Goal: Task Accomplishment & Management: Use online tool/utility

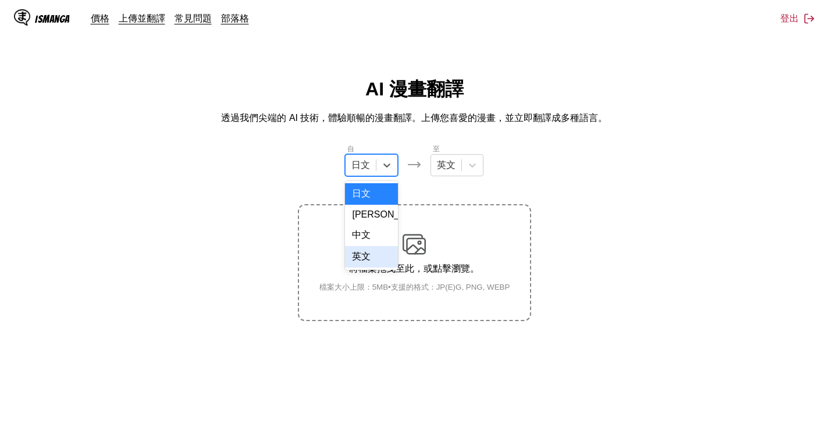
click at [368, 265] on div "英文" at bounding box center [371, 257] width 53 height 22
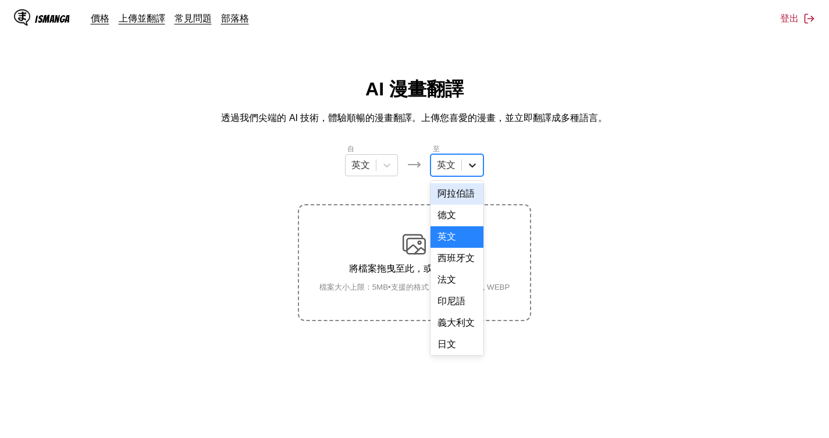
click at [465, 160] on div at bounding box center [472, 165] width 21 height 21
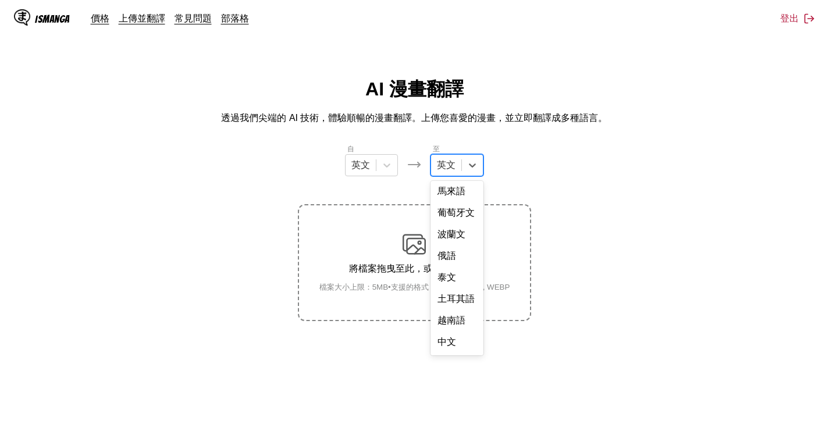
scroll to position [296, 0]
click at [461, 349] on div "中文" at bounding box center [457, 343] width 53 height 22
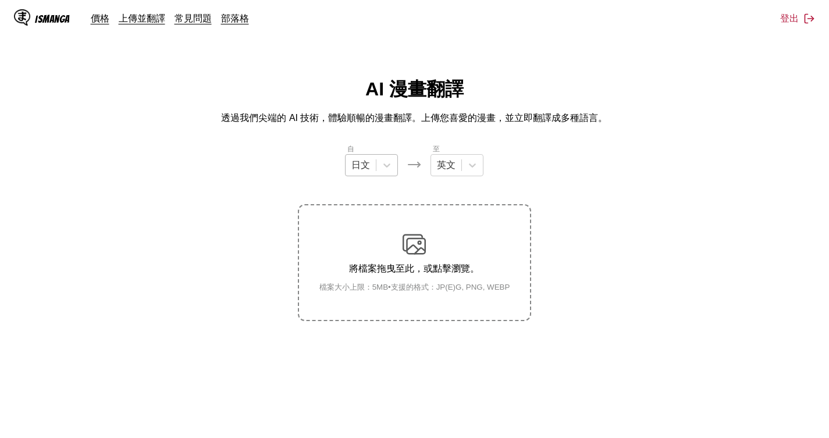
click at [376, 167] on div "日文" at bounding box center [361, 165] width 30 height 17
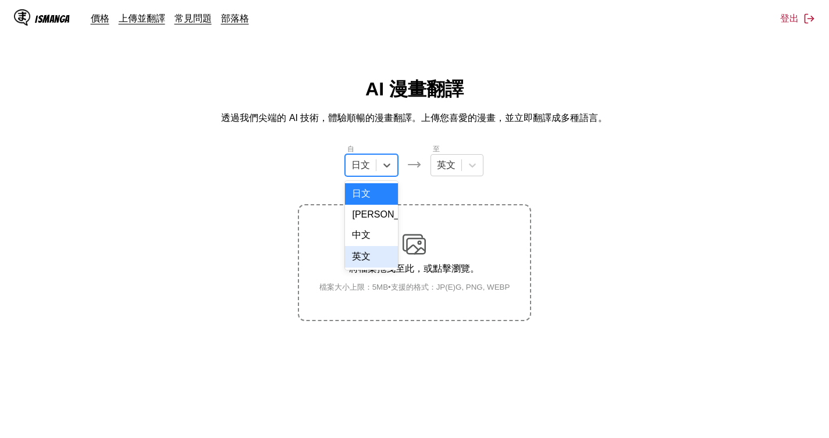
click at [379, 266] on div "英文" at bounding box center [371, 257] width 53 height 22
click at [458, 170] on div "英文" at bounding box center [446, 165] width 30 height 17
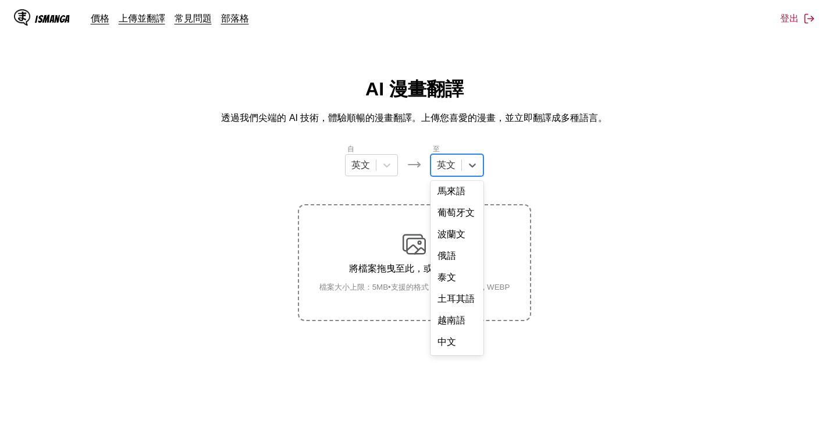
scroll to position [296, 0]
click at [456, 351] on div "中文" at bounding box center [457, 343] width 53 height 22
click at [619, 270] on section "自 英文 至 option 中文, selected. 中文 將檔案拖曳至此，或點擊瀏覽。 檔案大小上限：5MB • 支援的格式：JP(E)G, PNG, W…" at bounding box center [414, 231] width 810 height 177
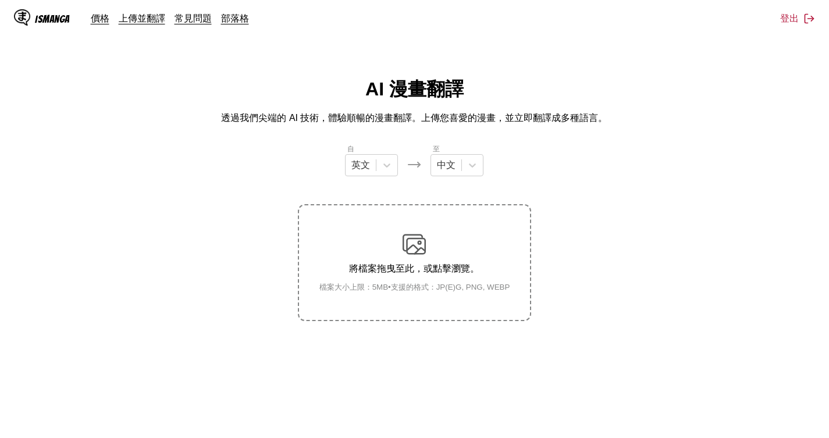
click at [0, 185] on main "AI 漫畫翻譯 透過我們尖端的 AI 技術，體驗順暢的漫畫翻譯。上傳您喜愛的漫畫，並立即翻譯成多種語言。 自 英文 至 中文 將檔案拖曳至此，或點擊瀏覽。 檔…" at bounding box center [414, 274] width 829 height 394
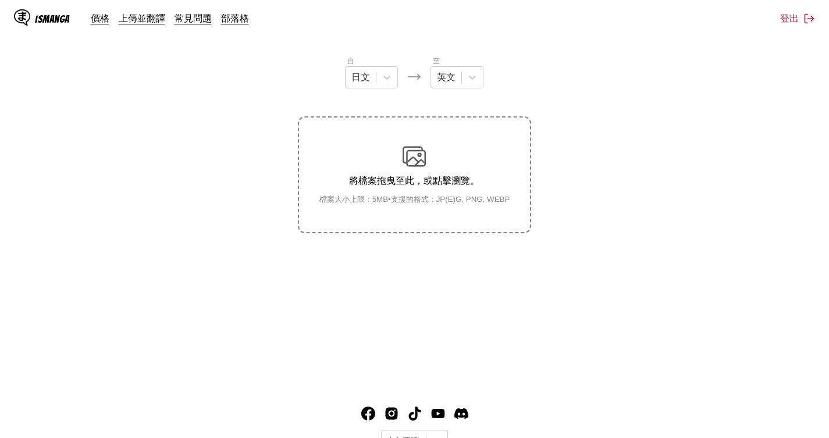
scroll to position [25, 0]
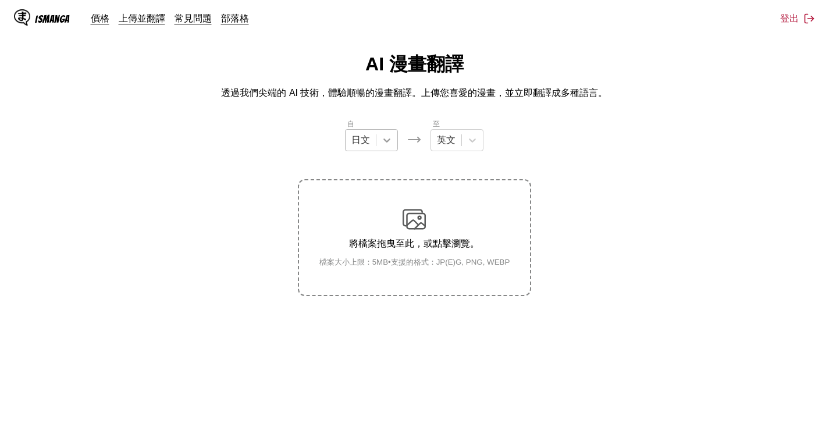
click at [385, 145] on icon at bounding box center [387, 140] width 12 height 12
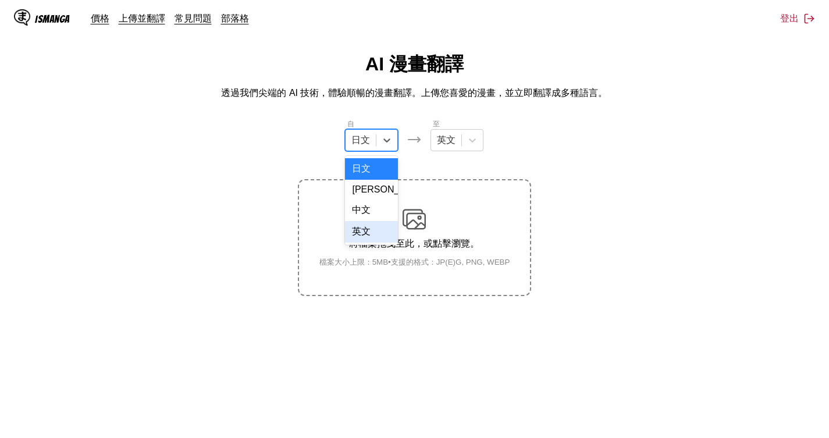
click at [371, 237] on div "英文" at bounding box center [371, 232] width 53 height 22
click at [457, 140] on div "英文" at bounding box center [446, 139] width 30 height 17
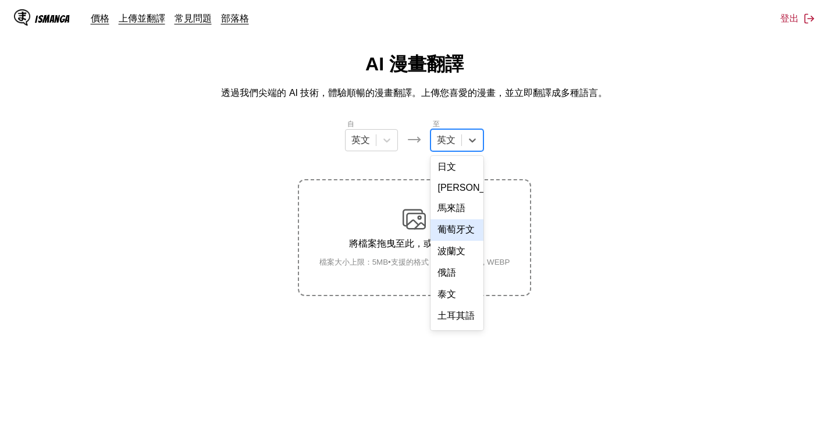
scroll to position [296, 0]
click at [456, 318] on div "中文" at bounding box center [457, 318] width 53 height 22
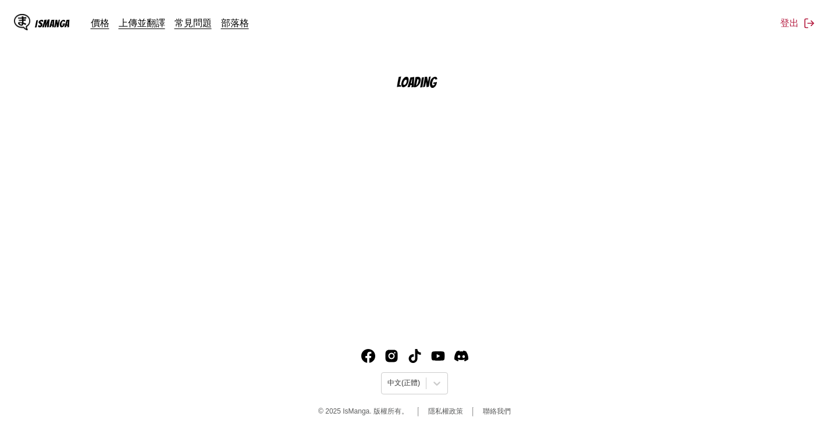
scroll to position [141, 0]
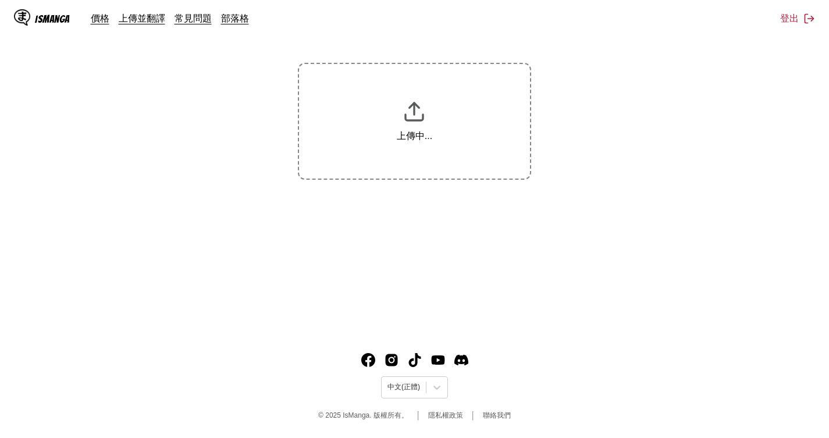
drag, startPoint x: 180, startPoint y: 250, endPoint x: 214, endPoint y: 228, distance: 40.0
click at [173, 244] on main "AI 漫畫翻譯 透過我們尖端的 AI 技術，體驗順暢的漫畫翻譯。上傳您喜愛的漫畫，並立即翻譯成多種語言。 自 日文 至 英文 上傳中..." at bounding box center [414, 132] width 829 height 394
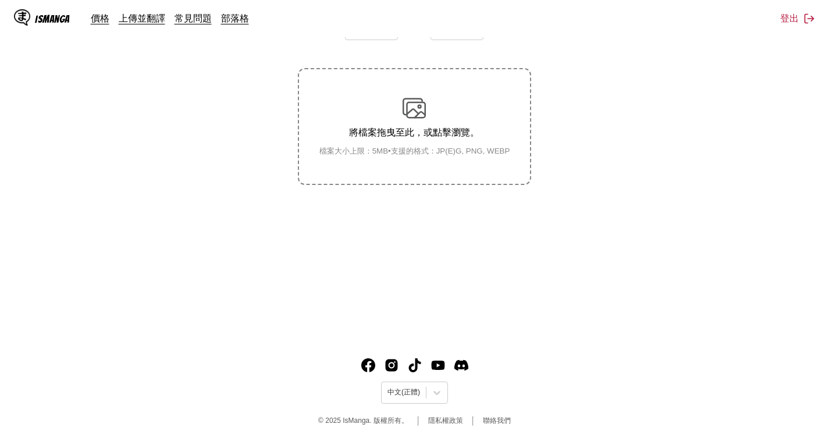
scroll to position [78, 0]
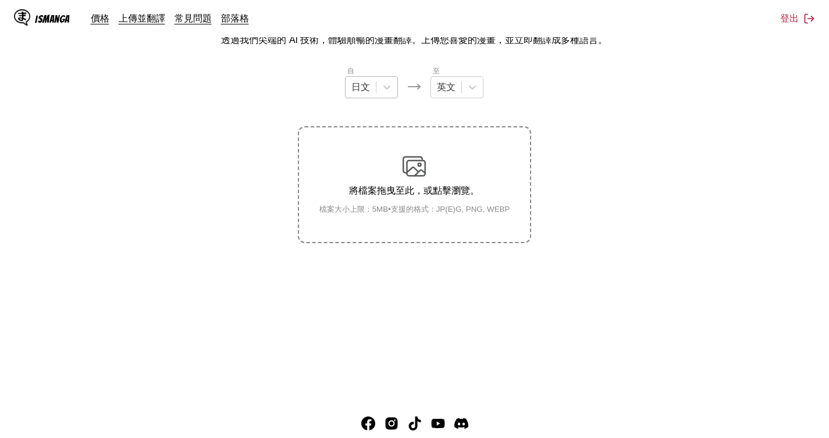
click at [355, 87] on div at bounding box center [360, 87] width 19 height 13
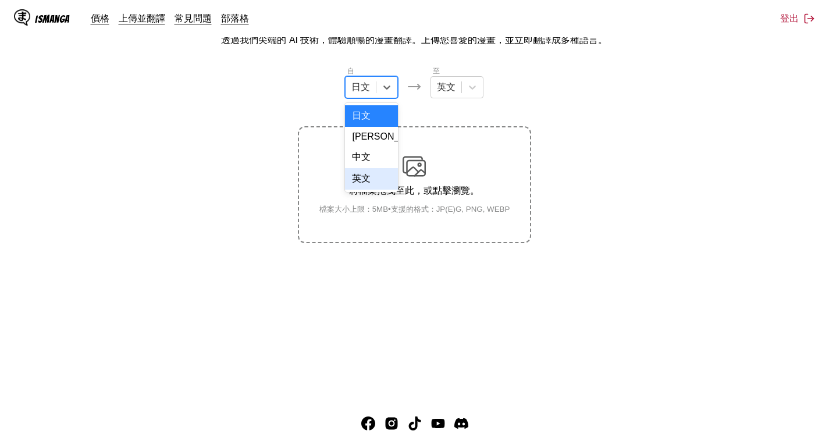
click at [372, 189] on div "英文" at bounding box center [371, 179] width 53 height 22
click at [457, 81] on div "英文" at bounding box center [446, 87] width 30 height 17
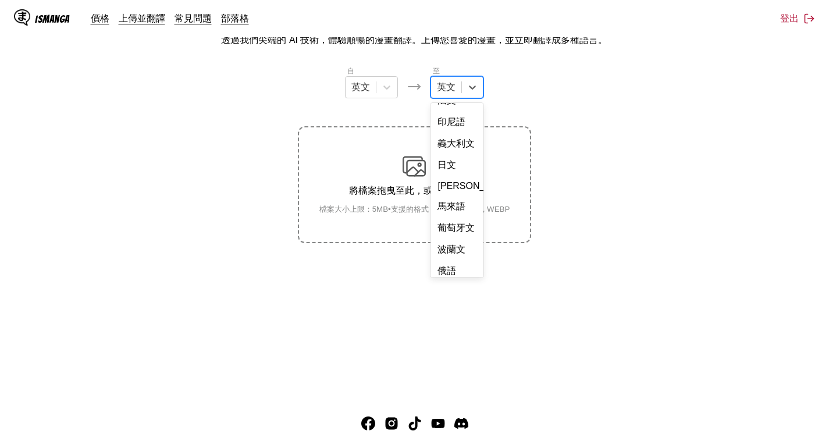
scroll to position [296, 0]
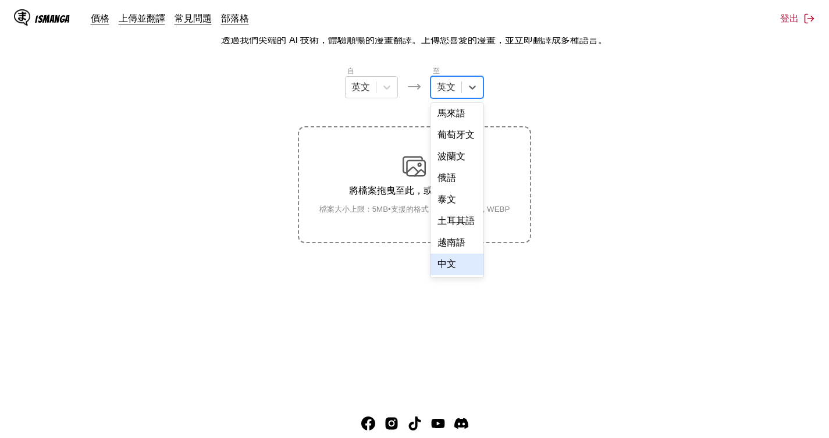
click at [457, 273] on div "中文" at bounding box center [457, 265] width 53 height 22
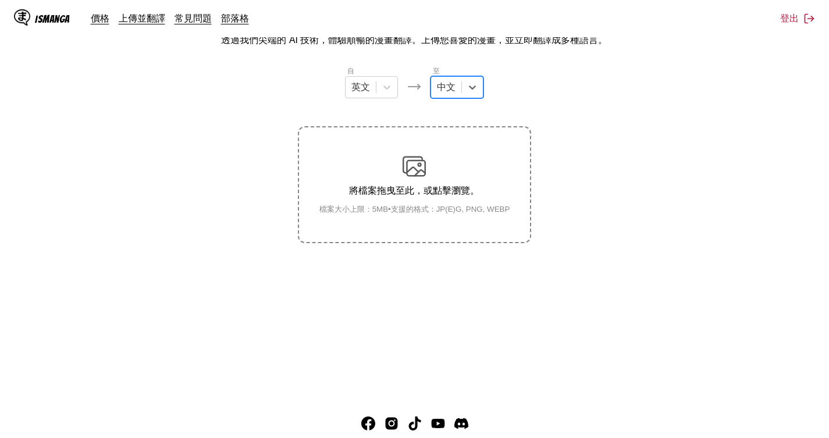
click at [502, 294] on main "AI 漫畫翻譯 透過我們尖端的 AI 技術，體驗順暢的漫畫翻譯。上傳您喜愛的漫畫，並立即翻譯成多種語言。 自 英文 至 option 中文, selected…" at bounding box center [414, 196] width 829 height 394
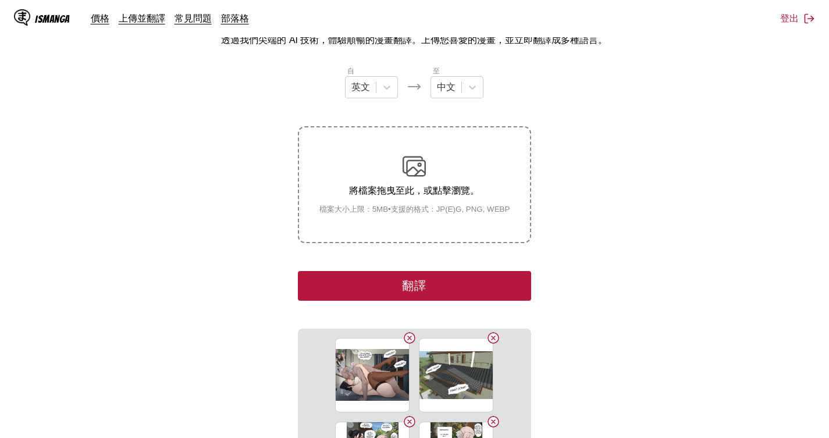
click at [771, 327] on section "自 英文 至 中文 將檔案拖曳至此，或點擊瀏覽。 檔案大小上限：5MB • 支援的格式：JP(E)G, PNG, WEBP 翻譯 03 (100).jpg 0…" at bounding box center [414, 313] width 810 height 496
click at [461, 280] on button "翻譯" at bounding box center [414, 286] width 233 height 30
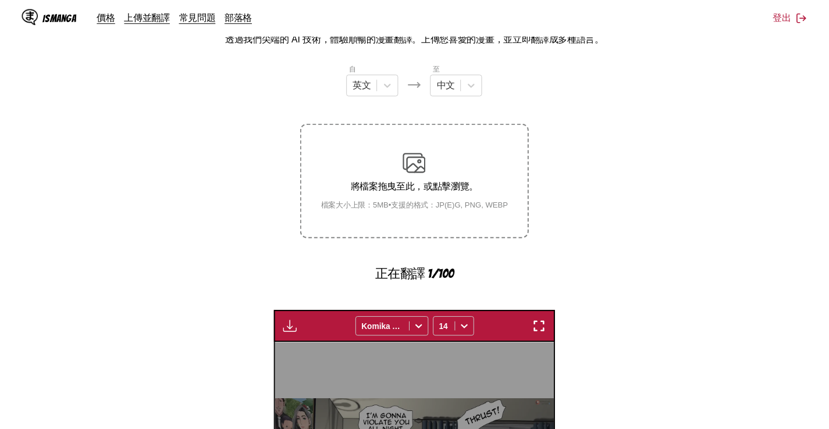
scroll to position [309, 0]
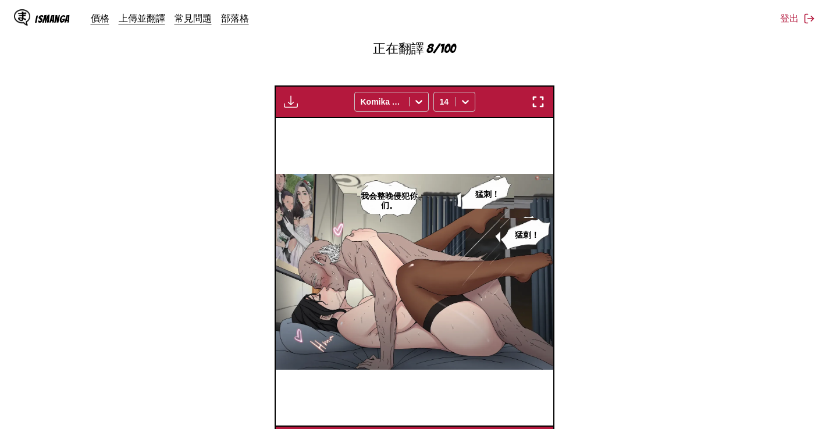
scroll to position [309, 0]
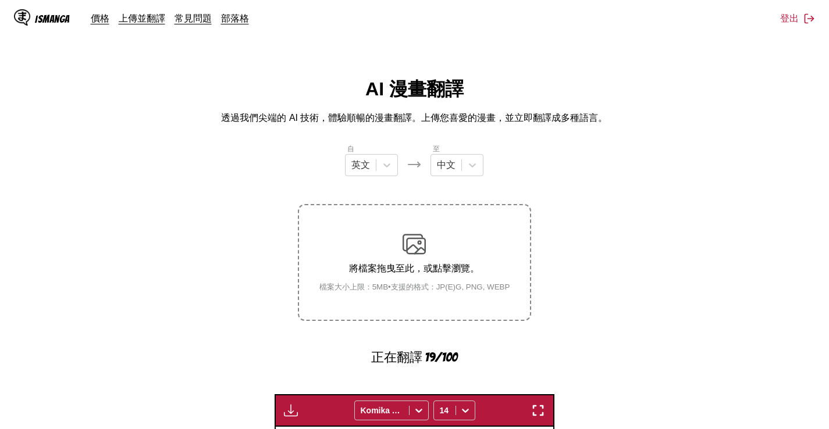
scroll to position [309, 0]
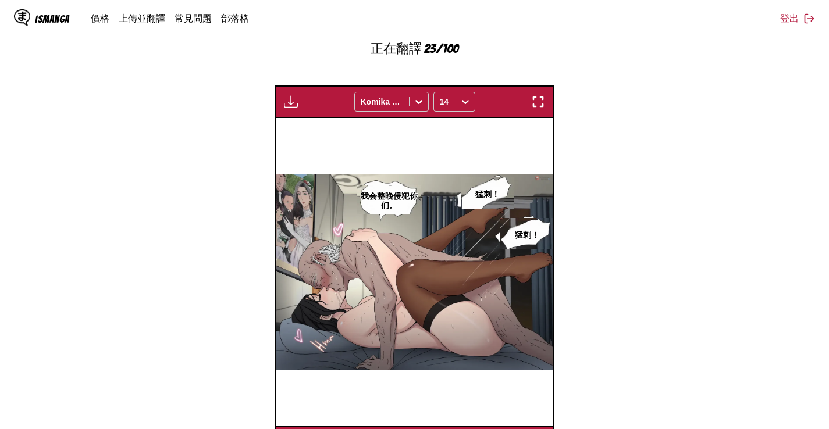
click at [794, 166] on section "自 英文 至 中文 將檔案拖曳至此，或點擊瀏覽。 檔案大小上限：5MB • 支援的格式：JP(E)G, PNG, WEBP 正在翻譯 23/100 等待翻譯完…" at bounding box center [414, 146] width 810 height 624
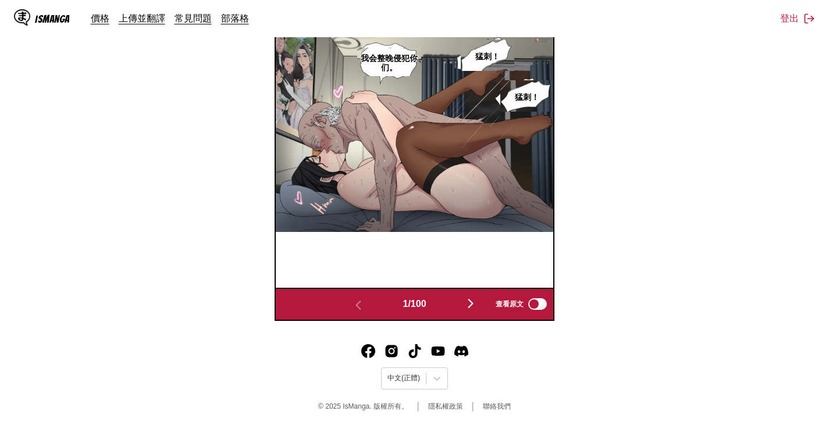
click at [470, 307] on img "button" at bounding box center [471, 304] width 14 height 14
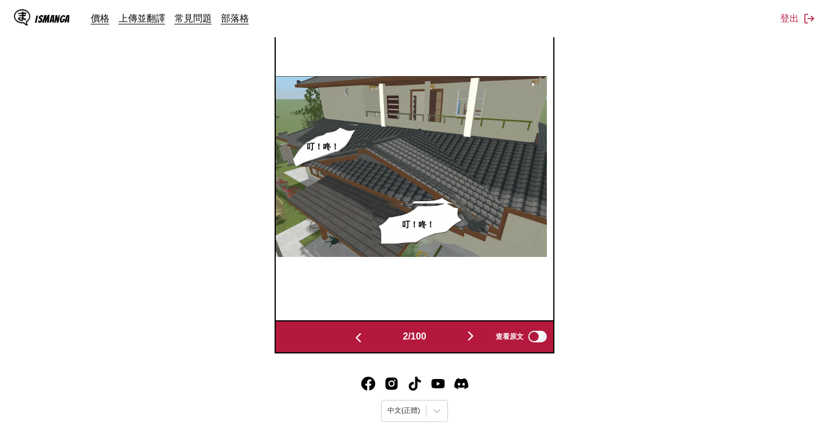
scroll to position [427, 0]
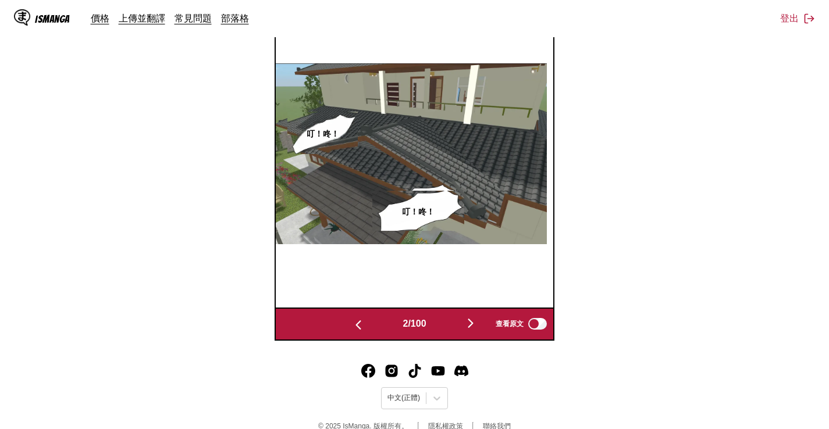
click at [475, 330] on img "button" at bounding box center [471, 324] width 14 height 14
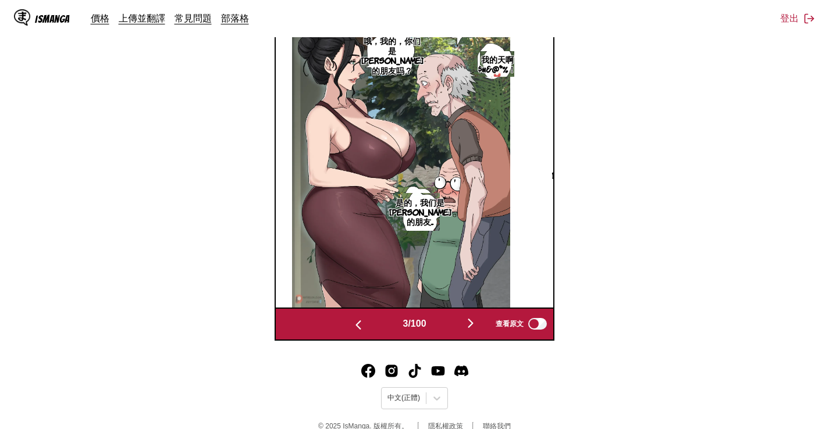
click at [475, 330] on img "button" at bounding box center [471, 324] width 14 height 14
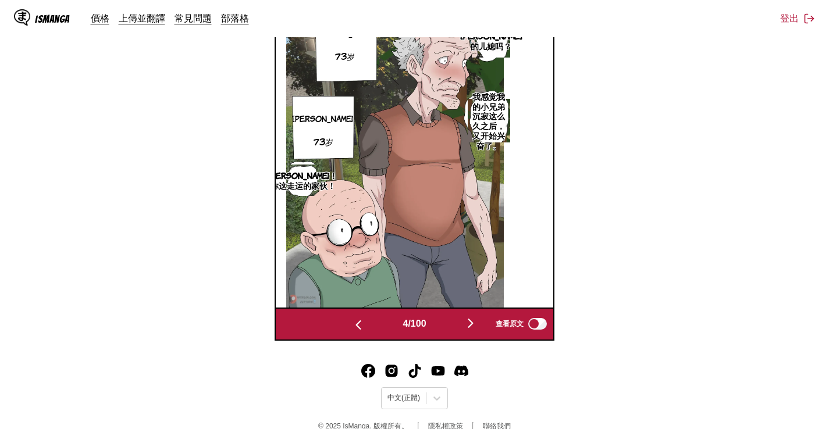
click at [475, 330] on img "button" at bounding box center [471, 324] width 14 height 14
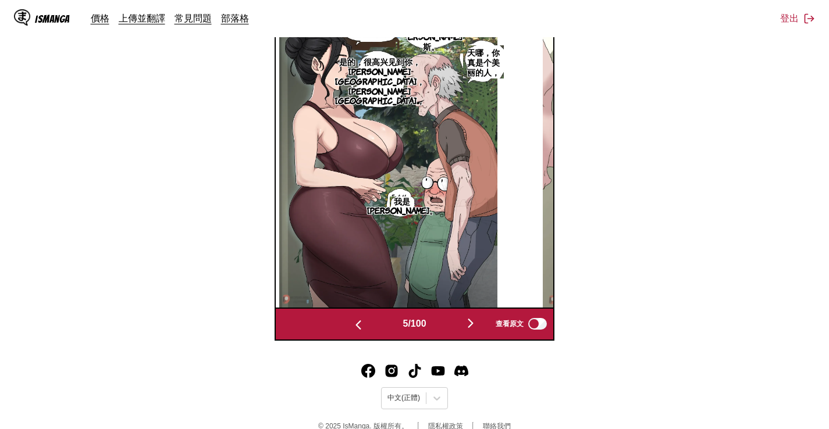
click at [475, 330] on img "button" at bounding box center [471, 324] width 14 height 14
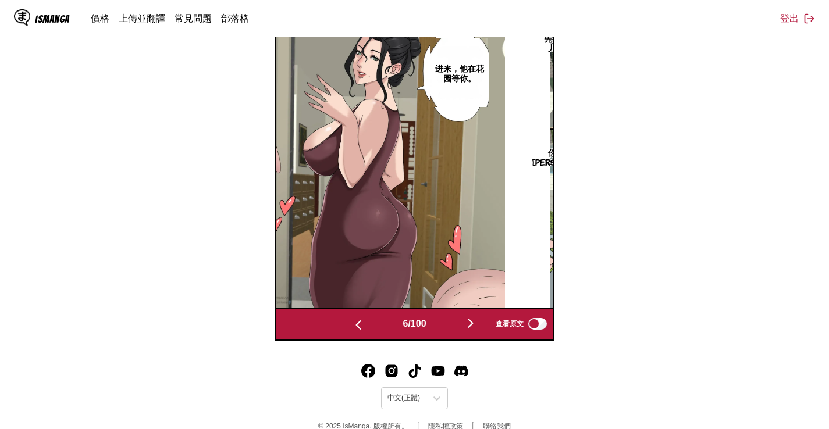
click at [475, 330] on img "button" at bounding box center [471, 324] width 14 height 14
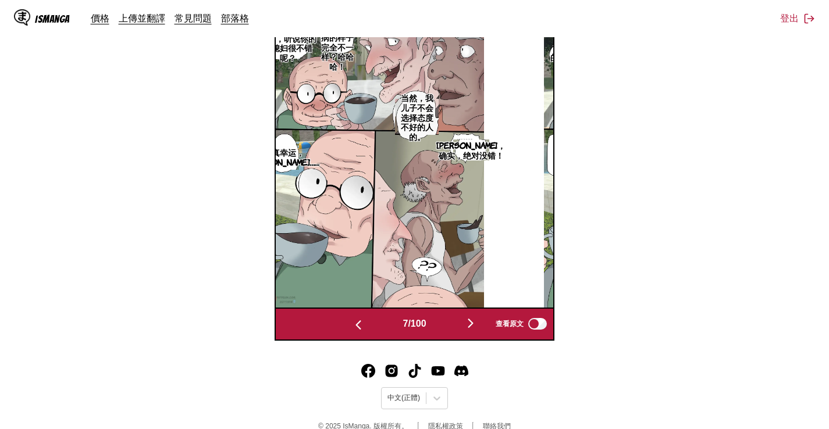
click at [475, 330] on img "button" at bounding box center [471, 324] width 14 height 14
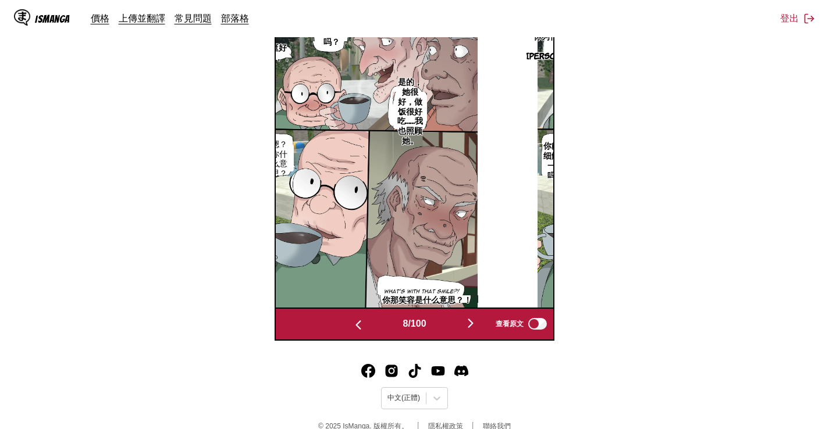
click at [475, 330] on img "button" at bounding box center [471, 324] width 14 height 14
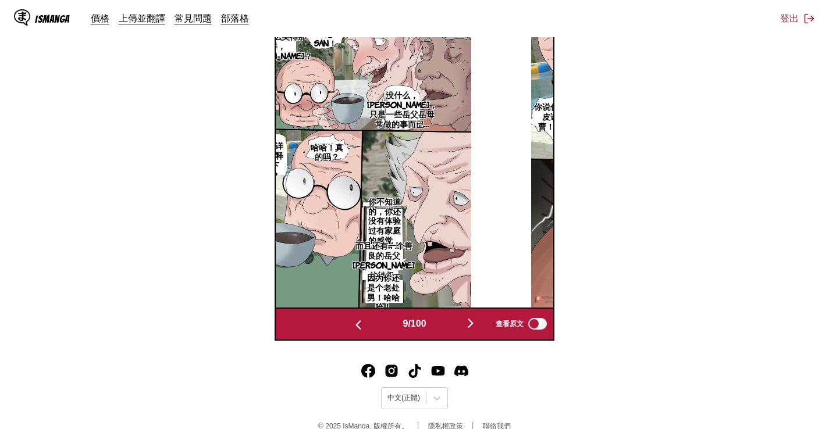
click at [475, 330] on img "button" at bounding box center [471, 324] width 14 height 14
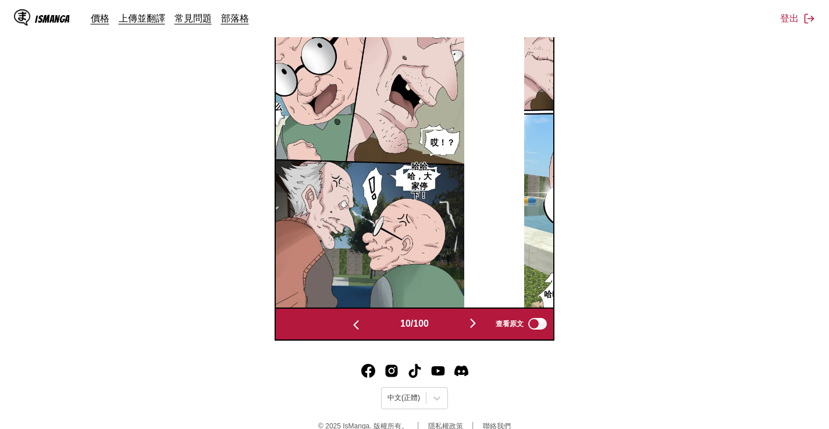
click at [475, 330] on img "button" at bounding box center [473, 324] width 14 height 14
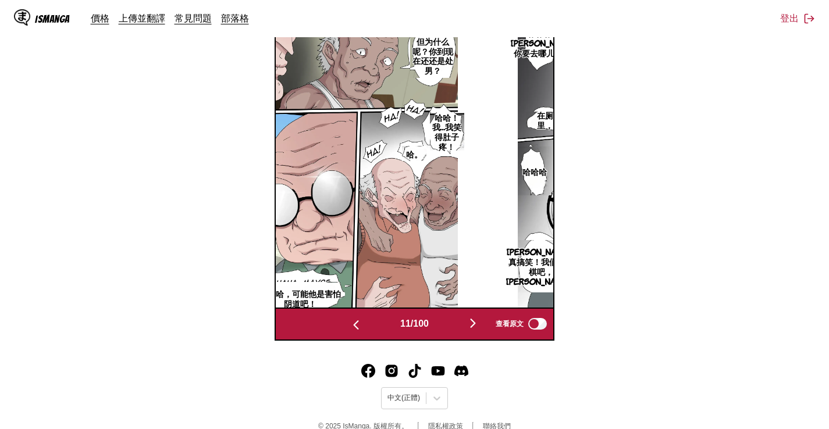
click at [475, 330] on img "button" at bounding box center [473, 324] width 14 height 14
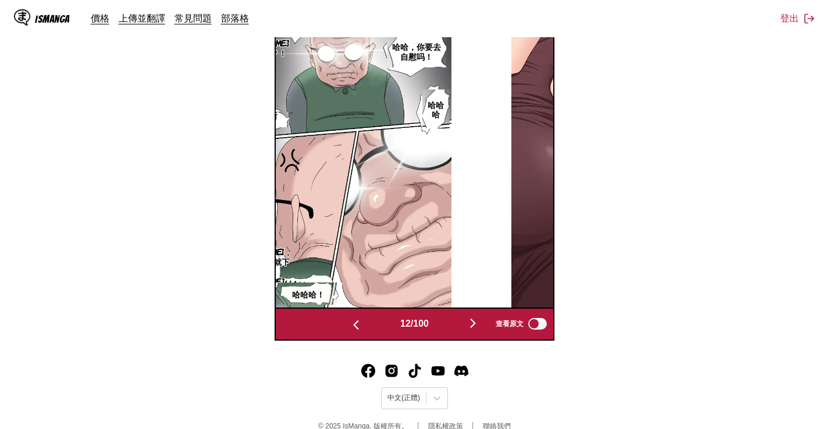
click at [475, 330] on img "button" at bounding box center [473, 324] width 14 height 14
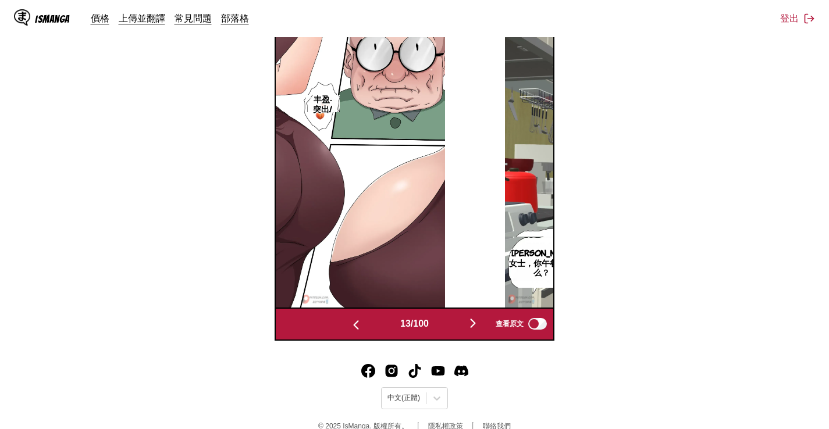
click at [475, 330] on img "button" at bounding box center [473, 324] width 14 height 14
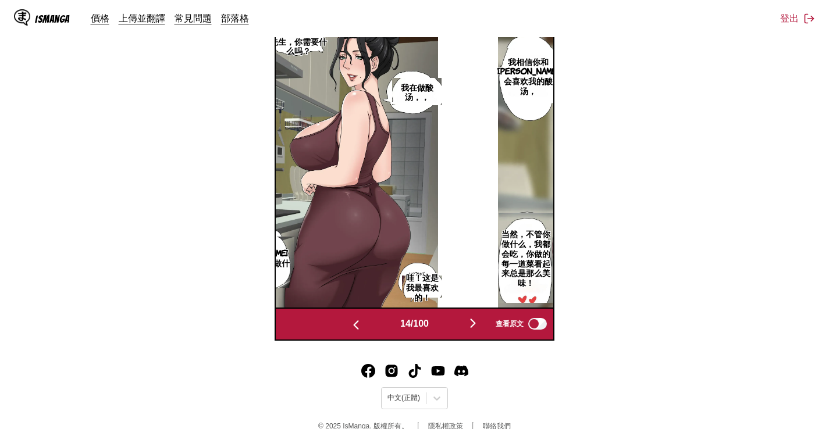
click at [475, 330] on img "button" at bounding box center [473, 324] width 14 height 14
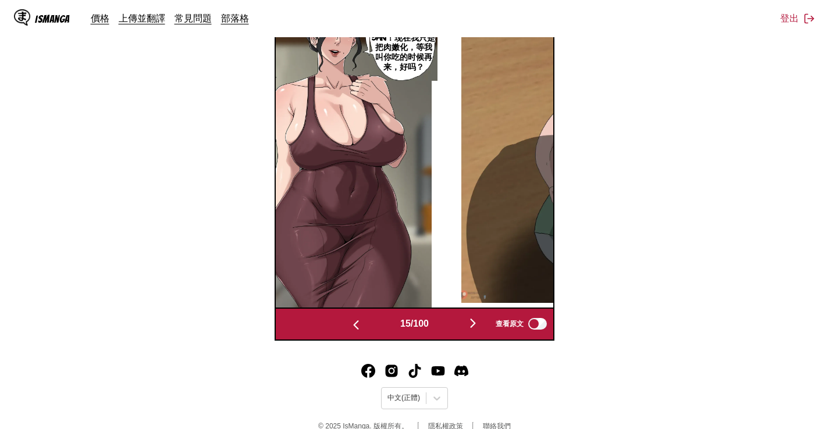
click at [475, 330] on img "button" at bounding box center [473, 324] width 14 height 14
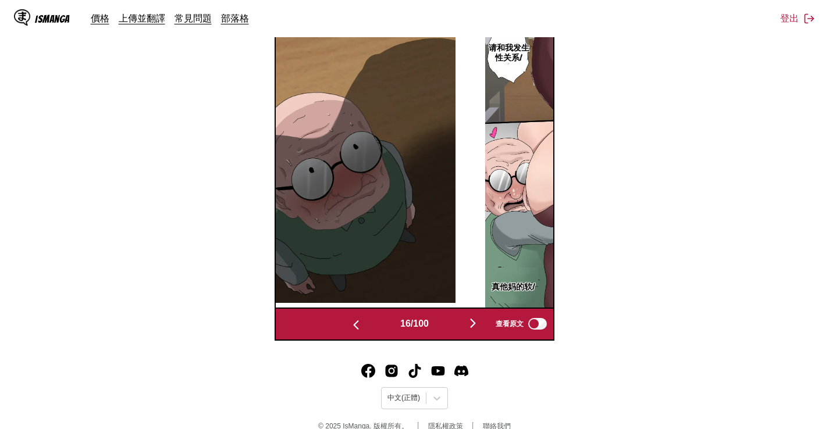
click at [475, 330] on img "button" at bounding box center [473, 324] width 14 height 14
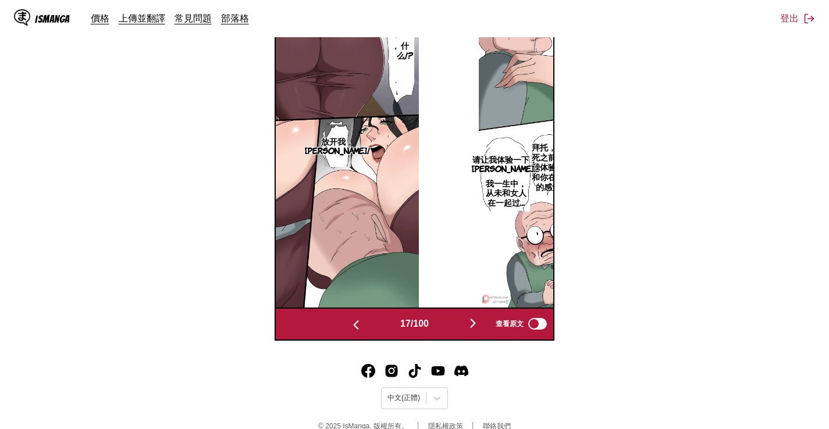
click at [475, 330] on img "button" at bounding box center [473, 324] width 14 height 14
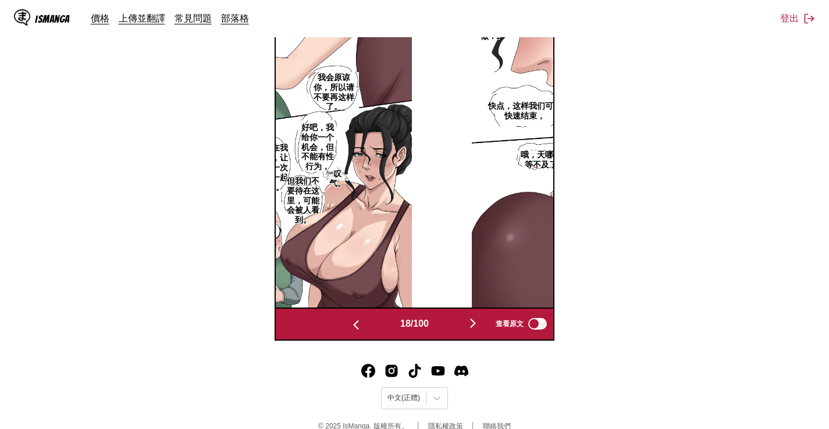
click at [686, 241] on section "自 英文 至 中文 將檔案拖曳至此，或點擊瀏覽。 檔案大小上限：5MB • 支援的格式：JP(E)G, PNG, WEBP 正在翻譯 26/100 等待翻譯完…" at bounding box center [414, 28] width 810 height 624
click at [472, 330] on img "button" at bounding box center [473, 324] width 14 height 14
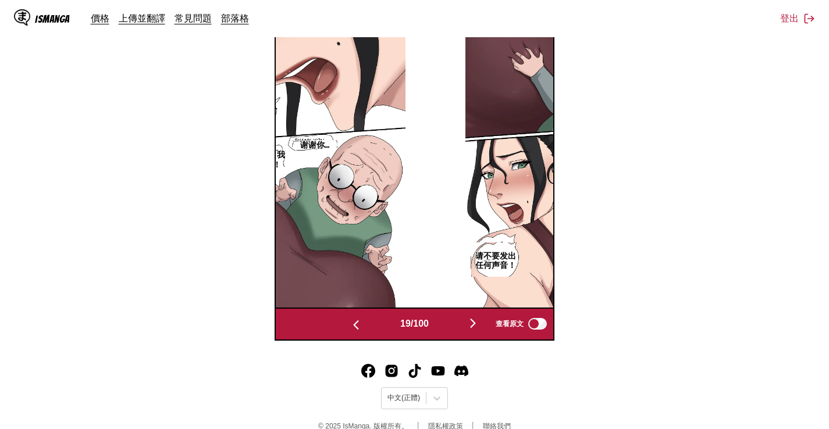
click at [472, 330] on img "button" at bounding box center [473, 324] width 14 height 14
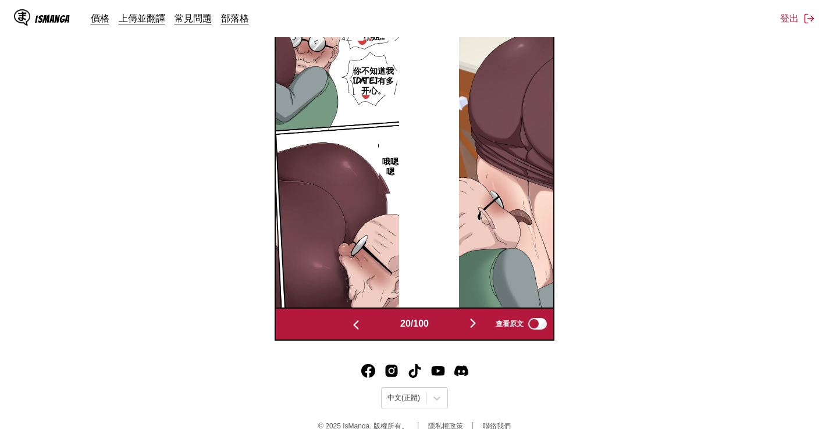
click at [472, 330] on img "button" at bounding box center [473, 324] width 14 height 14
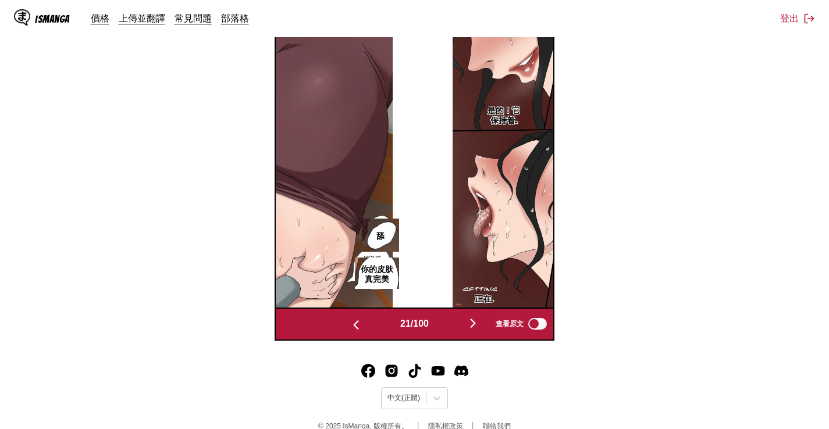
click at [472, 330] on img "button" at bounding box center [473, 324] width 14 height 14
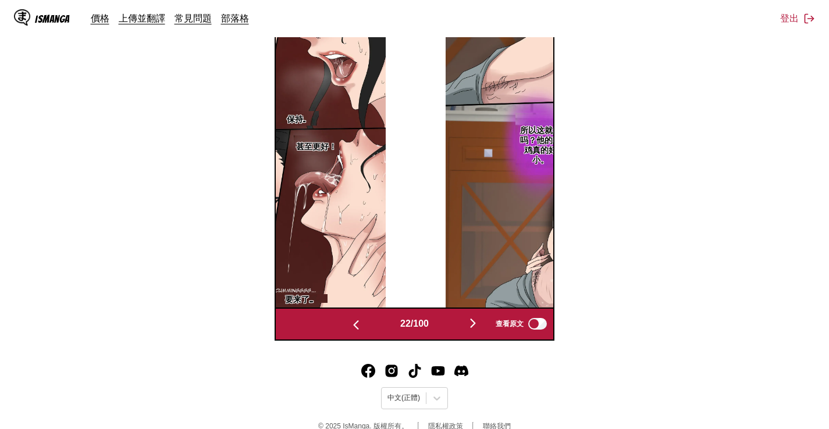
click at [472, 330] on img "button" at bounding box center [473, 324] width 14 height 14
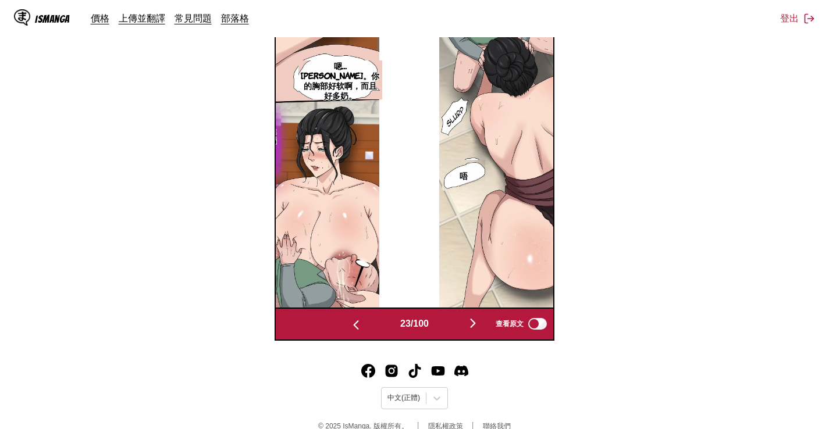
click at [472, 330] on img "button" at bounding box center [473, 324] width 14 height 14
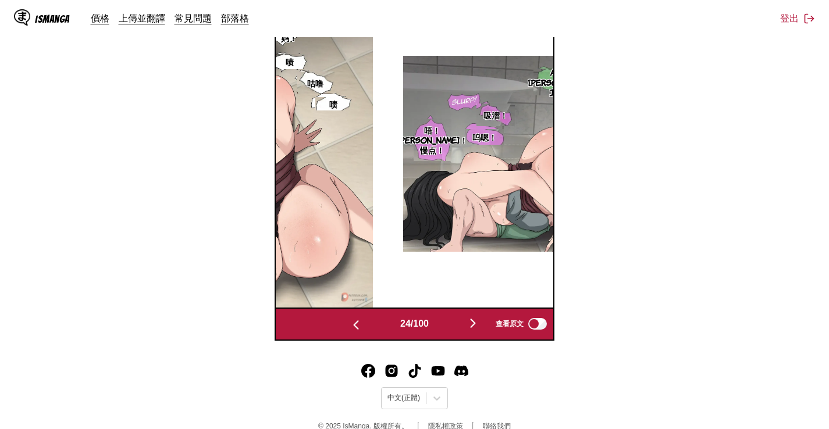
click at [472, 330] on img "button" at bounding box center [473, 324] width 14 height 14
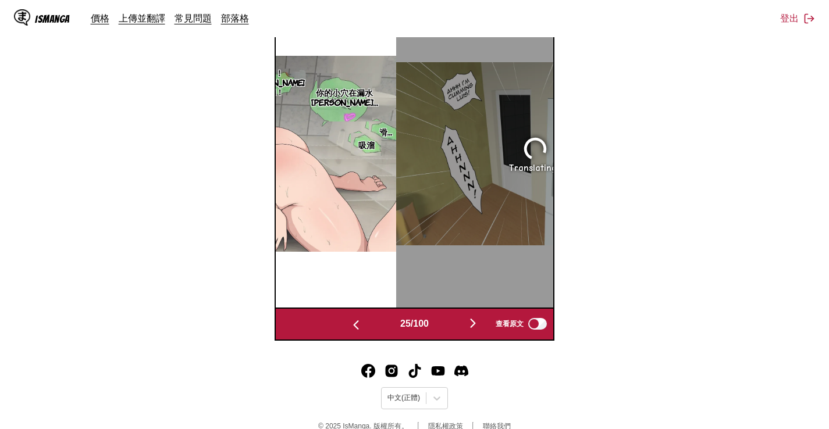
click at [471, 330] on img "button" at bounding box center [473, 324] width 14 height 14
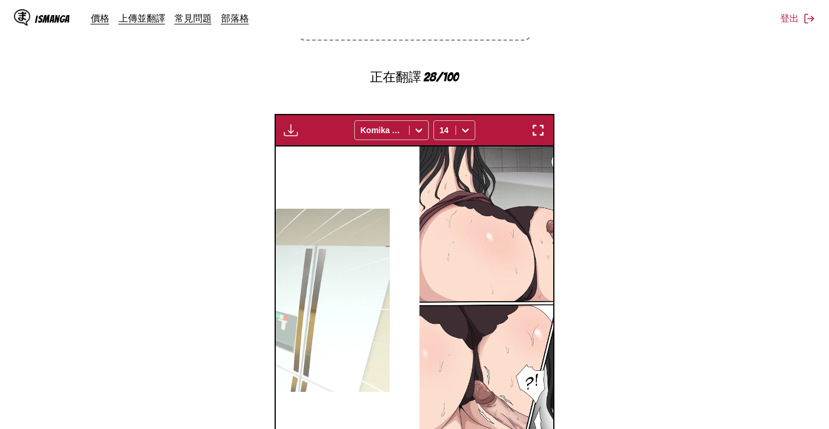
scroll to position [455, 0]
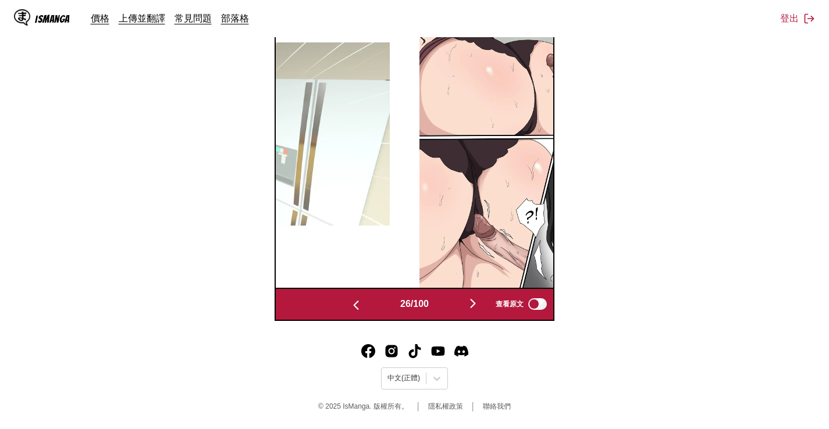
click at [355, 304] on img "button" at bounding box center [356, 305] width 14 height 14
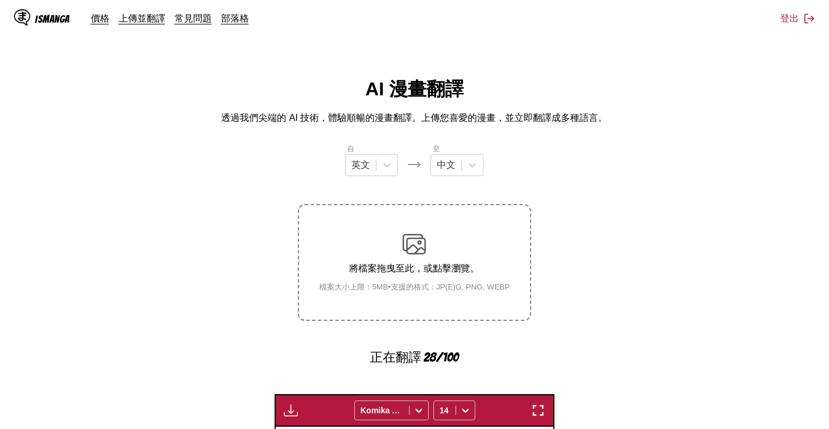
scroll to position [427, 0]
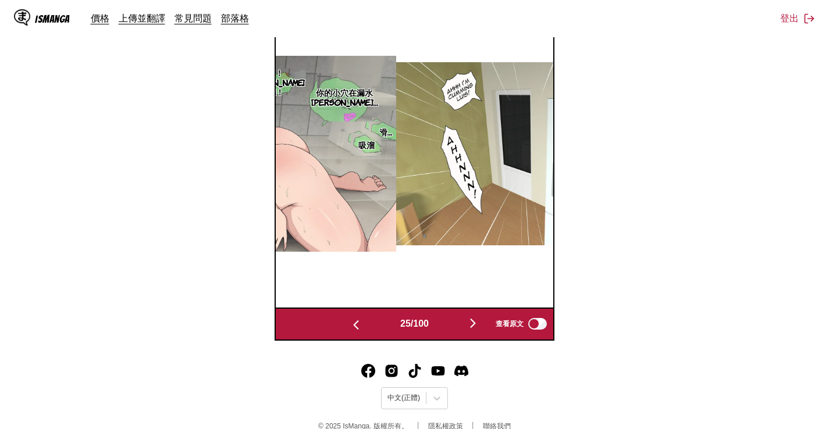
click at [477, 330] on img "button" at bounding box center [473, 324] width 14 height 14
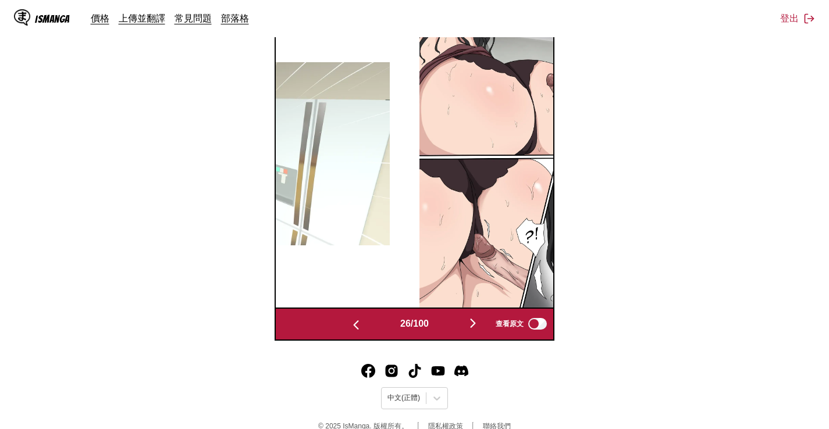
click at [471, 330] on img "button" at bounding box center [473, 324] width 14 height 14
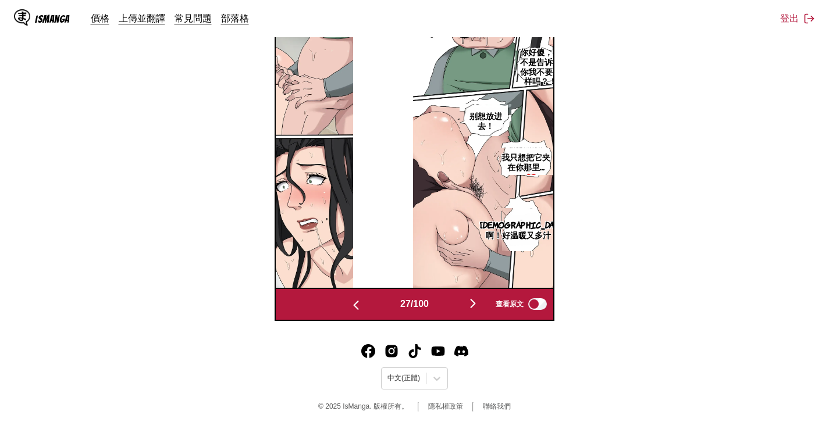
click at [358, 303] on img "button" at bounding box center [356, 305] width 14 height 14
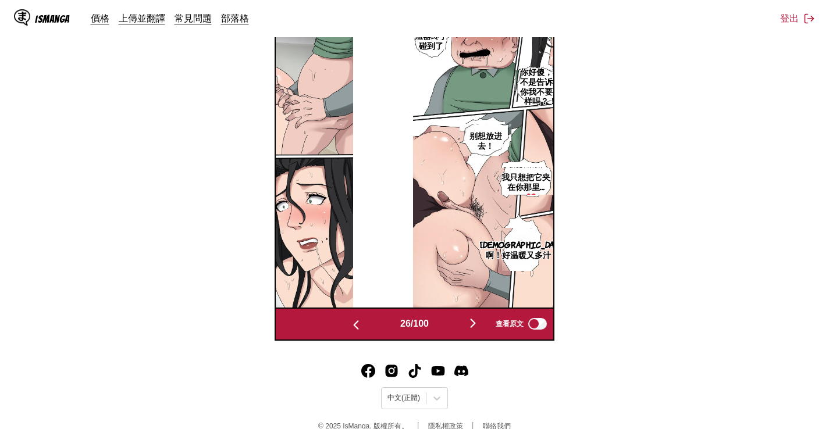
scroll to position [0, 7109]
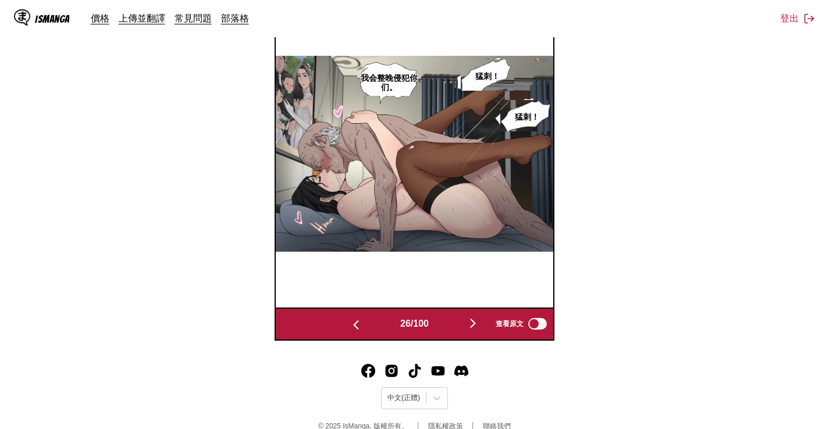
scroll to position [0, 7109]
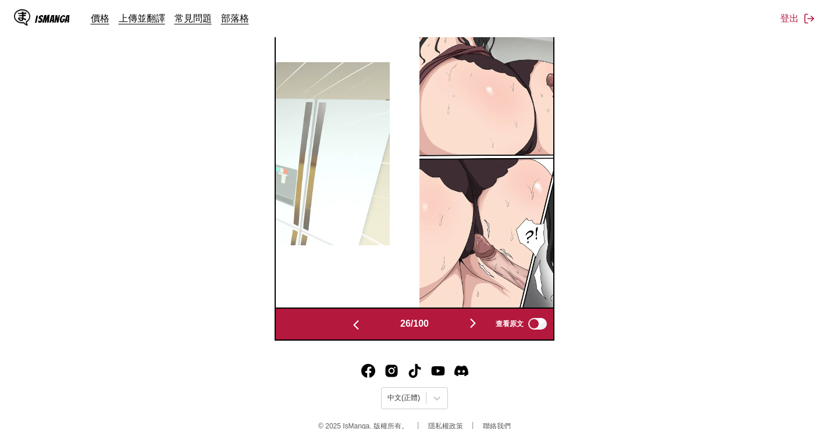
click at [761, 205] on section "自 英文 至 中文 將檔案拖曳至此，或點擊瀏覽。 檔案大小上限：5MB • 支援的格式：JP(E)G, PNG, WEBP 正在翻譯 49/100 等待翻譯完…" at bounding box center [414, 28] width 810 height 624
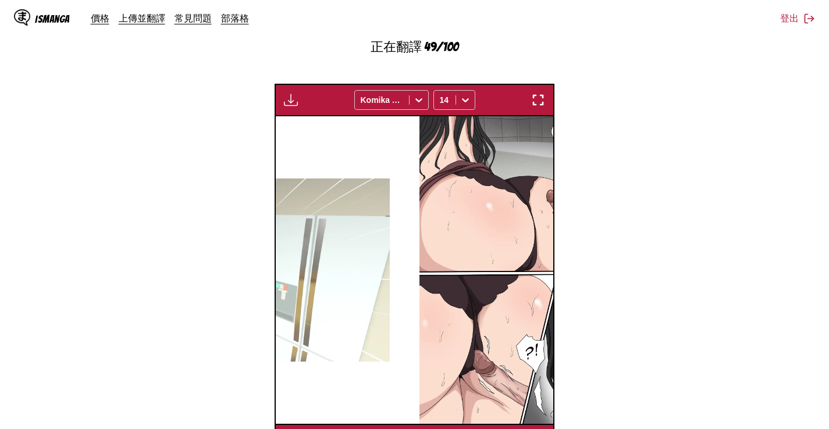
scroll to position [427, 0]
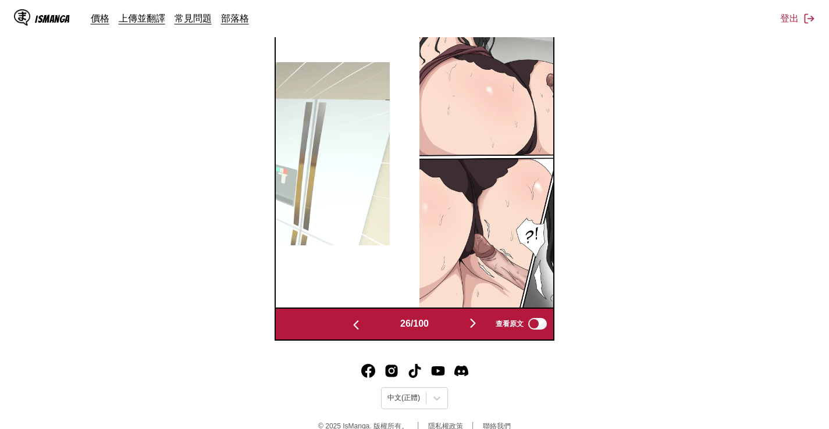
click at [477, 330] on img "button" at bounding box center [473, 324] width 14 height 14
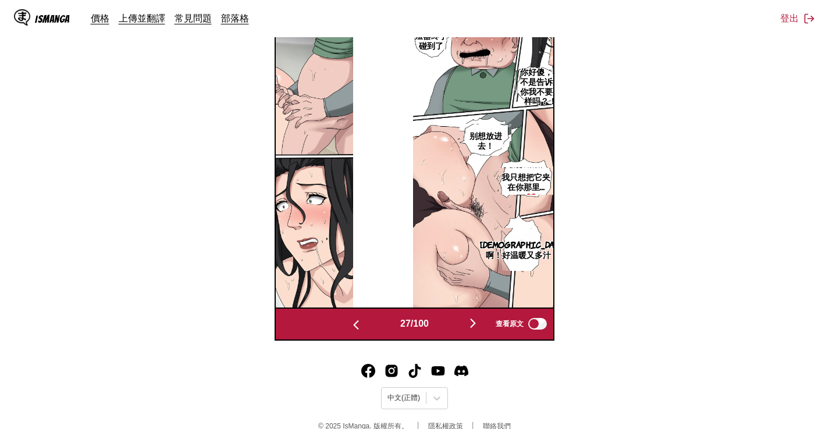
click at [476, 330] on img "button" at bounding box center [473, 324] width 14 height 14
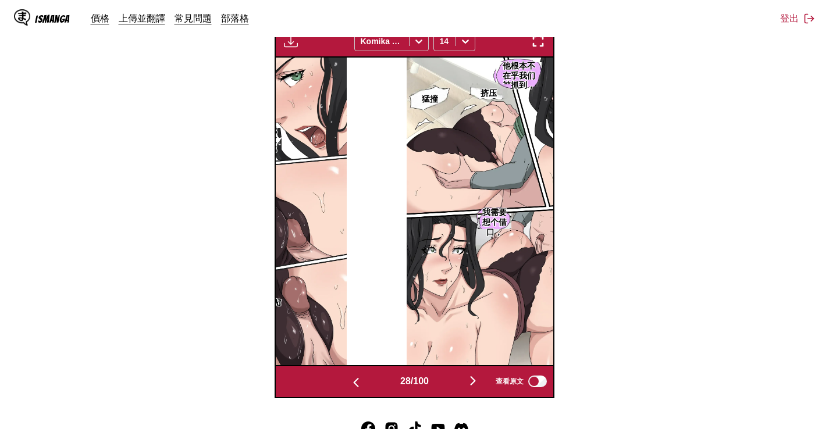
scroll to position [369, 0]
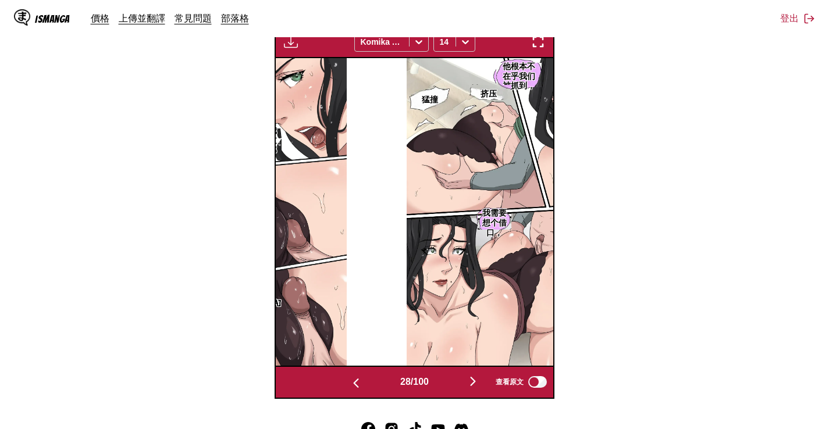
click at [476, 389] on img "button" at bounding box center [473, 382] width 14 height 14
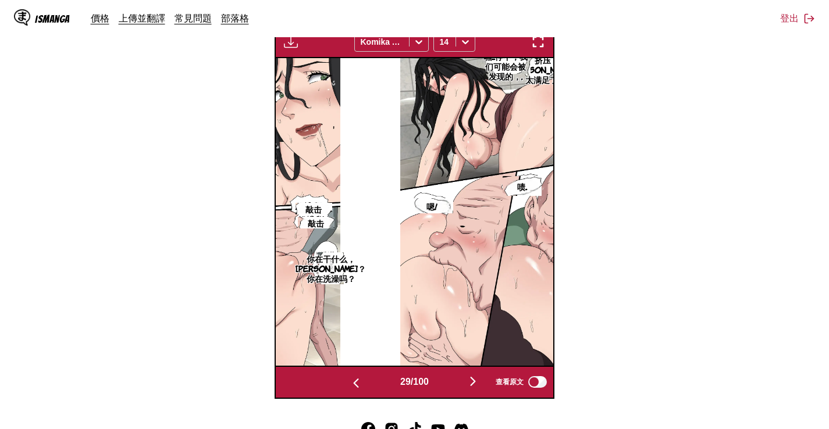
click at [475, 389] on img "button" at bounding box center [473, 382] width 14 height 14
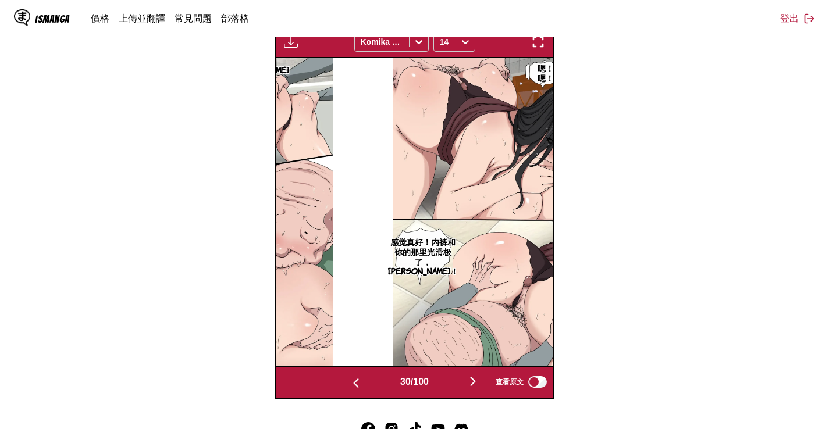
click at [475, 389] on img "button" at bounding box center [473, 382] width 14 height 14
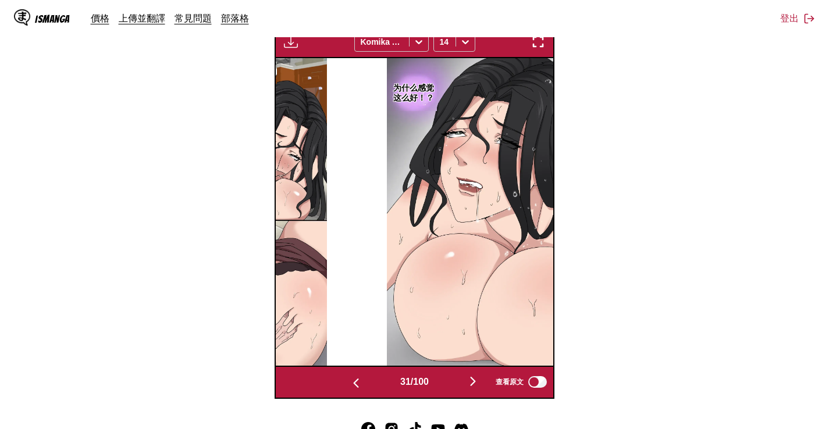
click at [473, 389] on img "button" at bounding box center [473, 382] width 14 height 14
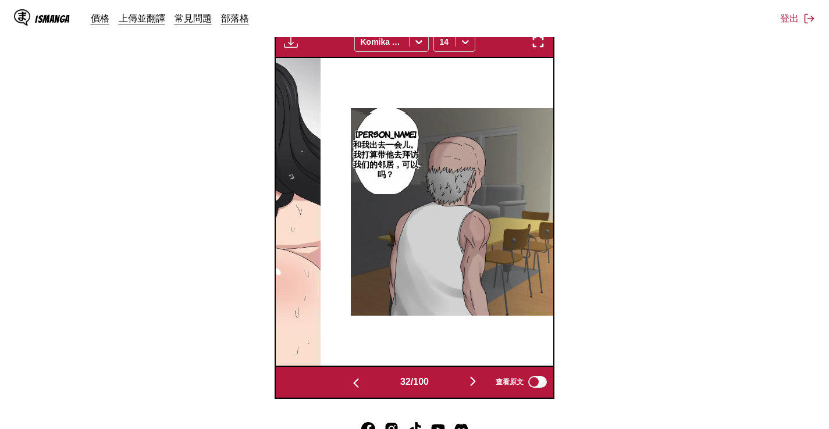
click at [473, 389] on img "button" at bounding box center [473, 382] width 14 height 14
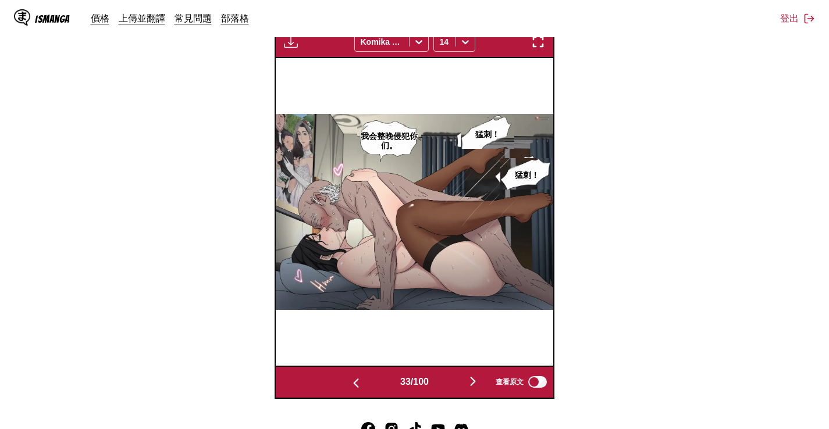
scroll to position [0, 9099]
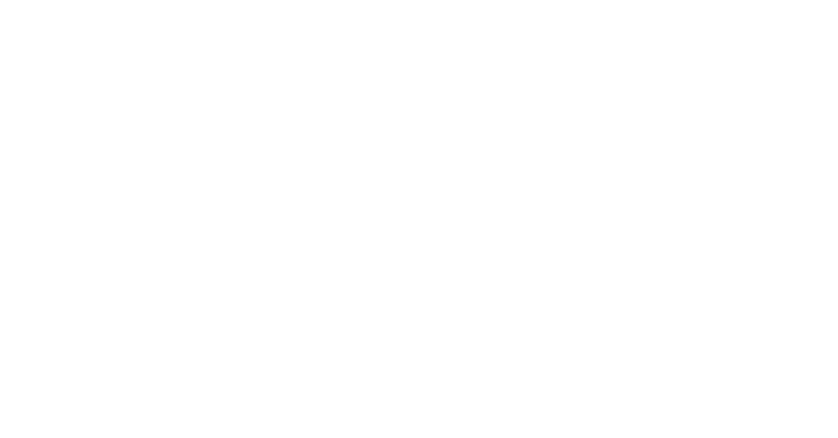
click at [108, 5] on html at bounding box center [419, 2] width 838 height 5
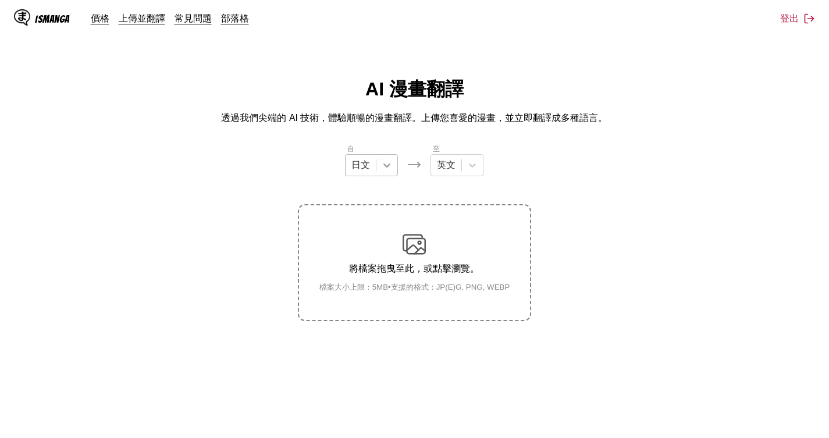
click at [379, 162] on div at bounding box center [386, 165] width 21 height 21
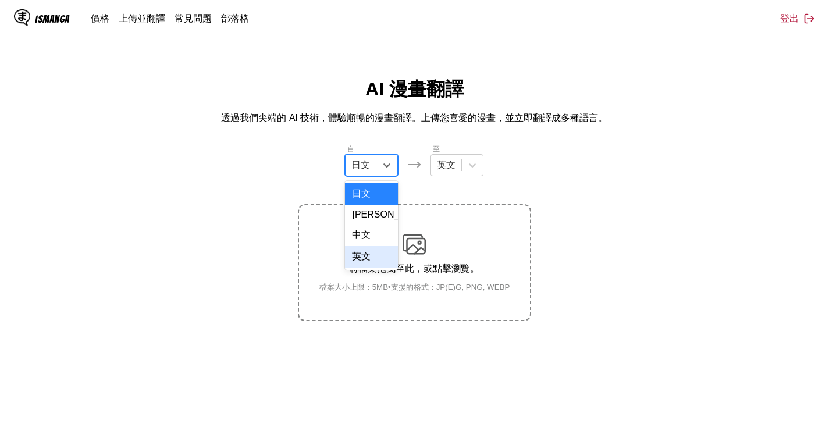
click at [371, 262] on div "英文" at bounding box center [371, 257] width 53 height 22
click at [486, 168] on div "自 option 英文, selected. 英文 至 英文" at bounding box center [414, 159] width 233 height 33
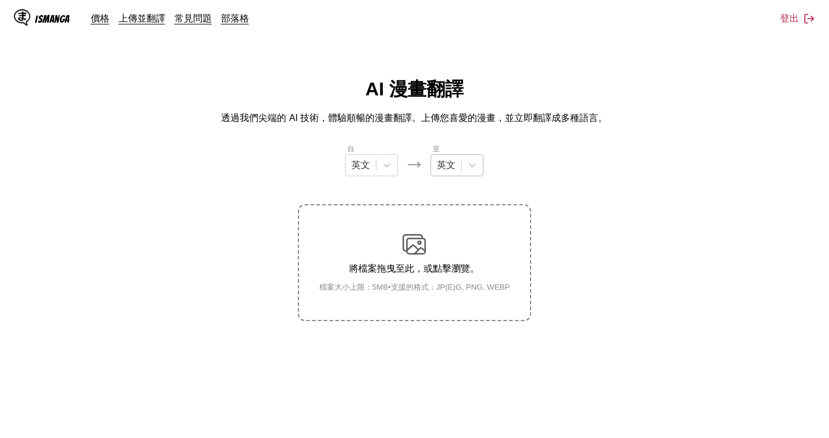
click at [456, 167] on div at bounding box center [446, 165] width 19 height 13
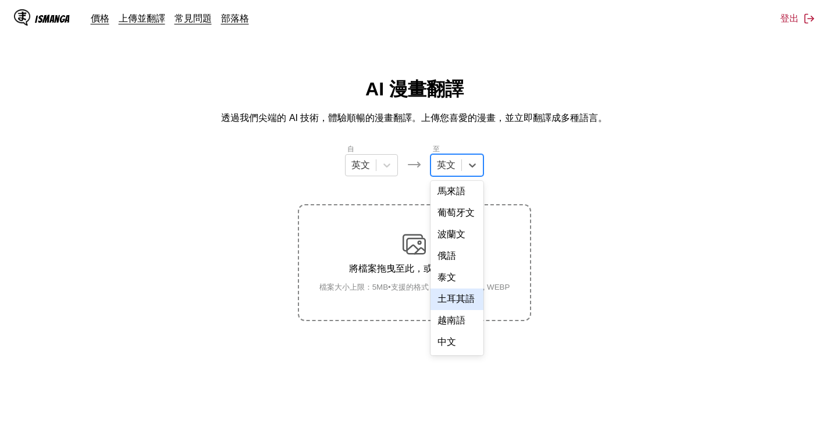
scroll to position [296, 0]
click at [456, 341] on div "中文" at bounding box center [457, 343] width 53 height 22
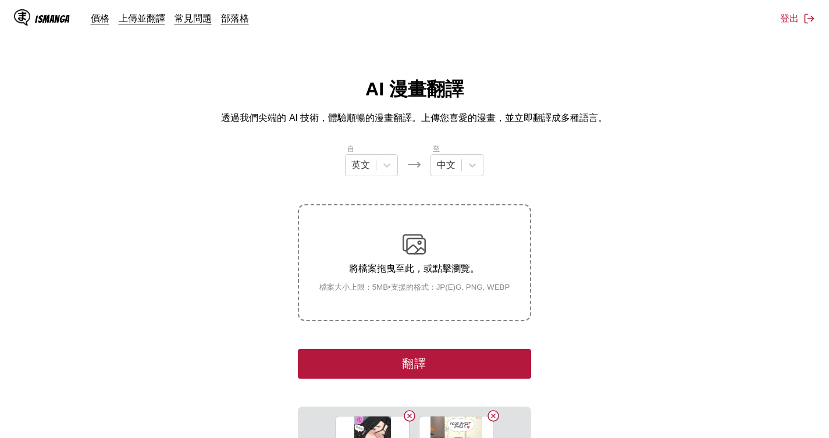
click at [774, 339] on section "自 英文 至 中文 將檔案拖曳至此，或點擊瀏覽。 檔案大小上限：5MB • 支援的格式：JP(E)G, PNG, WEBP 翻譯 03 (95).jpg 03…" at bounding box center [414, 391] width 810 height 496
click at [434, 355] on button "翻譯" at bounding box center [414, 364] width 233 height 30
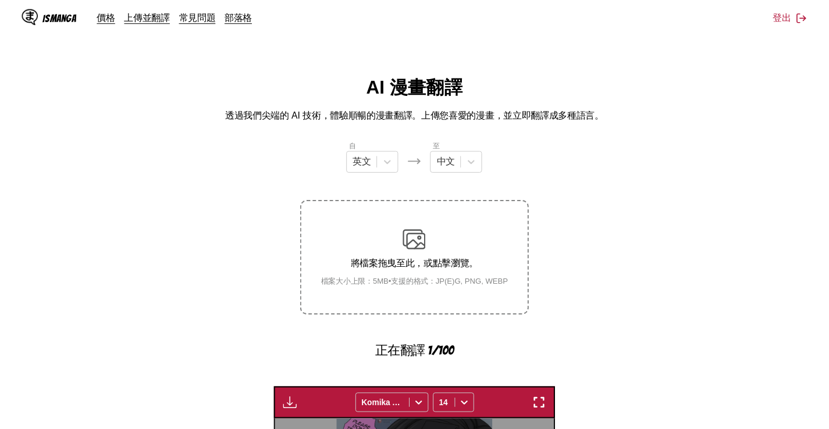
scroll to position [309, 0]
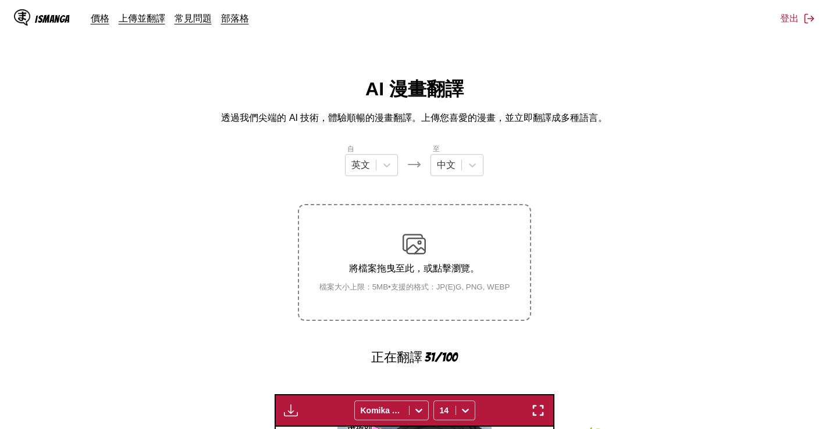
scroll to position [309, 0]
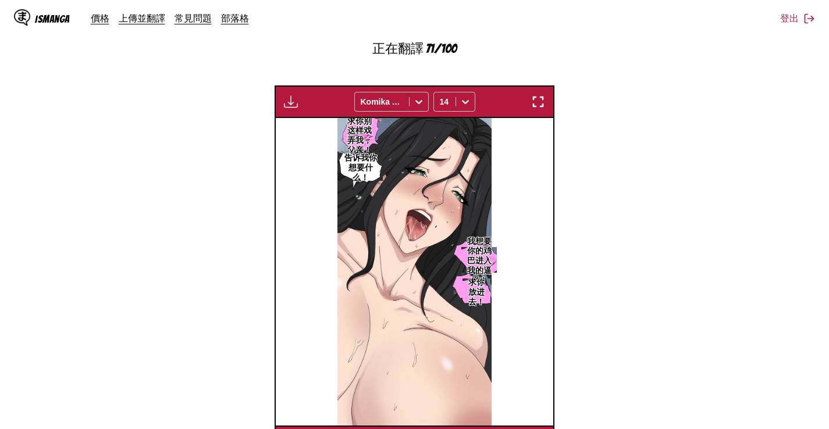
click at [789, 231] on section "自 英文 至 中文 將檔案拖曳至此，或點擊瀏覽。 檔案大小上限：5MB • 支援的格式：JP(E)G, PNG, WEBP 正在翻譯 71/100 等待翻譯完…" at bounding box center [414, 146] width 810 height 624
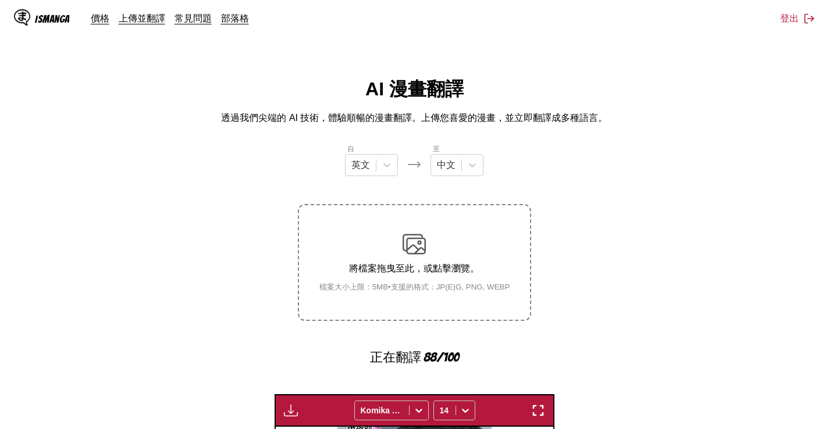
scroll to position [309, 0]
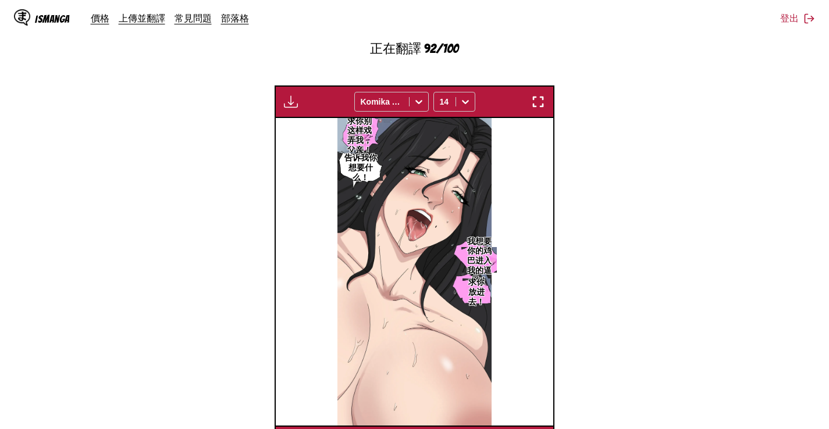
click at [753, 138] on section "自 英文 至 中文 將檔案拖曳至此，或點擊瀏覽。 檔案大小上限：5MB • 支援的格式：JP(E)G, PNG, WEBP 正在翻譯 92/100 等待翻譯完…" at bounding box center [414, 146] width 810 height 624
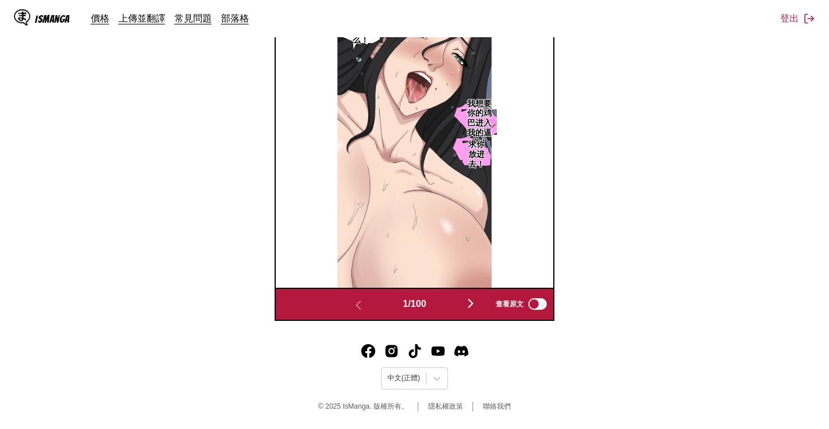
scroll to position [455, 0]
click at [475, 304] on img "button" at bounding box center [471, 304] width 14 height 14
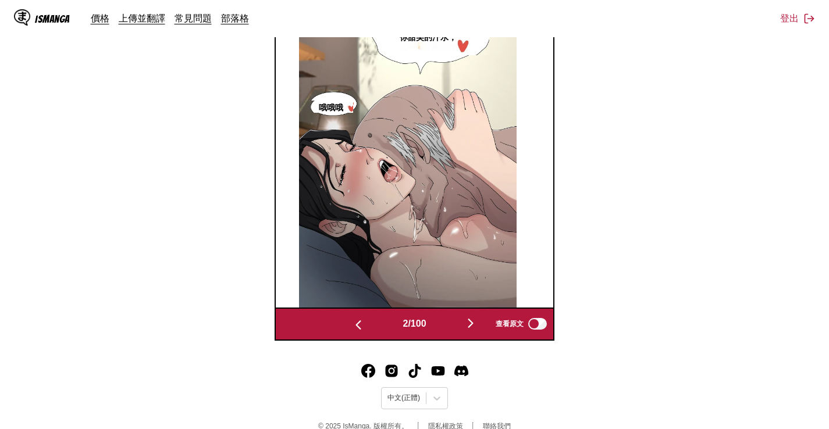
click at [475, 308] on img at bounding box center [408, 154] width 218 height 308
click at [474, 330] on img "button" at bounding box center [471, 324] width 14 height 14
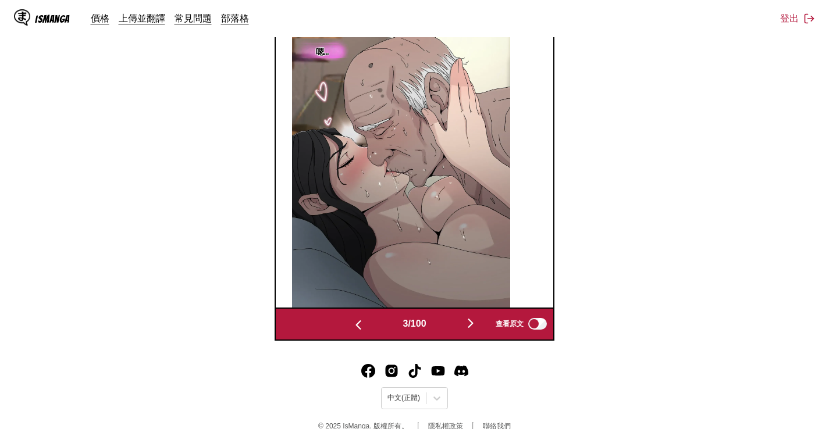
click at [472, 340] on div "3 / 100 查看原文" at bounding box center [415, 324] width 280 height 33
click at [472, 330] on img "button" at bounding box center [471, 324] width 14 height 14
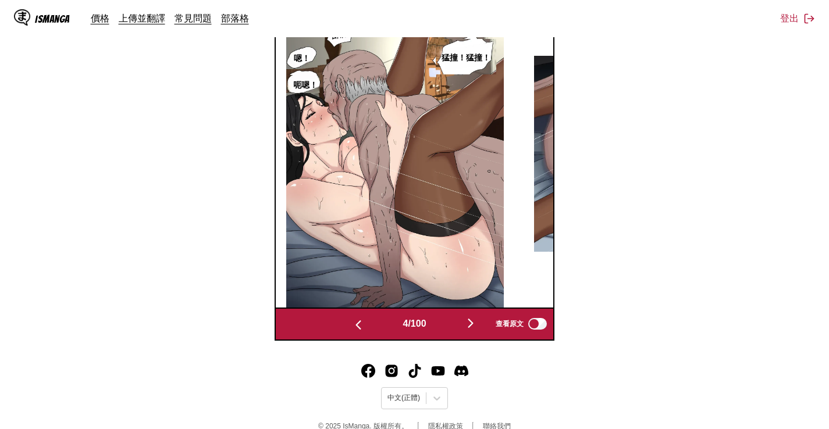
click at [475, 330] on img "button" at bounding box center [471, 324] width 14 height 14
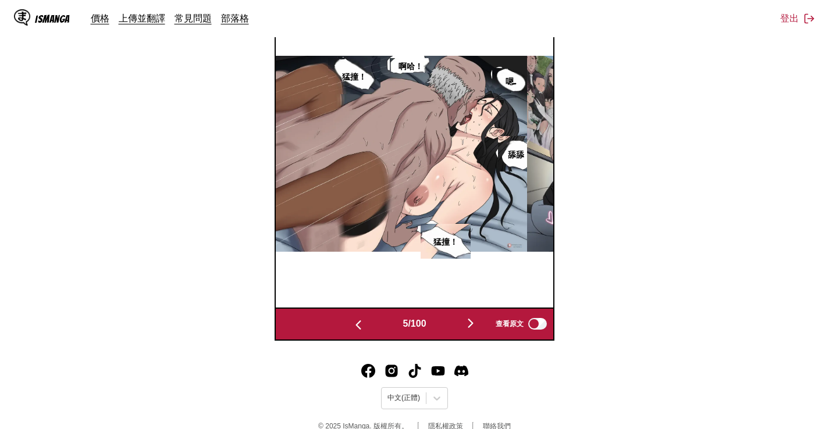
click at [475, 330] on img "button" at bounding box center [471, 324] width 14 height 14
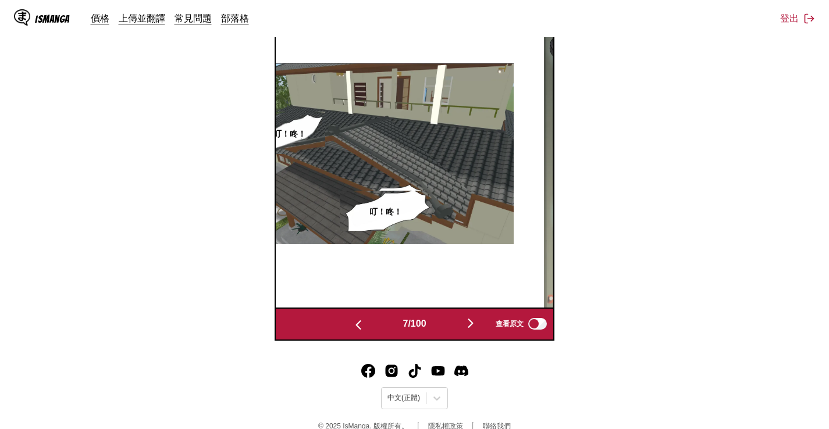
click at [475, 330] on img "button" at bounding box center [471, 324] width 14 height 14
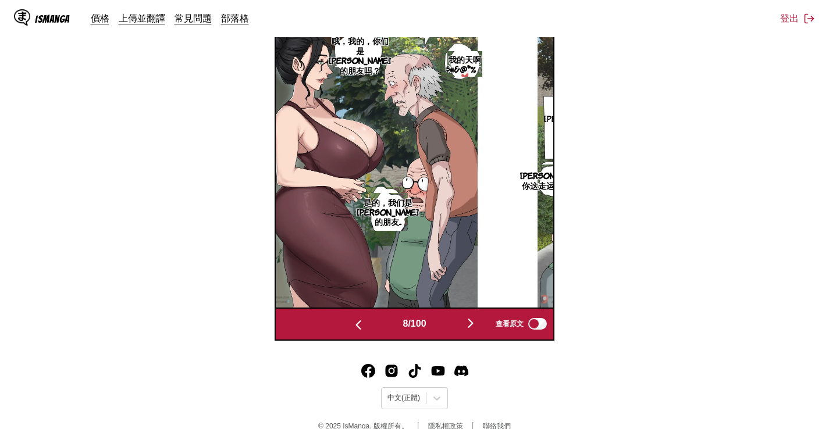
click at [355, 332] on img "button" at bounding box center [358, 325] width 14 height 14
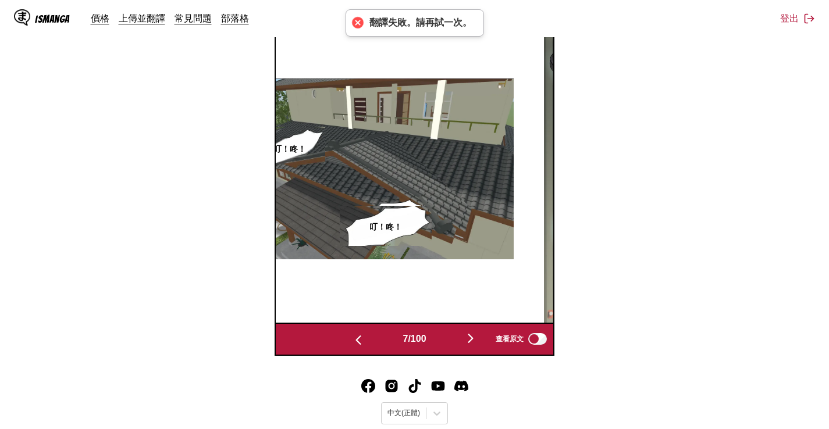
scroll to position [311, 0]
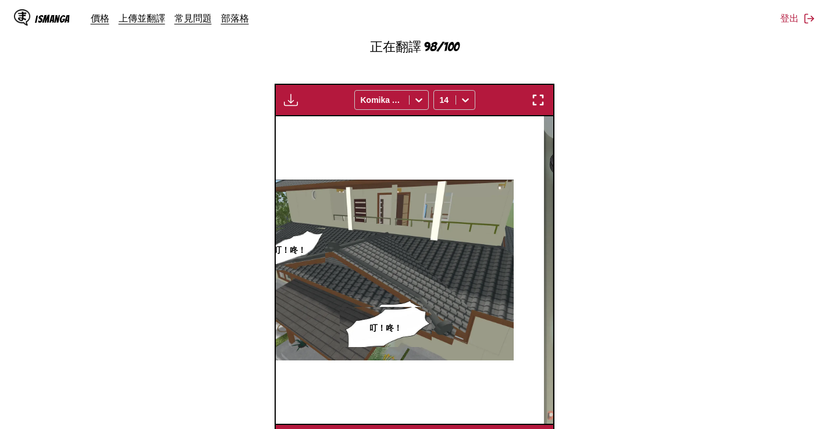
click at [735, 228] on section "自 英文 至 中文 將檔案拖曳至此，或點擊瀏覽。 檔案大小上限：5MB • 支援的格式：JP(E)G, PNG, WEBP 正在翻譯 98/100 等待翻譯完…" at bounding box center [414, 144] width 810 height 624
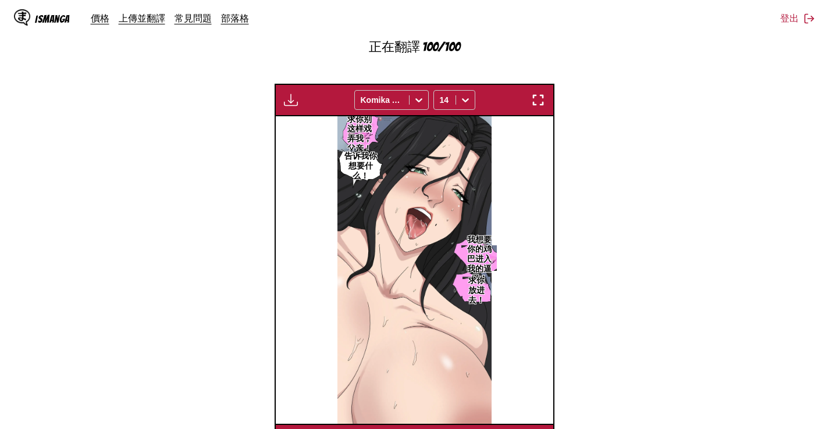
scroll to position [0, 1706]
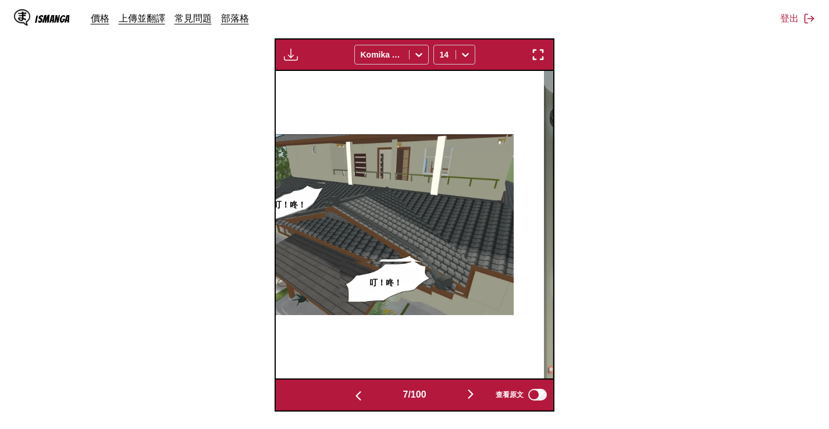
click at [294, 52] on img "button" at bounding box center [291, 55] width 14 height 14
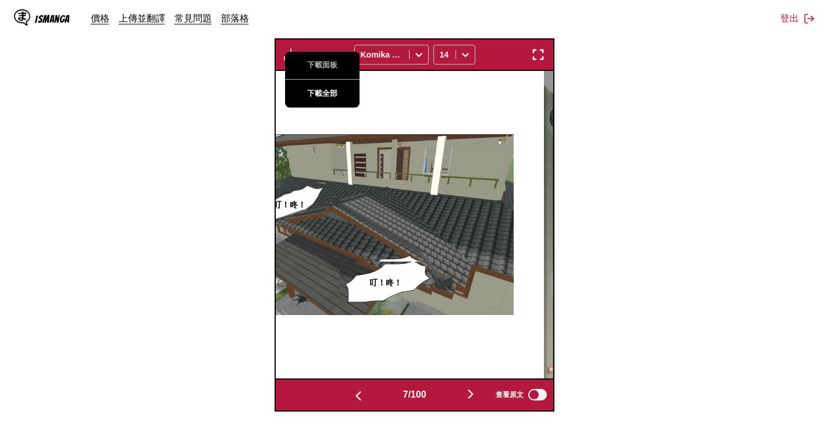
click at [324, 97] on button "下載全部" at bounding box center [322, 94] width 74 height 28
drag, startPoint x: 147, startPoint y: 93, endPoint x: 153, endPoint y: 90, distance: 6.8
click at [147, 93] on section "自 英文 至 中文 將檔案拖曳至此，或點擊瀏覽。 檔案大小上限：5MB • 支援的格式：JP(E)G, PNG, WEBP 下載面板 下載全部 Komika …" at bounding box center [414, 121] width 810 height 579
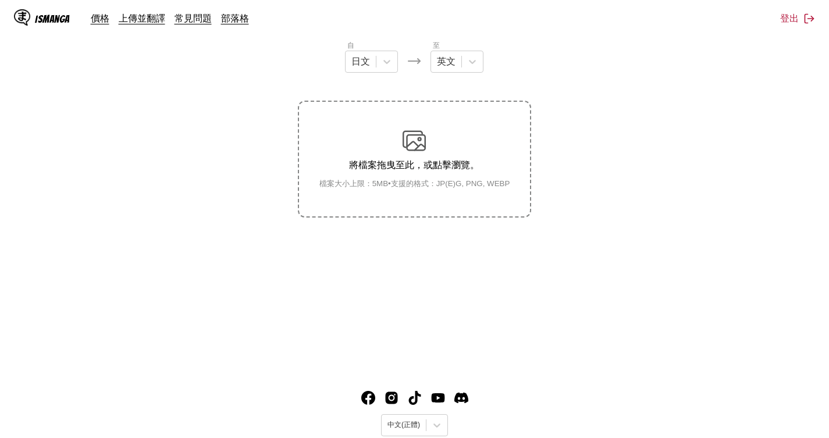
scroll to position [83, 0]
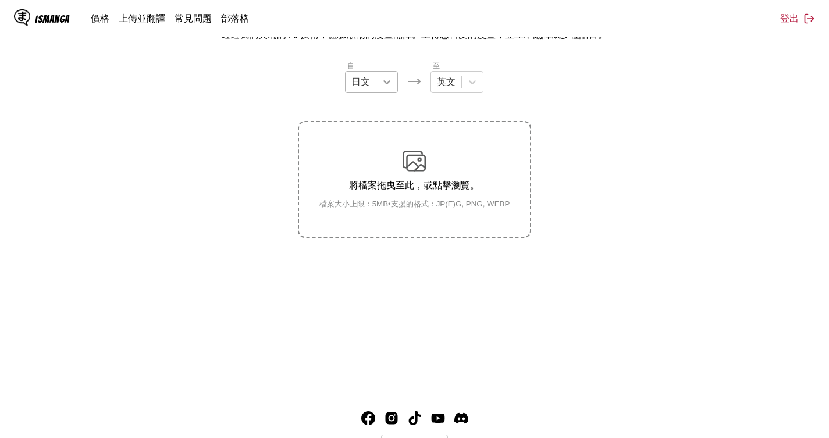
click at [383, 83] on icon at bounding box center [387, 82] width 12 height 12
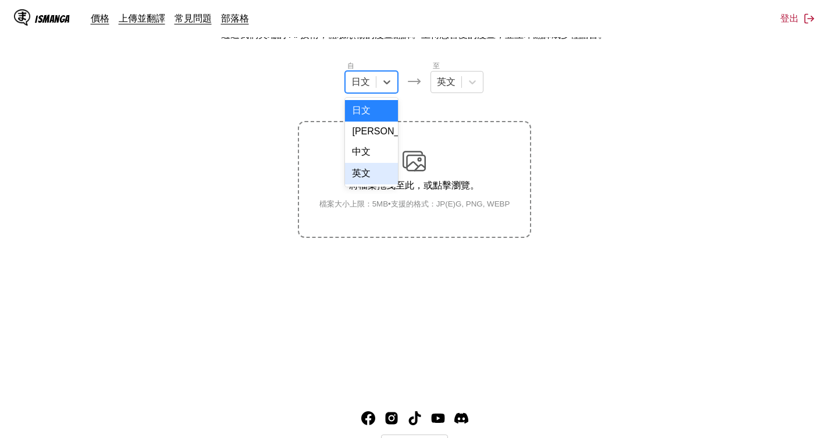
click at [371, 183] on div "英文" at bounding box center [371, 174] width 53 height 22
click at [437, 87] on input "text" at bounding box center [438, 82] width 2 height 10
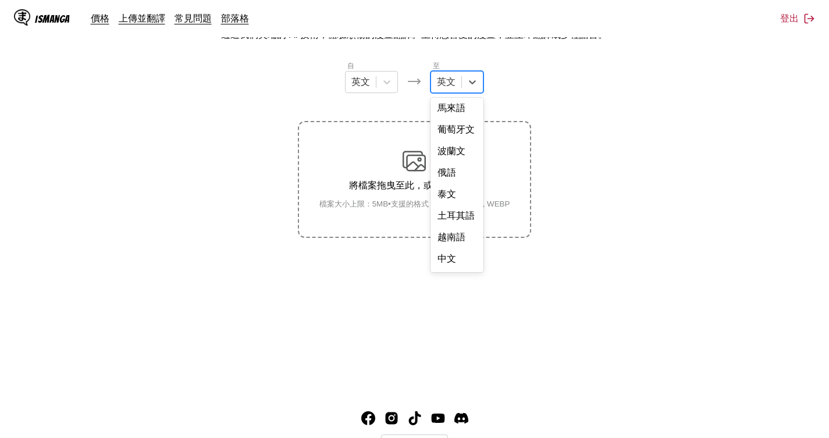
scroll to position [296, 0]
click at [457, 265] on div "中文" at bounding box center [457, 259] width 53 height 22
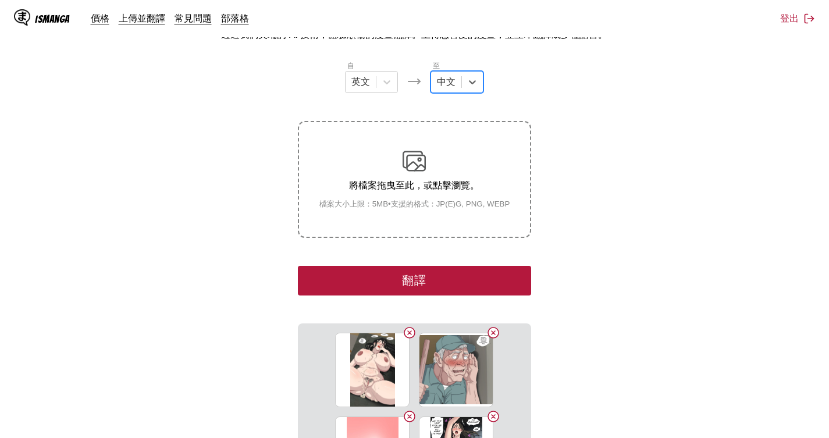
click at [785, 250] on section "自 英文 至 option 中文, selected. Select is focused ,type to refine list, press Down …" at bounding box center [414, 308] width 810 height 496
click at [479, 277] on button "翻譯" at bounding box center [414, 281] width 233 height 30
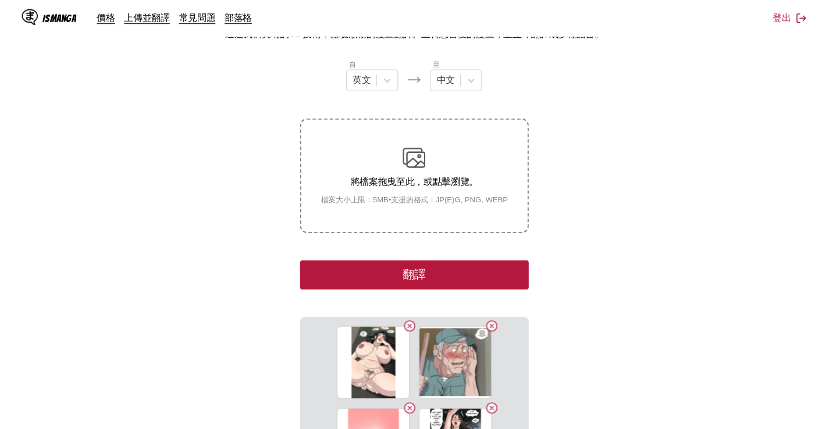
scroll to position [305, 0]
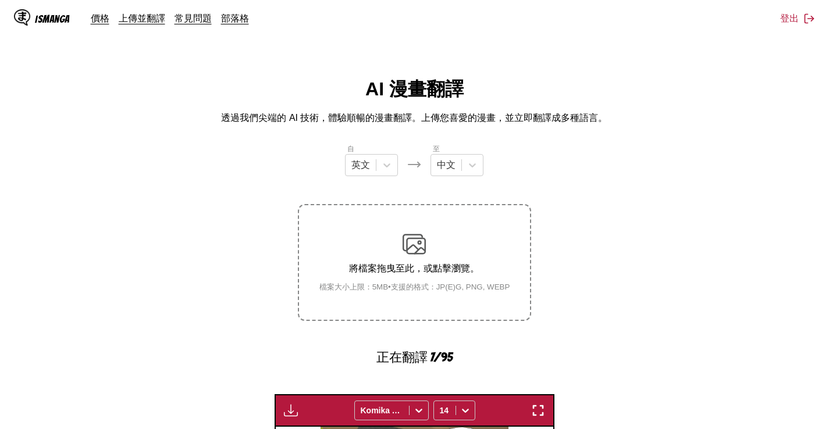
scroll to position [305, 0]
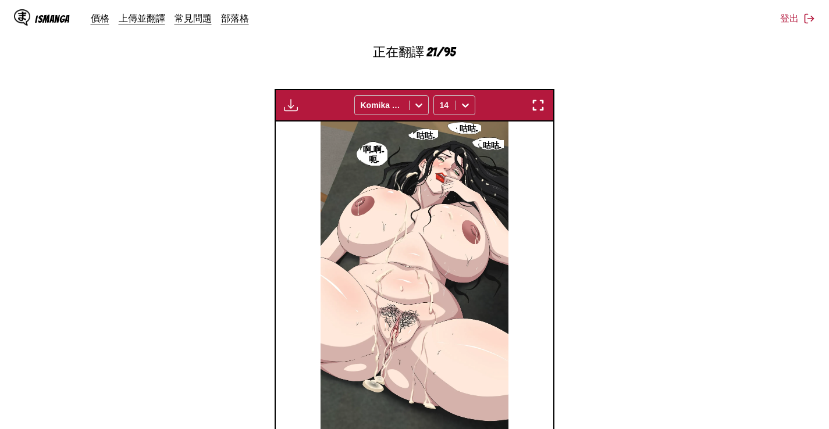
scroll to position [305, 0]
click at [180, 169] on section "自 英文 至 中文 將檔案拖曳至此，或點擊瀏覽。 檔案大小上限：5MB • 支援的格式：JP(E)G, PNG, WEBP 正在翻譯 29/95 等待翻譯完成…" at bounding box center [414, 150] width 810 height 624
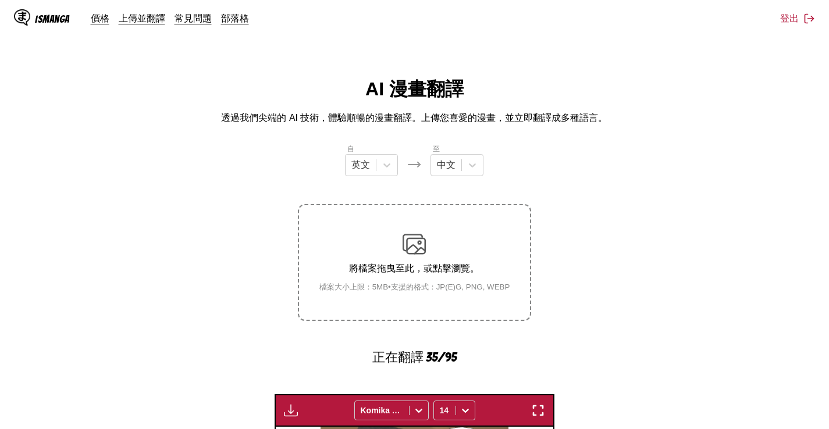
scroll to position [305, 0]
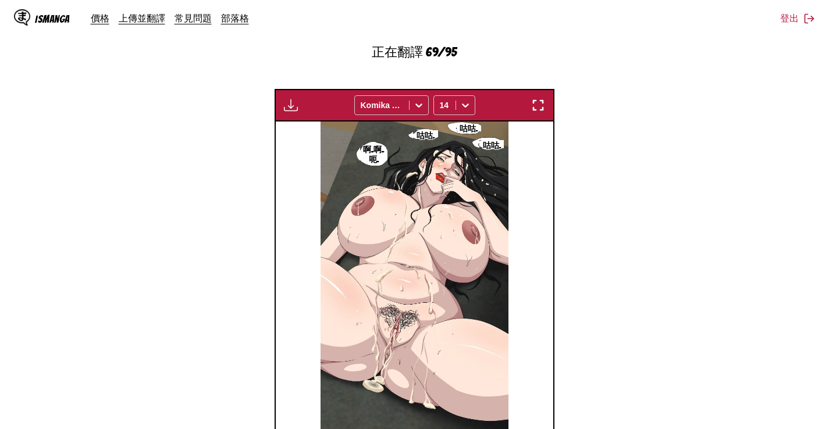
scroll to position [305, 0]
click at [763, 128] on section "自 英文 至 中文 將檔案拖曳至此，或點擊瀏覽。 檔案大小上限：5MB • 支援的格式：JP(E)G, PNG, WEBP 正在翻譯 73/95 等待翻譯完成…" at bounding box center [414, 150] width 810 height 624
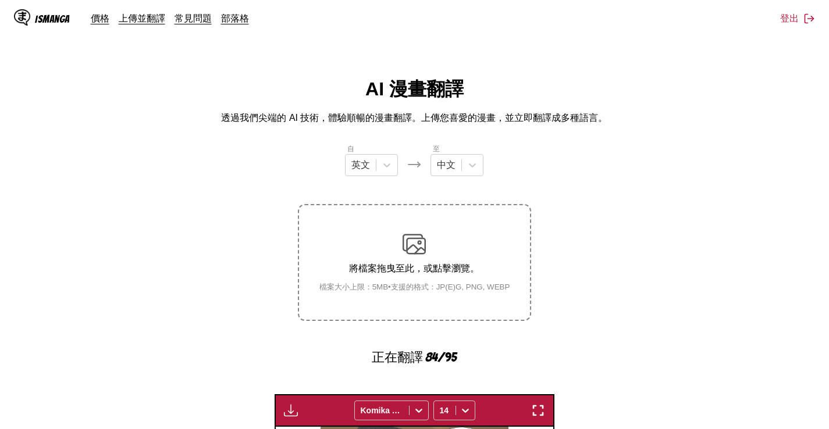
scroll to position [305, 0]
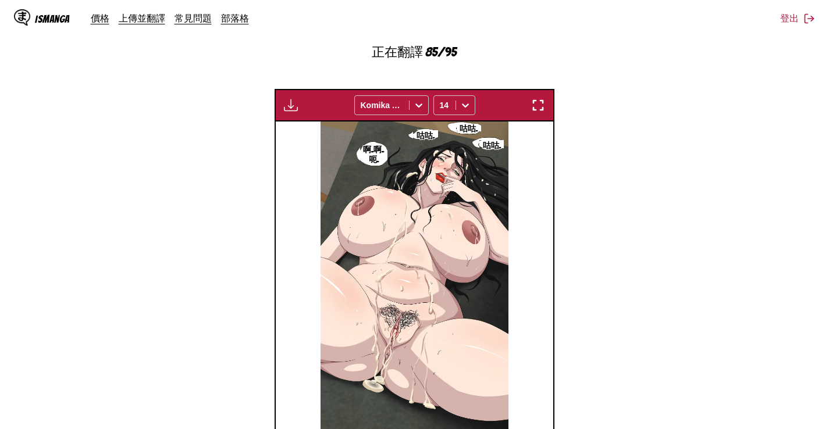
click at [121, 111] on section "自 英文 至 中文 將檔案拖曳至此，或點擊瀏覽。 檔案大小上限：5MB • 支援的格式：JP(E)G, PNG, WEBP 正在翻譯 85/95 等待翻譯完成…" at bounding box center [414, 150] width 810 height 624
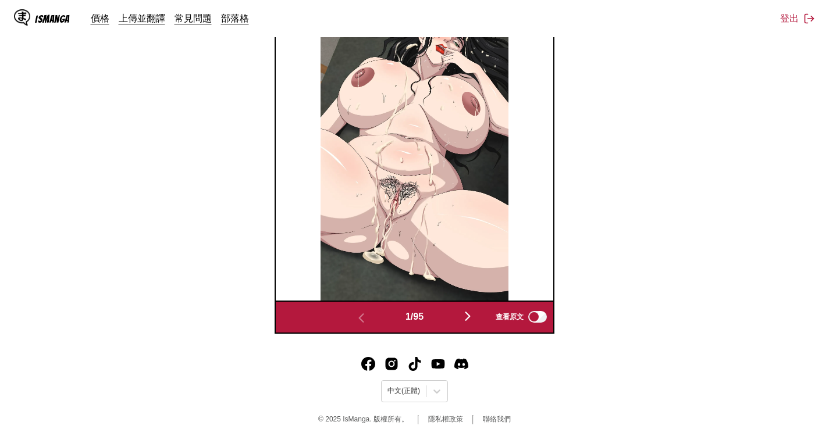
scroll to position [455, 0]
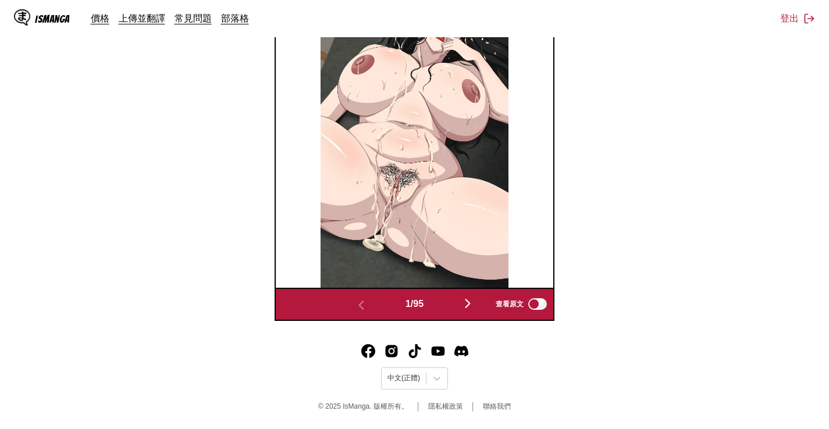
click at [467, 309] on img "button" at bounding box center [468, 304] width 14 height 14
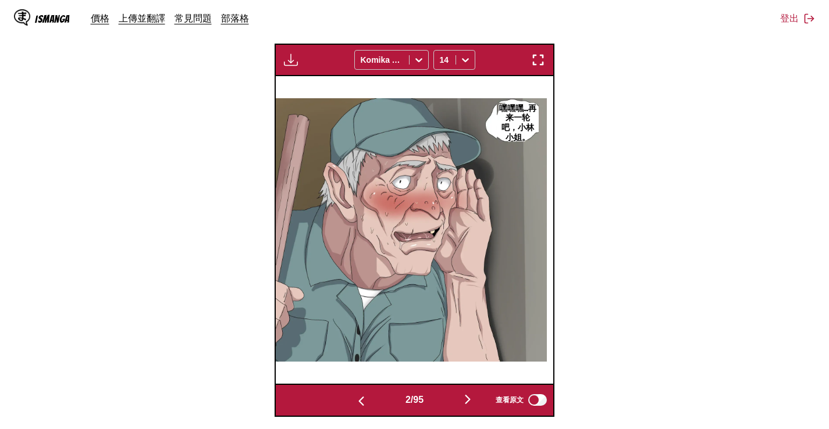
scroll to position [311, 0]
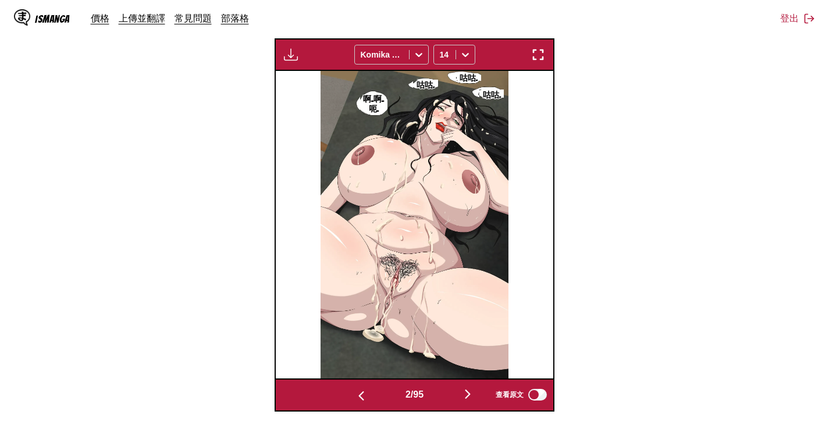
scroll to position [0, 285]
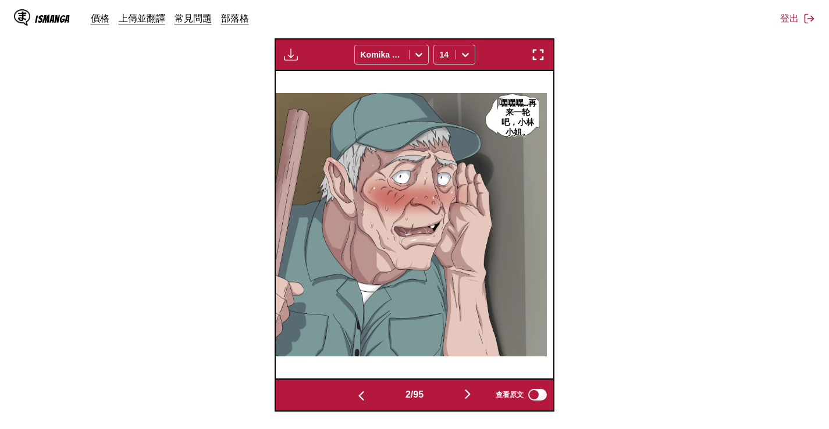
click at [719, 104] on section "自 英文 至 中文 將檔案拖曳至此，或點擊瀏覽。 檔案大小上限：5MB • 支援的格式：JP(E)G, PNG, WEBP 下載面板 下載全部 Komika …" at bounding box center [414, 121] width 810 height 579
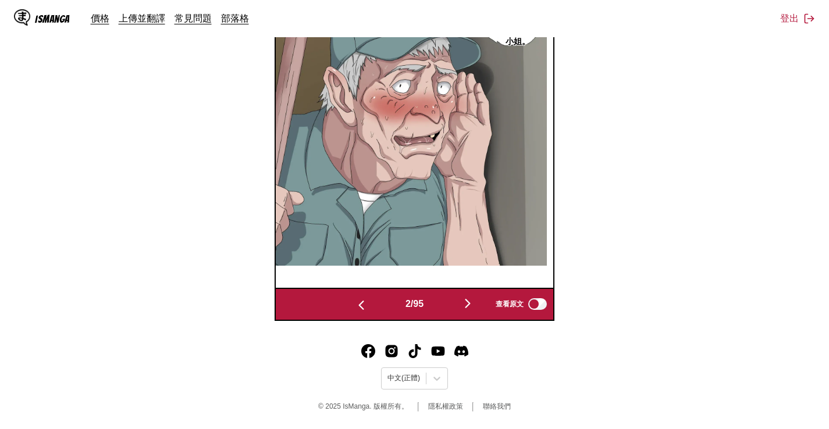
scroll to position [234, 0]
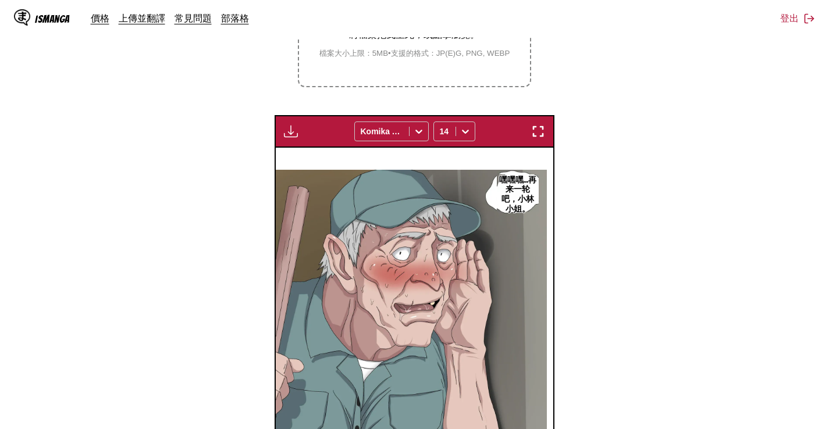
click at [289, 126] on img "button" at bounding box center [291, 132] width 14 height 14
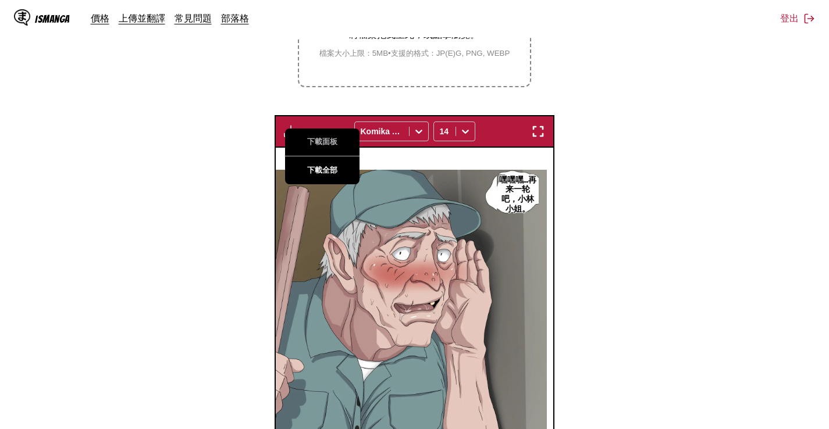
click at [308, 169] on button "下載全部" at bounding box center [322, 171] width 74 height 28
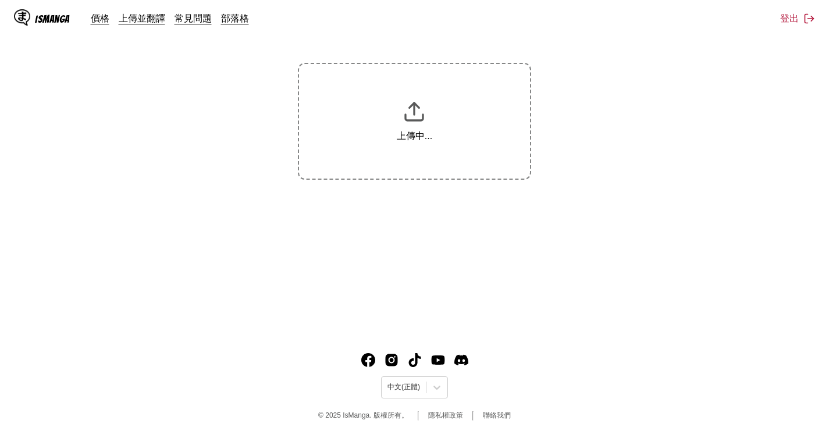
scroll to position [174, 0]
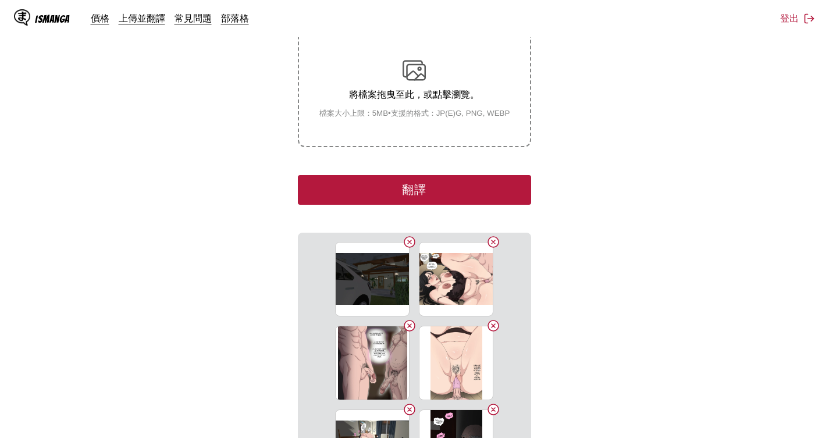
click at [788, 138] on section "自 日文 至 英文 將檔案拖曳至此，或點擊瀏覽。 檔案大小上限：5MB • 支援的格式：JP(E)G, PNG, WEBP 翻譯 04 (8).jpg 04 …" at bounding box center [414, 217] width 810 height 496
click at [413, 186] on button "翻譯" at bounding box center [414, 190] width 233 height 30
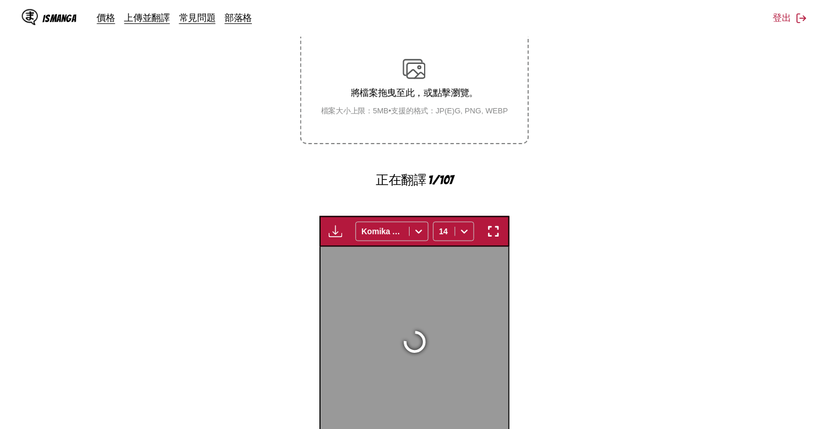
scroll to position [309, 0]
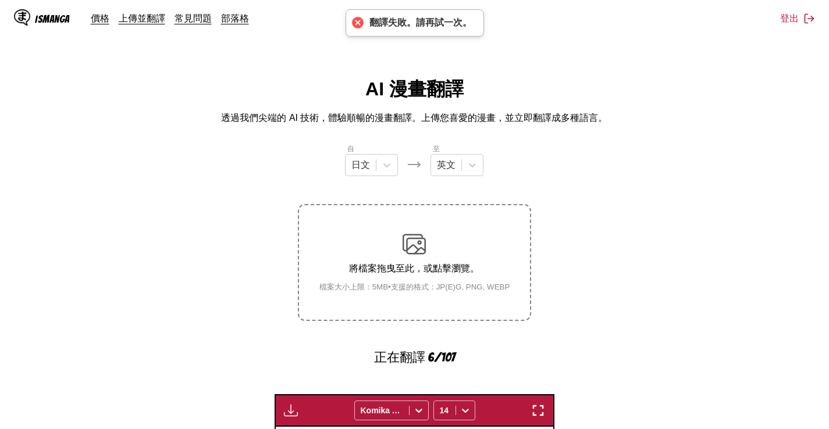
scroll to position [309, 0]
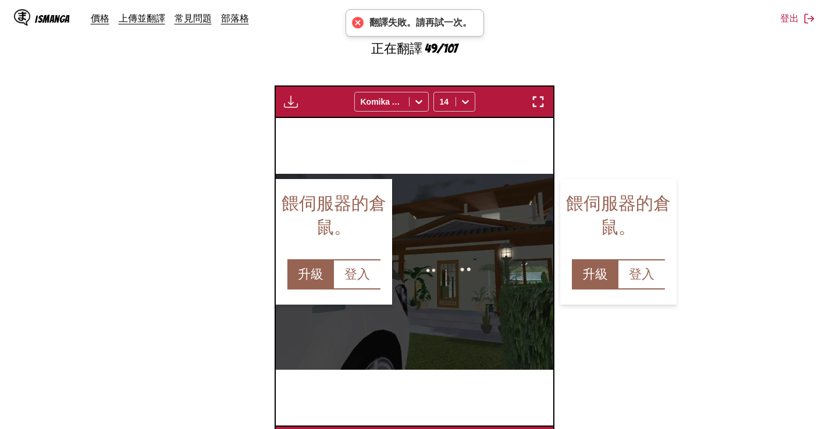
scroll to position [309, 0]
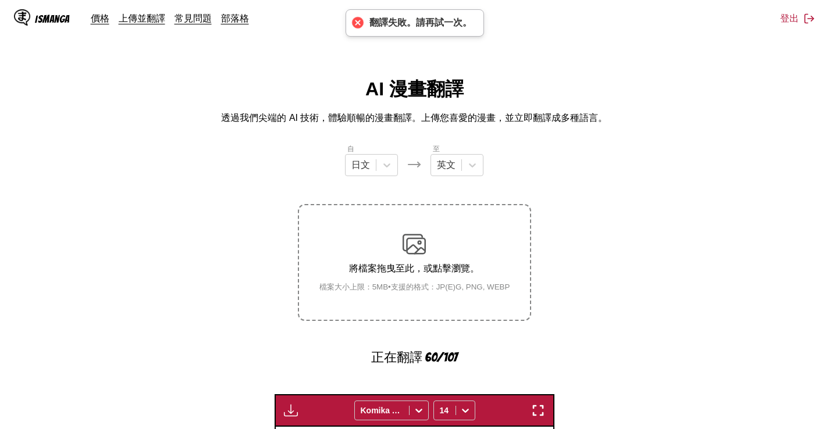
scroll to position [309, 0]
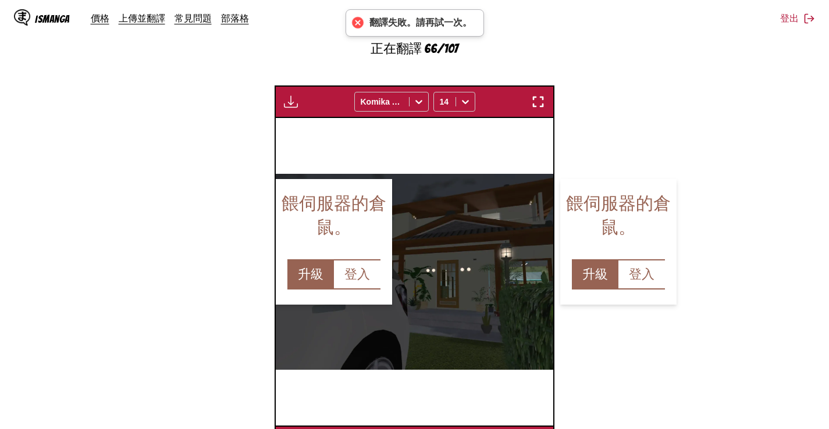
click at [95, 225] on section "自 日文 至 英文 將檔案拖曳至此，或點擊瀏覽。 檔案大小上限：5MB • 支援的格式：JP(E)G, PNG, WEBP 正在翻譯 66/107 等待翻譯完…" at bounding box center [414, 146] width 810 height 624
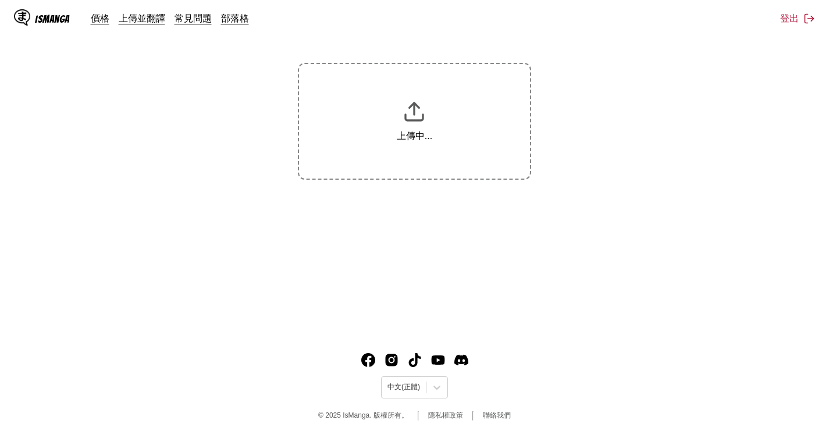
scroll to position [174, 0]
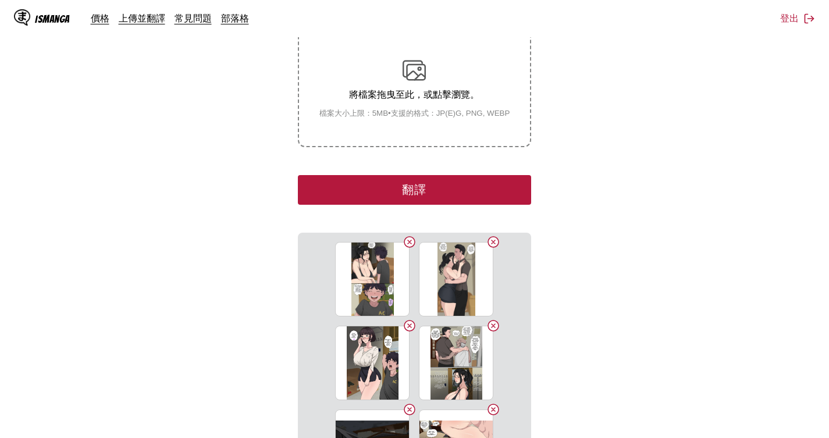
click at [103, 254] on section "自 日文 至 英文 將檔案拖曳至此，或點擊瀏覽。 檔案大小上限：5MB • 支援的格式：JP(E)G, PNG, WEBP 翻譯 04 (4).jpg 04 …" at bounding box center [414, 217] width 810 height 496
click at [442, 197] on button "翻譯" at bounding box center [414, 190] width 233 height 30
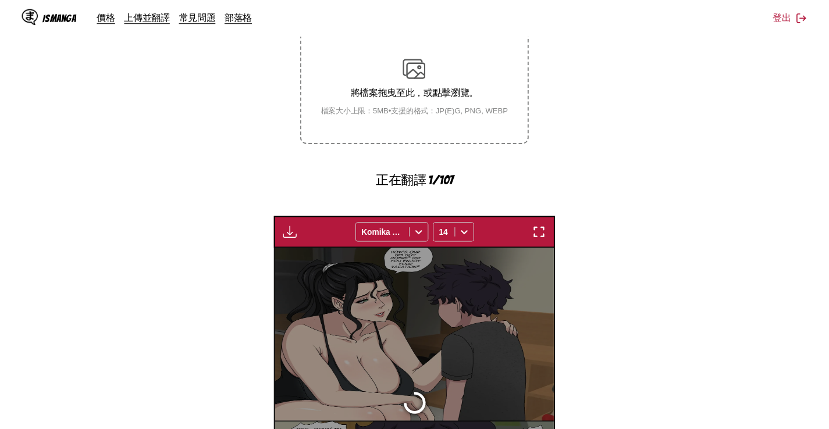
scroll to position [309, 0]
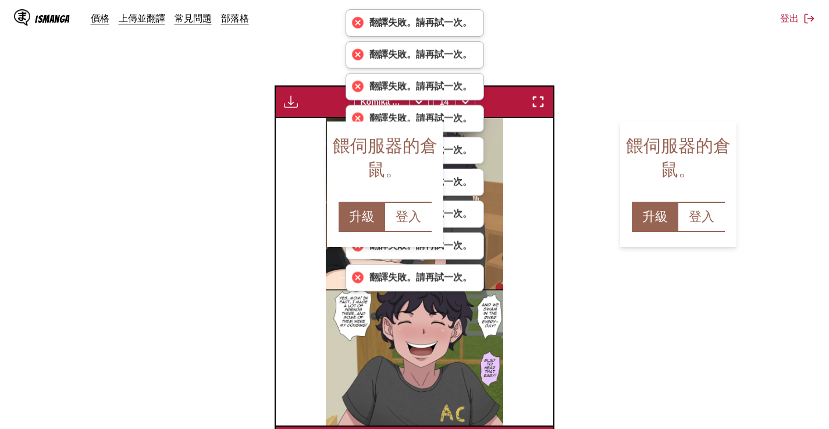
click at [153, 165] on section "自 日文 至 英文 將檔案拖曳至此，或點擊瀏覽。 檔案大小上限：5MB • 支援的格式：JP(E)G, PNG, WEBP 正在翻譯 28/107 等待翻譯完…" at bounding box center [414, 146] width 810 height 624
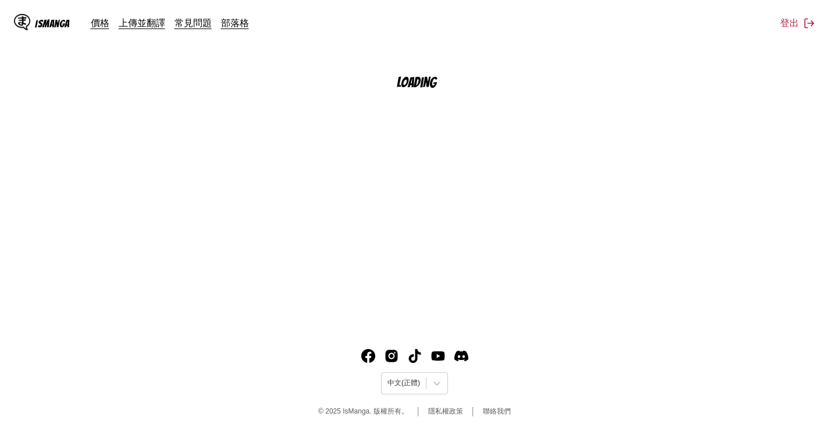
scroll to position [141, 0]
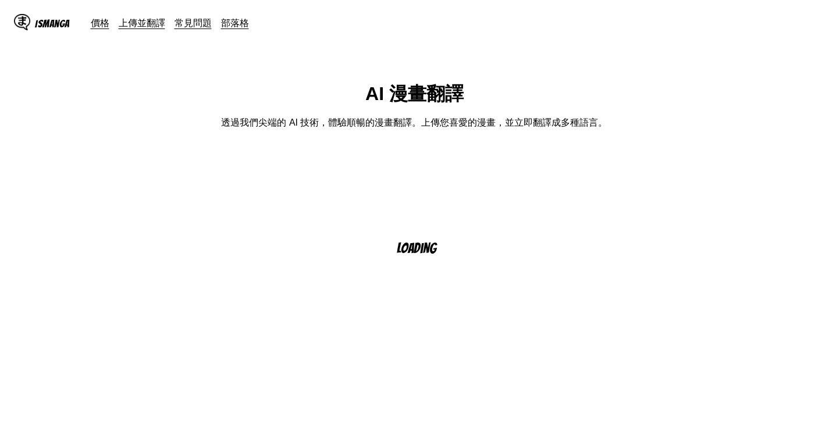
scroll to position [141, 0]
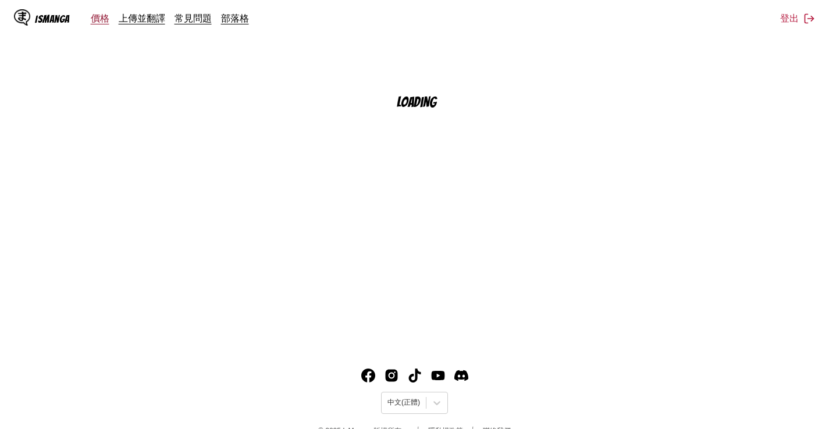
click at [94, 22] on link "價格" at bounding box center [100, 18] width 19 height 12
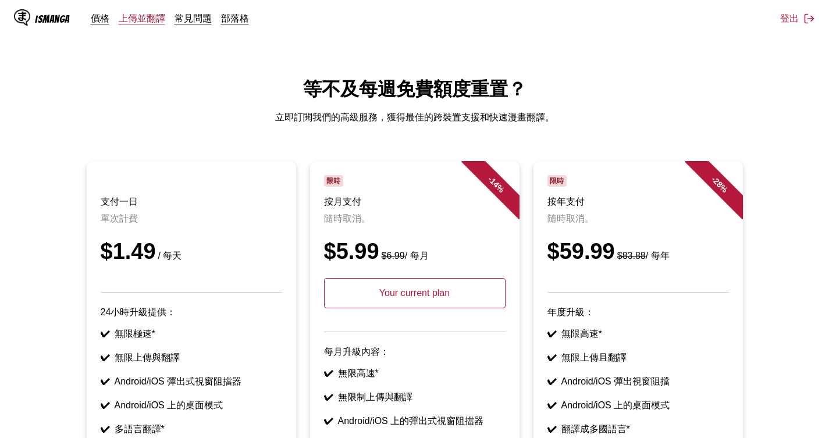
click at [130, 18] on link "上傳並翻譯" at bounding box center [142, 18] width 47 height 12
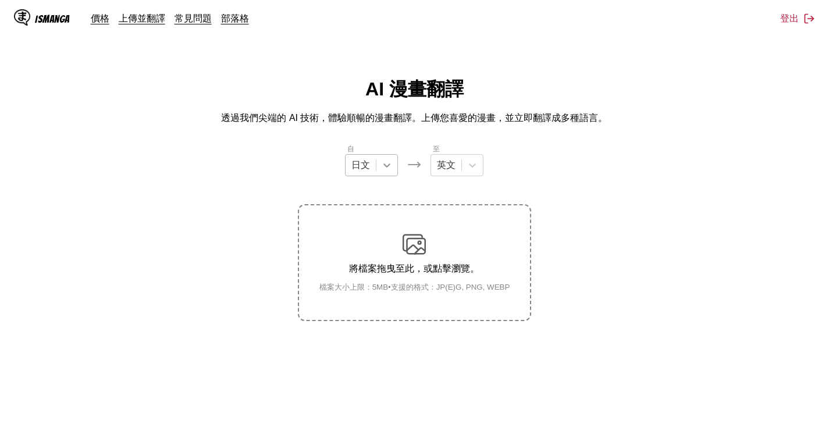
click at [381, 170] on icon at bounding box center [387, 165] width 12 height 12
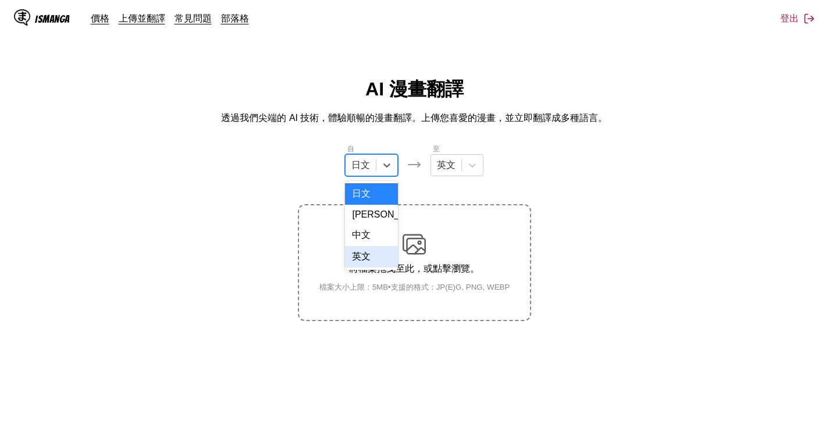
click at [381, 268] on div "英文" at bounding box center [371, 257] width 53 height 22
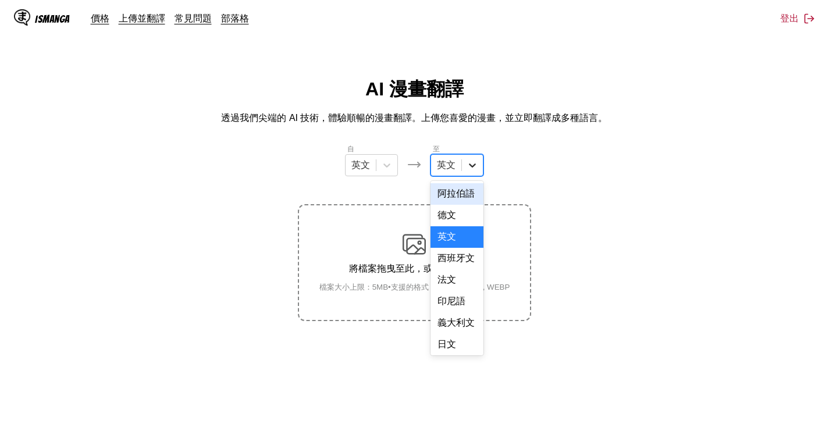
click at [463, 165] on div at bounding box center [472, 165] width 21 height 21
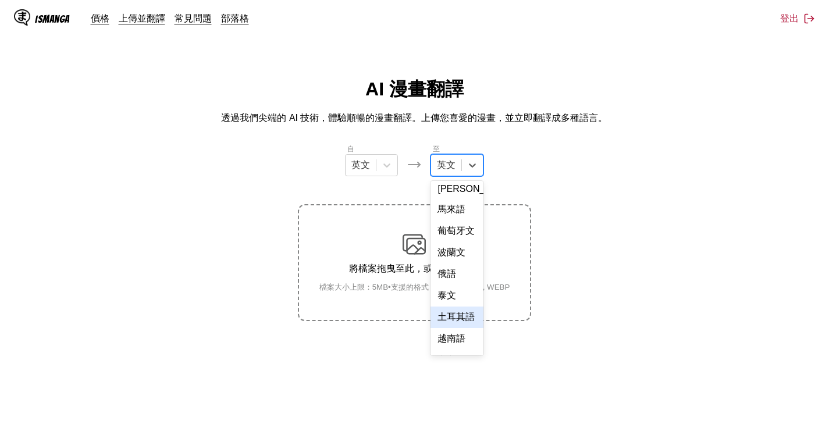
scroll to position [296, 0]
click at [451, 344] on div "中文" at bounding box center [457, 343] width 53 height 22
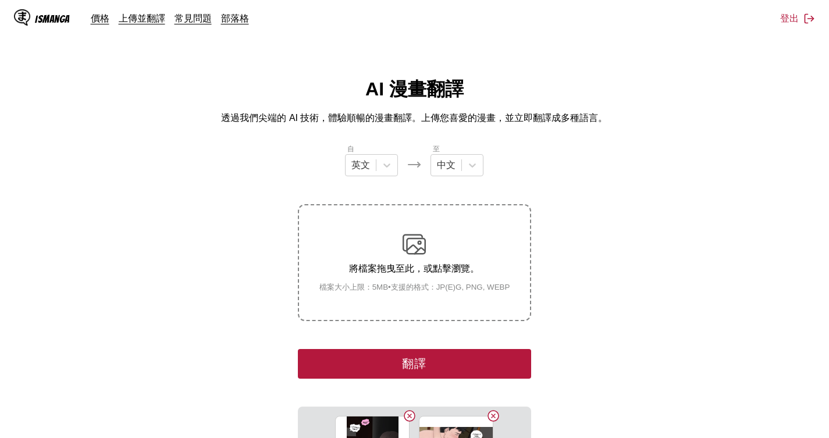
click at [1, 294] on main "AI 漫畫翻譯 透過我們尖端的 AI 技術，體驗順暢的漫畫翻譯。上傳您喜愛的漫畫，並立即翻譯成多種語言。 自 英文 至 中文 將檔案拖曳至此，或點擊瀏覽。 檔…" at bounding box center [414, 358] width 829 height 563
click at [447, 365] on button "翻譯" at bounding box center [414, 364] width 233 height 30
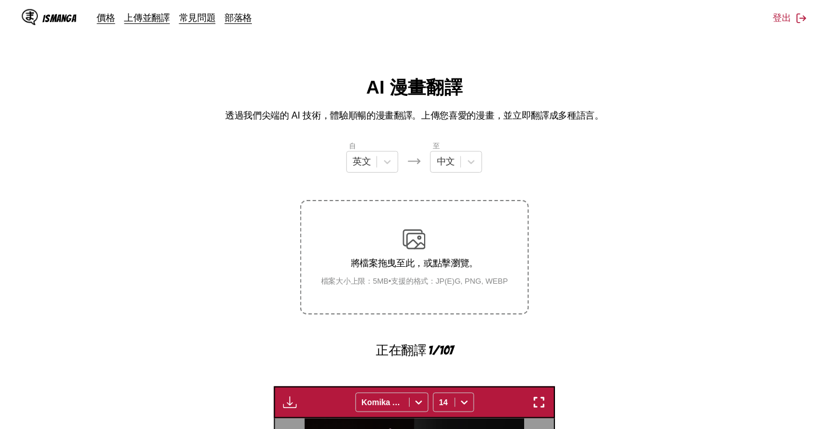
scroll to position [309, 0]
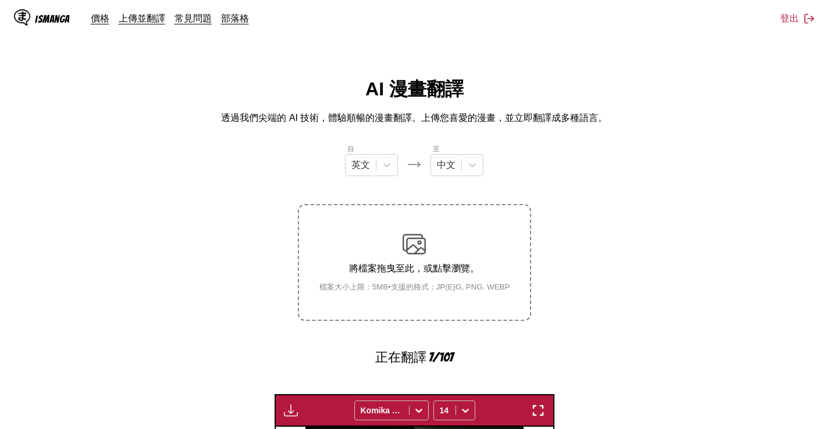
scroll to position [309, 0]
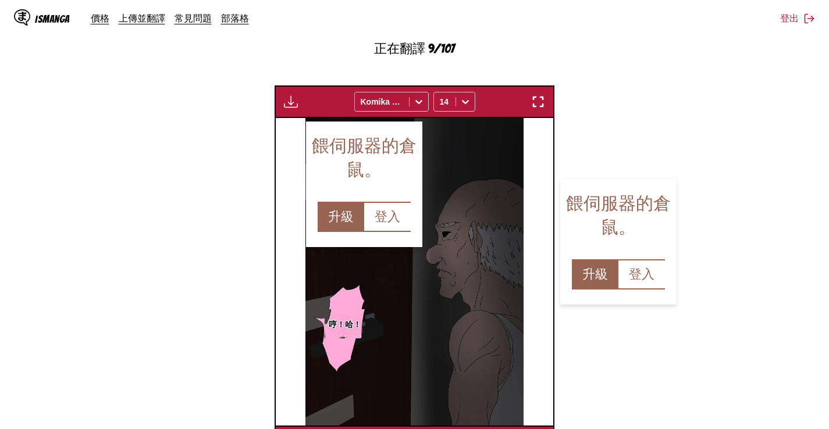
click at [84, 112] on section "自 英文 至 中文 將檔案拖曳至此，或點擊瀏覽。 檔案大小上限：5MB • 支援的格式：JP(E)G, PNG, WEBP 正在翻譯 9/107 等待翻譯完成…" at bounding box center [414, 146] width 810 height 624
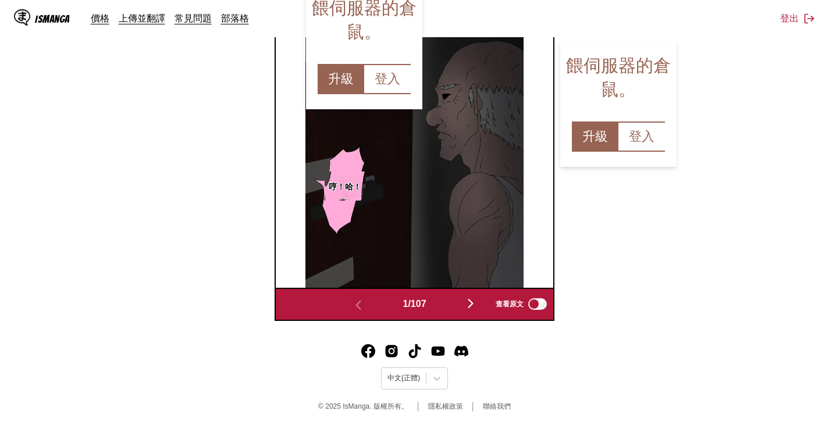
click at [471, 305] on img "button" at bounding box center [471, 304] width 14 height 14
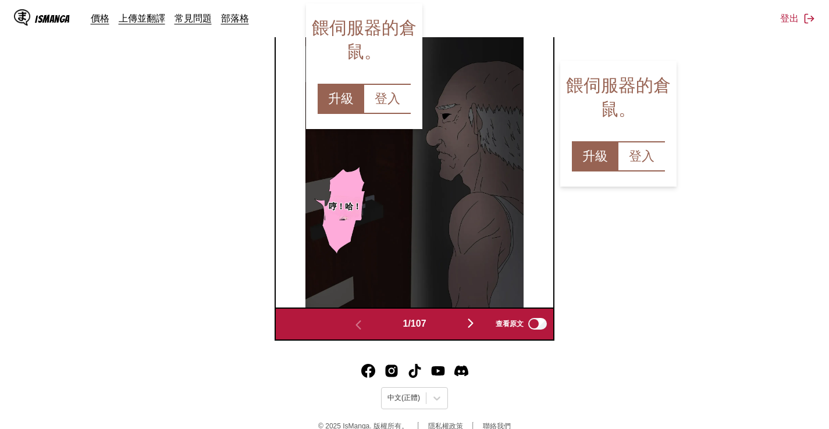
scroll to position [0, 285]
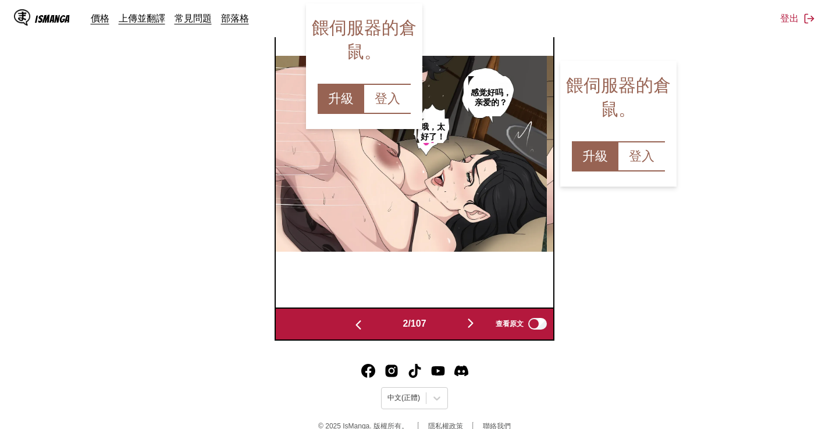
click at [475, 307] on div "感觉好吗，亲爱的？ 哦，太好了！" at bounding box center [408, 154] width 278 height 308
click at [478, 327] on img "button" at bounding box center [471, 324] width 14 height 14
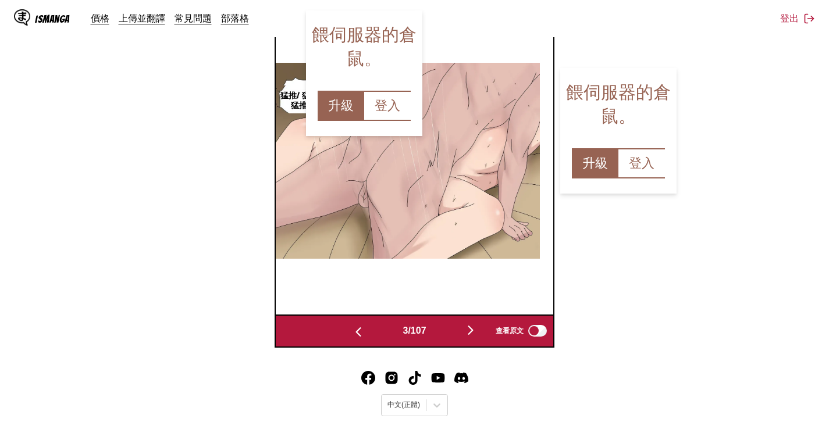
scroll to position [427, 0]
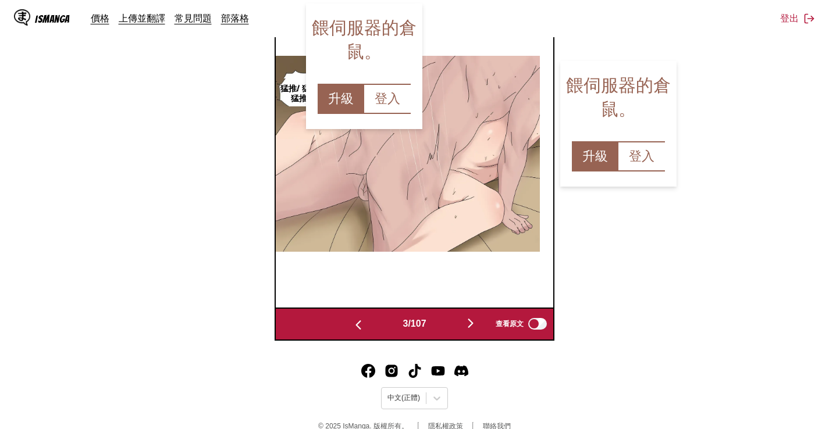
click at [471, 330] on img "button" at bounding box center [471, 324] width 14 height 14
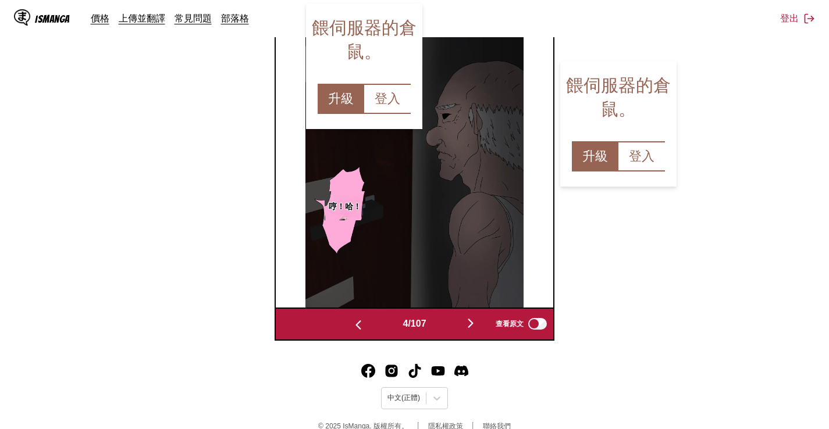
scroll to position [0, 853]
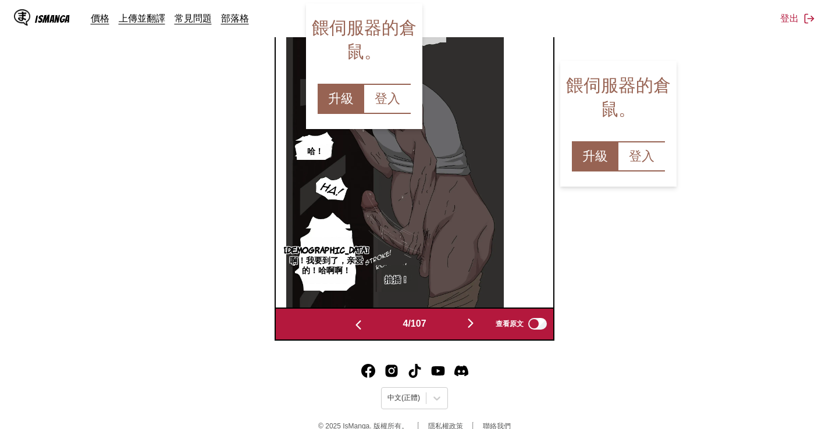
click at [123, 273] on section "自 英文 至 中文 將檔案拖曳至此，或點擊瀏覽。 檔案大小上限：5MB • 支援的格式：JP(E)G, PNG, WEBP 正在翻譯 75/107 等待翻譯完…" at bounding box center [414, 28] width 810 height 624
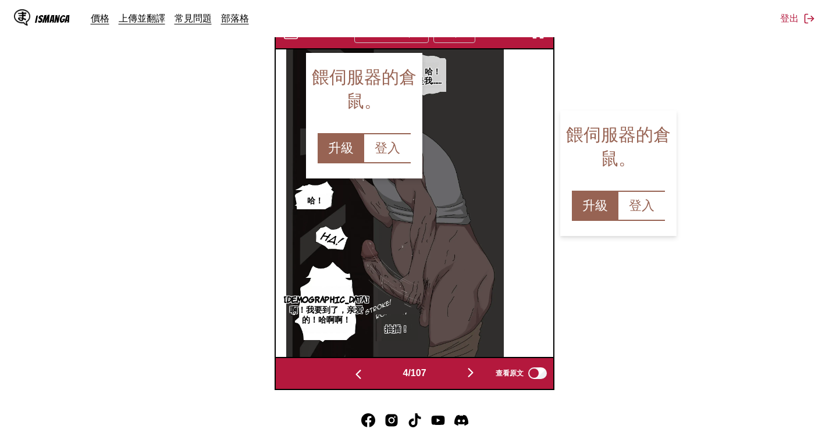
scroll to position [311, 0]
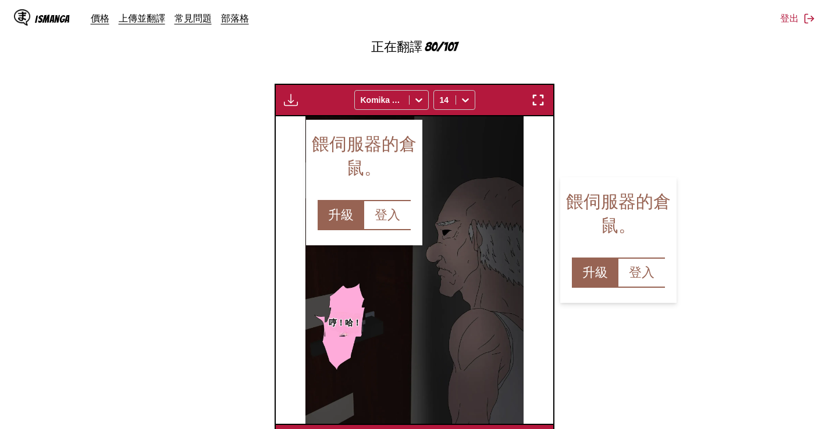
scroll to position [0, 853]
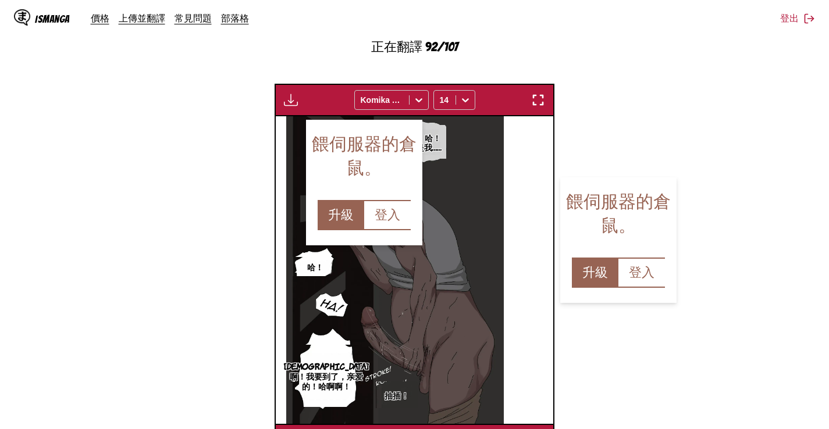
click at [745, 140] on section "自 英文 至 中文 將檔案拖曳至此，或點擊瀏覽。 檔案大小上限：5MB • 支援的格式：JP(E)G, PNG, WEBP 正在翻譯 92/107 等待翻譯完…" at bounding box center [414, 144] width 810 height 624
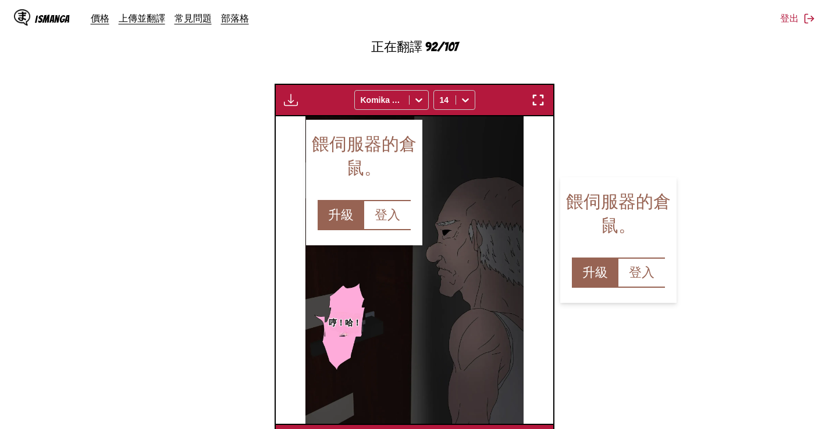
scroll to position [0, 853]
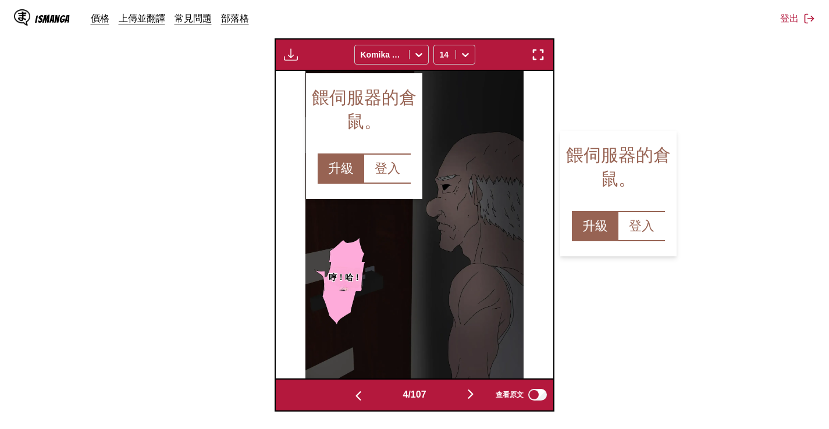
scroll to position [0, 853]
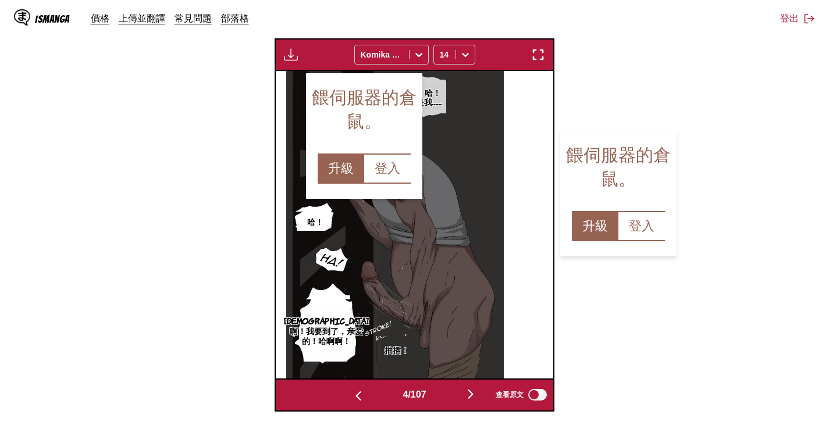
click at [731, 206] on section "自 英文 至 中文 將檔案拖曳至此，或點擊瀏覽。 檔案大小上限：5MB • 支援的格式：JP(E)G, PNG, WEBP 下載面板 下載全部 Komika …" at bounding box center [414, 121] width 810 height 579
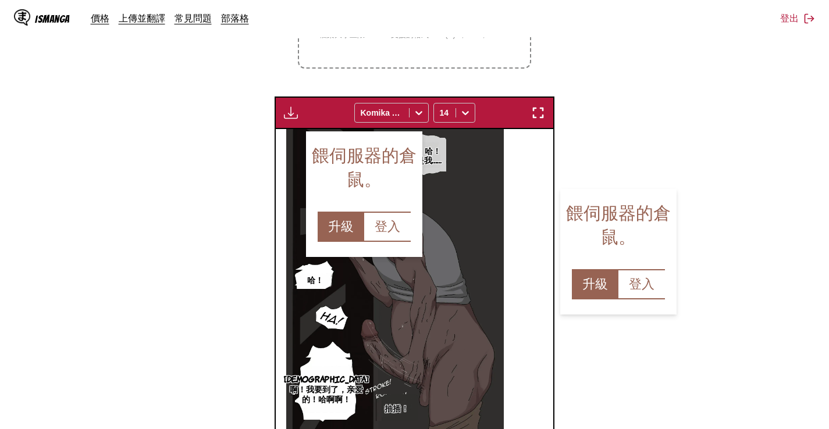
click at [287, 111] on img "button" at bounding box center [291, 113] width 14 height 14
click at [289, 152] on button "下載全部" at bounding box center [322, 152] width 74 height 28
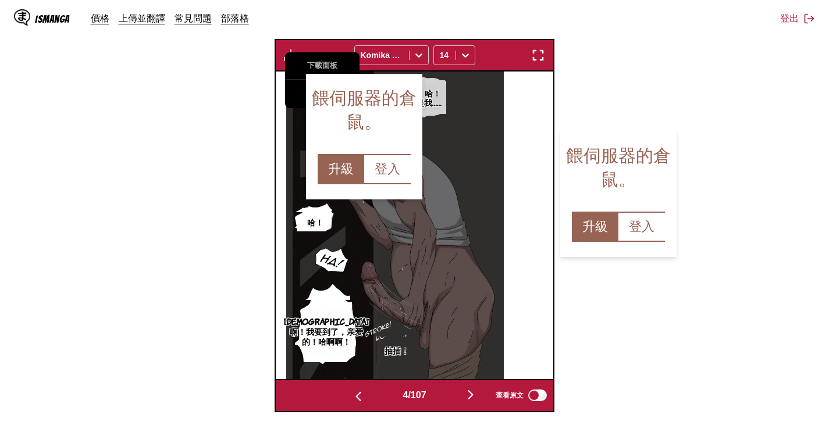
scroll to position [311, 0]
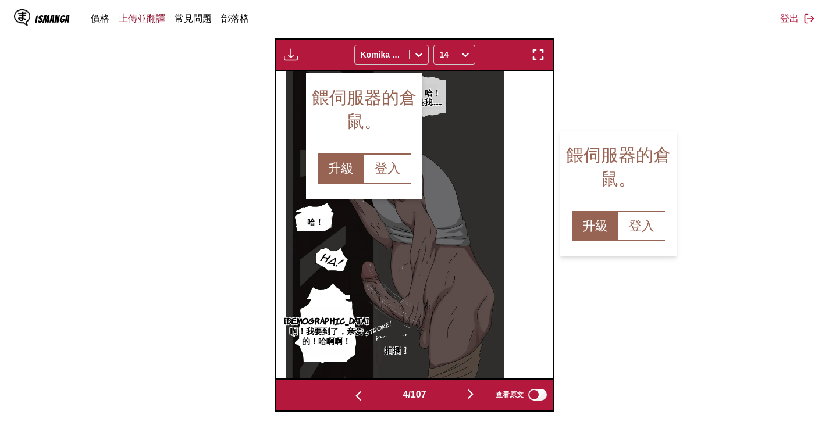
click at [149, 21] on link "上傳並翻譯" at bounding box center [142, 18] width 47 height 12
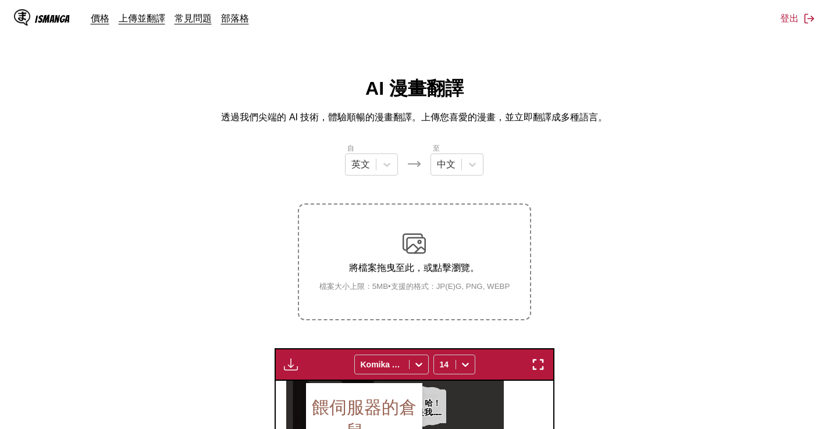
scroll to position [175, 0]
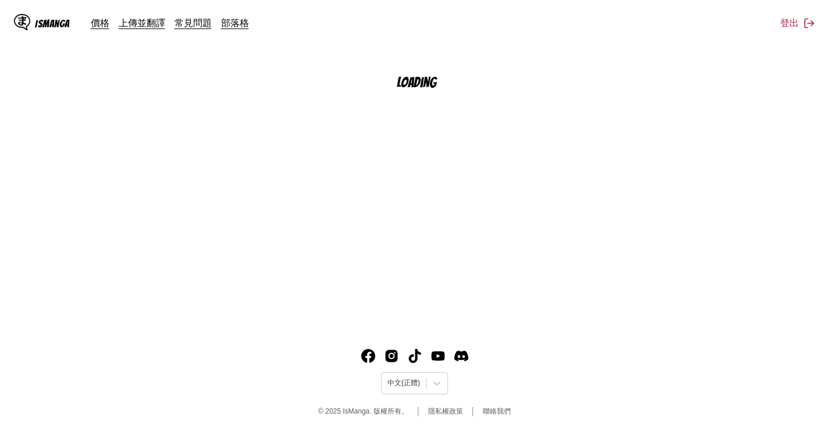
scroll to position [141, 0]
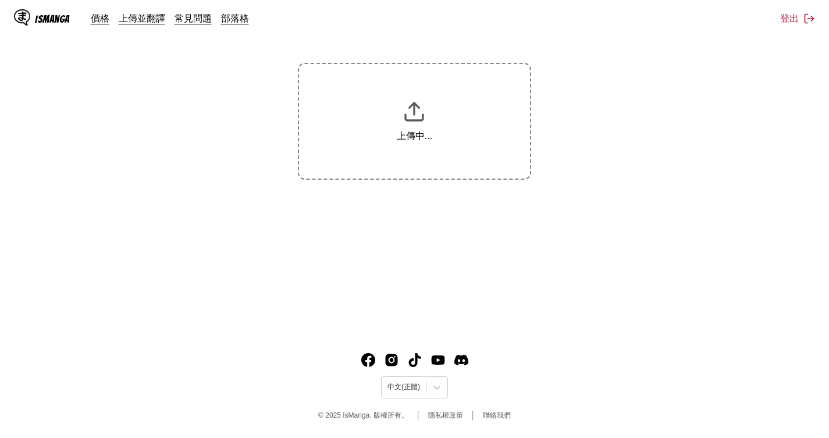
drag, startPoint x: 528, startPoint y: 435, endPoint x: 540, endPoint y: 426, distance: 14.5
click at [528, 429] on footer "中文(正體) © 2025 IsManga. 版權所有。 隱私權政策 聯絡我們" at bounding box center [414, 388] width 829 height 99
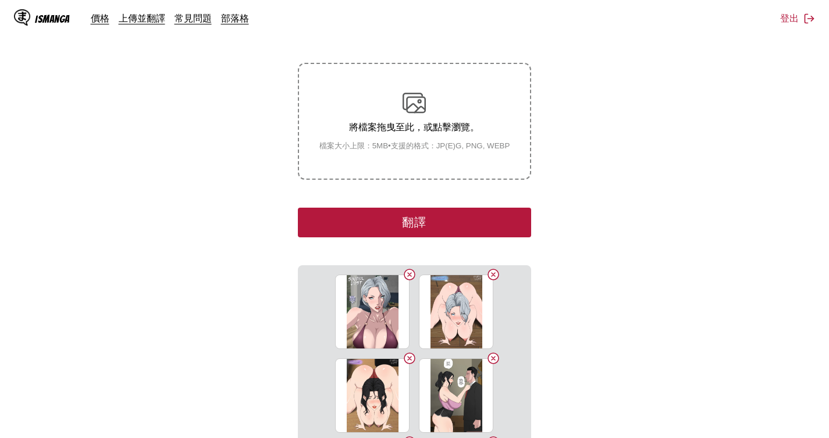
scroll to position [174, 0]
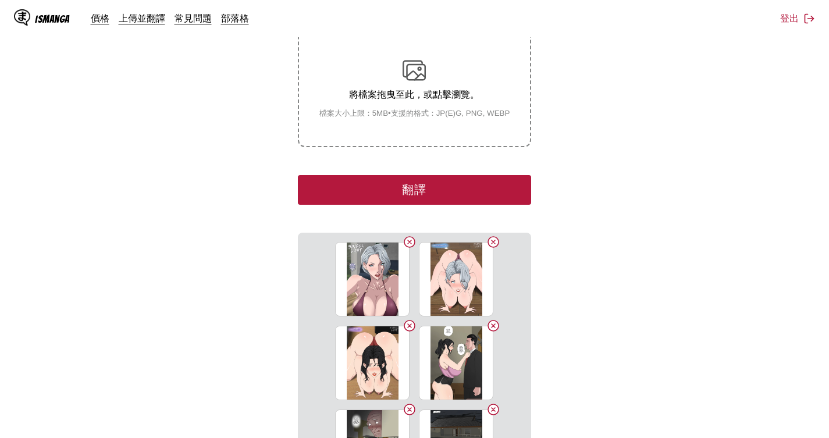
click at [112, 110] on section "自 日文 至 英文 將檔案拖曳至此，或點擊瀏覽。 檔案大小上限：5MB • 支援的格式：JP(E)G, PNG, WEBP 翻譯 05 (1).jpg 05 …" at bounding box center [414, 217] width 810 height 496
click at [384, 187] on button "翻譯" at bounding box center [414, 190] width 233 height 30
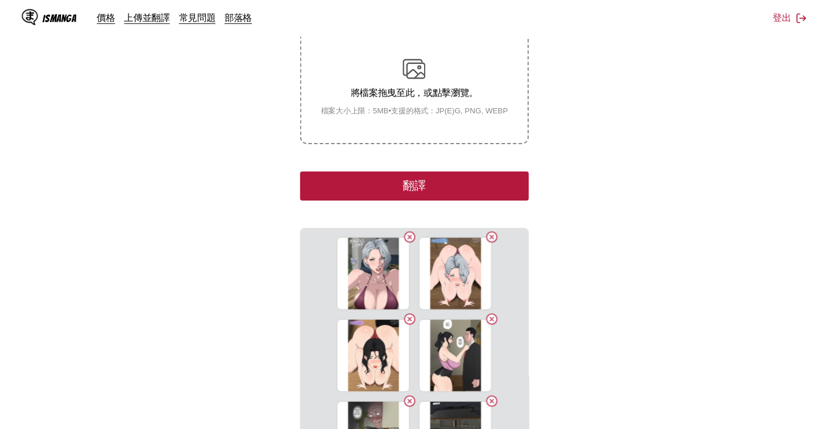
scroll to position [305, 0]
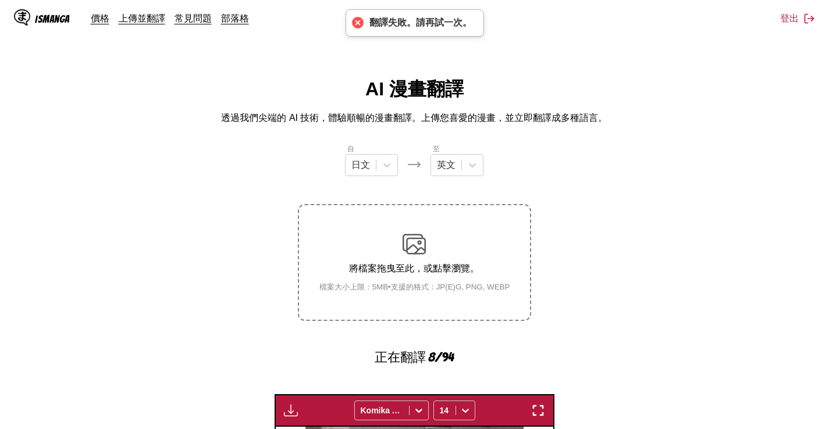
scroll to position [305, 0]
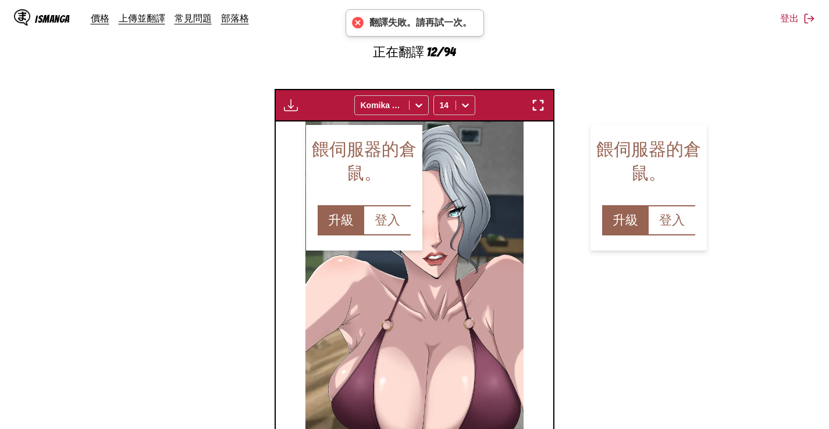
click at [743, 223] on section "自 日文 至 英文 將檔案拖曳至此，或點擊瀏覽。 檔案大小上限：5MB • 支援的格式：JP(E)G, PNG, WEBP 正在翻譯 12/94 等待翻譯完成…" at bounding box center [414, 150] width 810 height 624
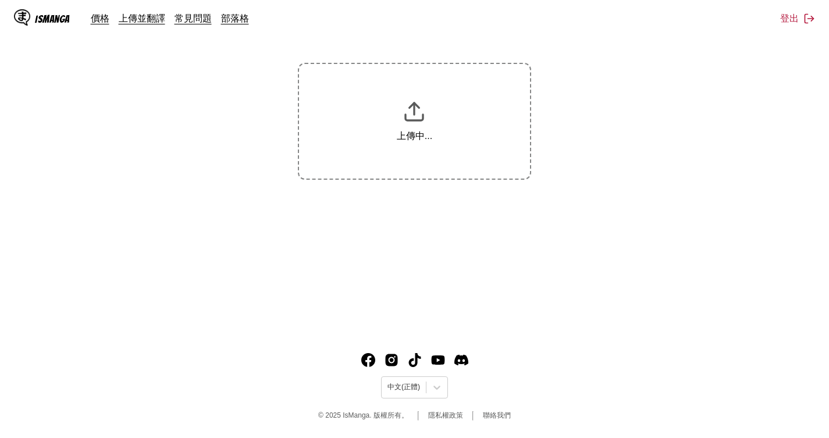
scroll to position [174, 0]
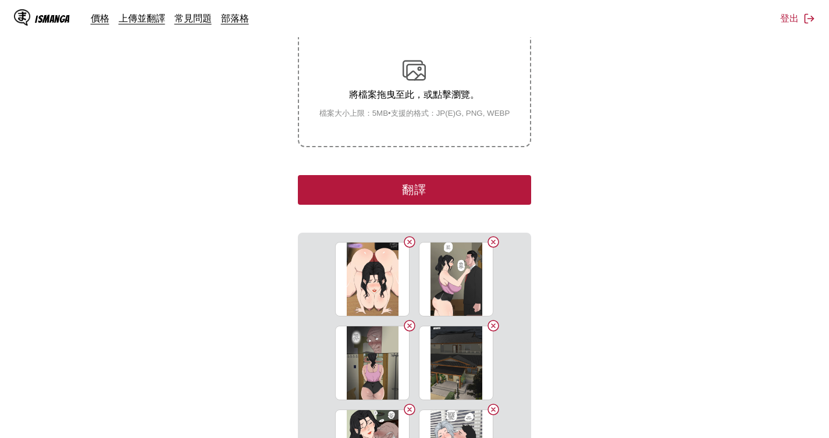
click at [79, 120] on section "自 日文 至 英文 將檔案拖曳至此，或點擊瀏覽。 檔案大小上限：5MB • 支援的格式：JP(E)G, PNG, WEBP 翻譯 05 (3).jpg 05 …" at bounding box center [414, 217] width 810 height 496
click at [386, 190] on button "翻譯" at bounding box center [414, 190] width 233 height 30
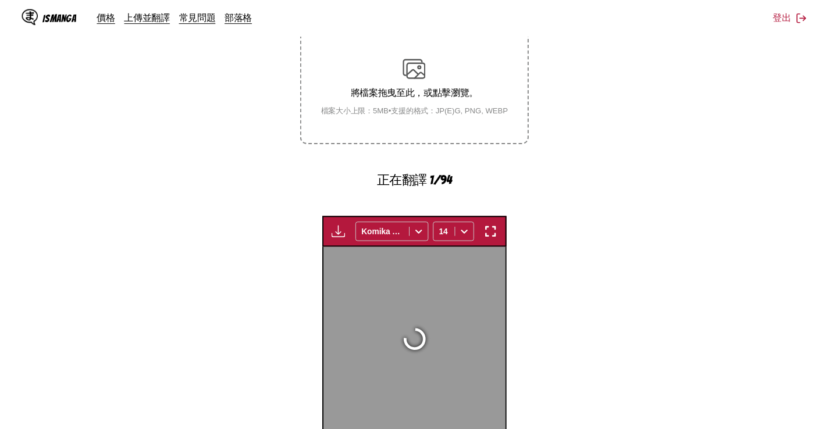
scroll to position [305, 0]
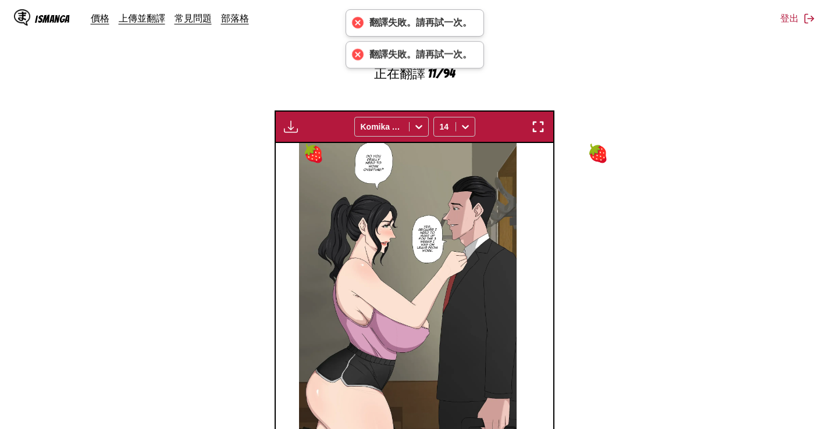
scroll to position [253, 0]
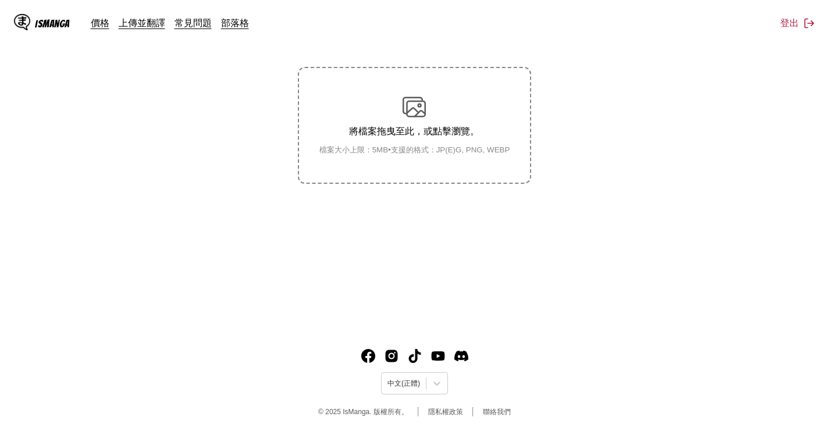
scroll to position [141, 0]
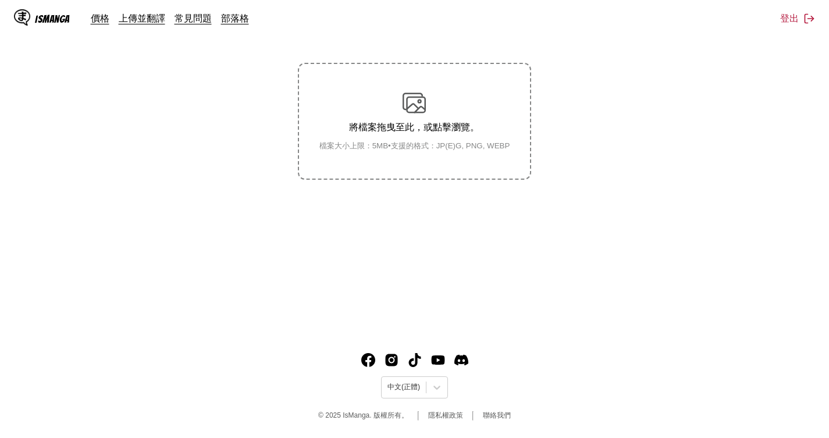
click at [43, 20] on div "IsManga" at bounding box center [52, 18] width 35 height 11
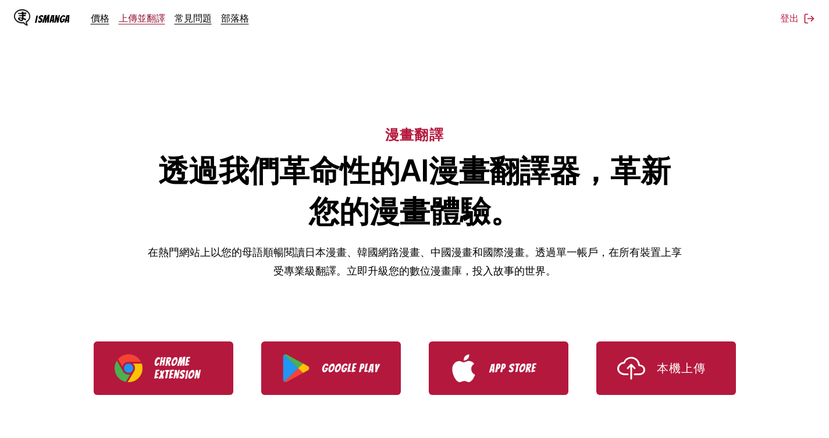
click at [134, 23] on link "上傳並翻譯" at bounding box center [142, 18] width 47 height 12
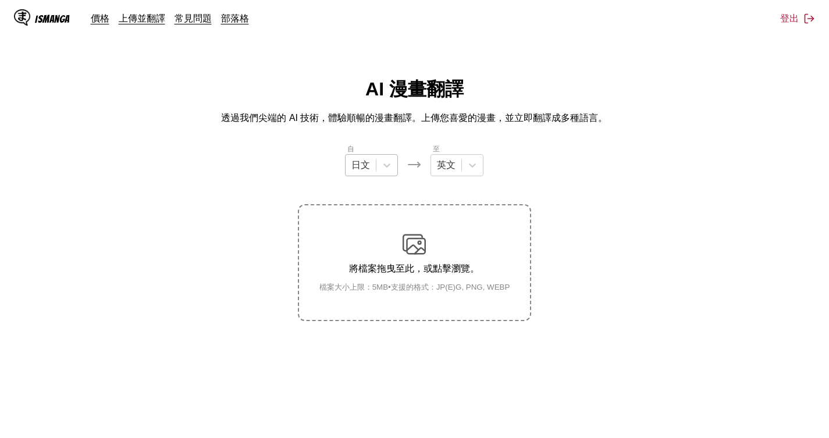
click at [360, 161] on div at bounding box center [360, 165] width 19 height 13
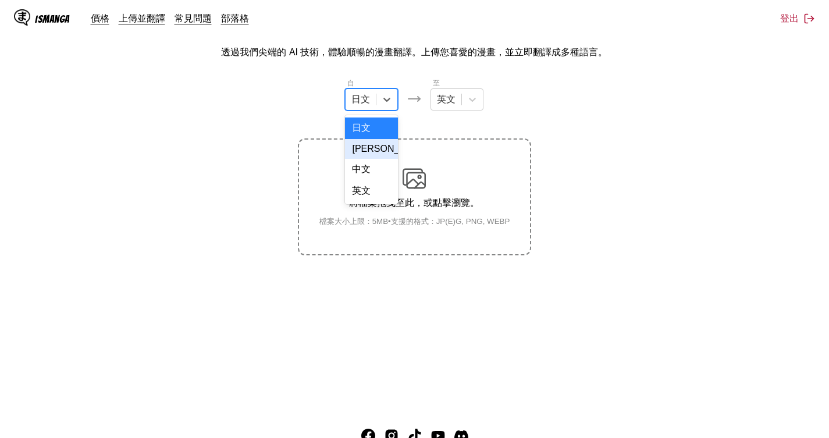
scroll to position [141, 0]
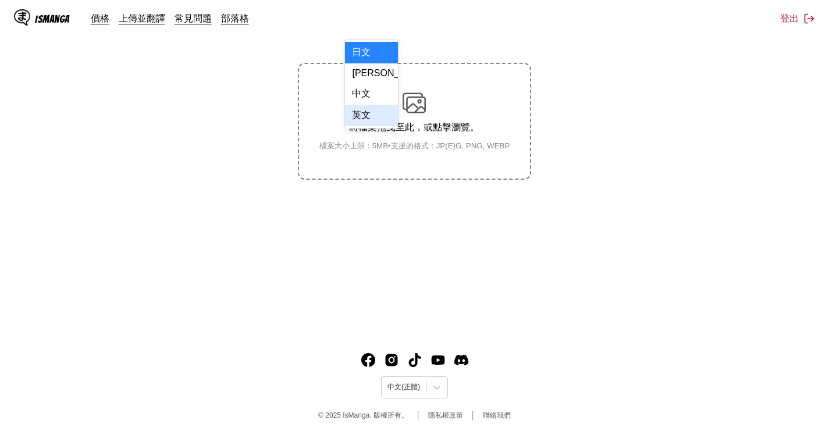
click at [351, 126] on div "英文" at bounding box center [371, 116] width 53 height 22
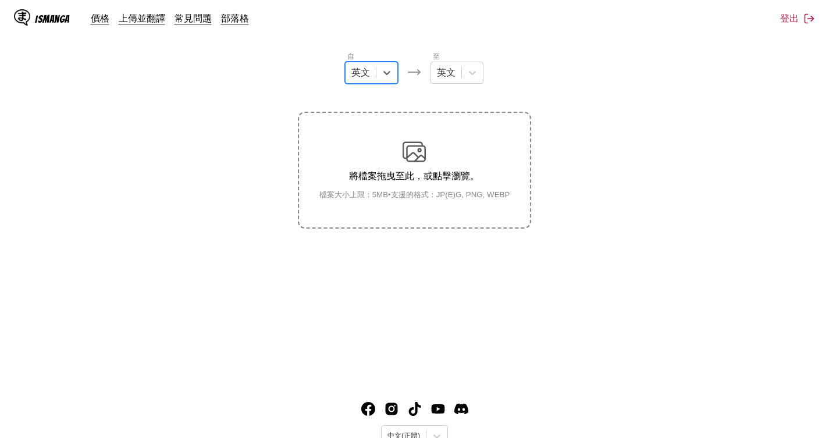
scroll to position [25, 0]
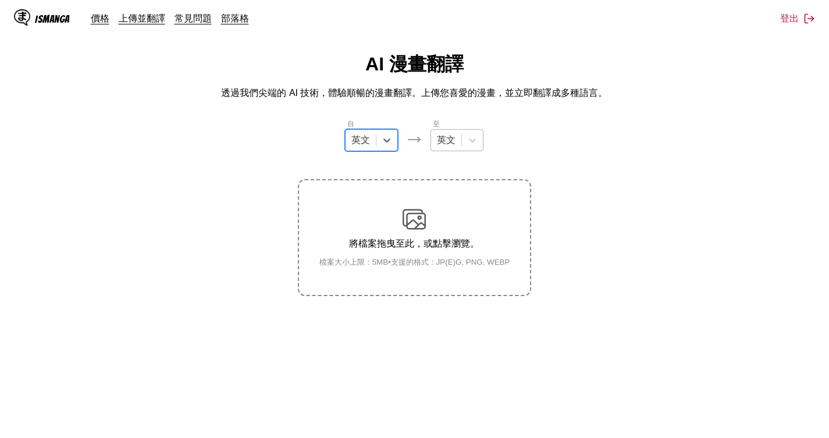
click at [458, 143] on div "英文" at bounding box center [446, 139] width 30 height 17
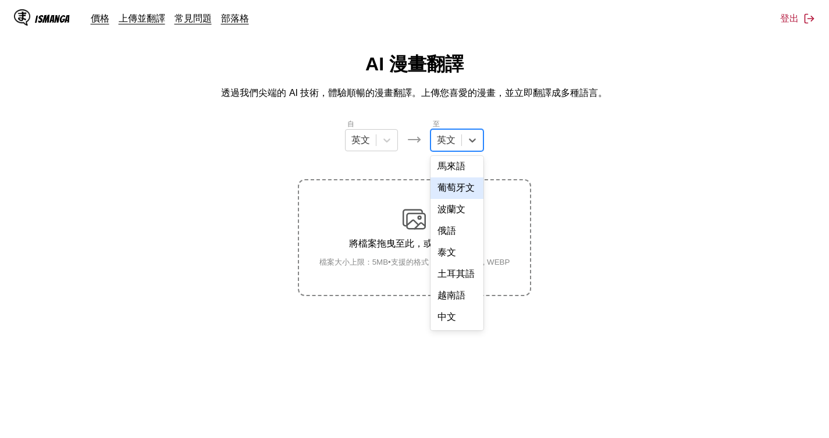
scroll to position [296, 0]
click at [446, 314] on div "中文" at bounding box center [457, 318] width 53 height 22
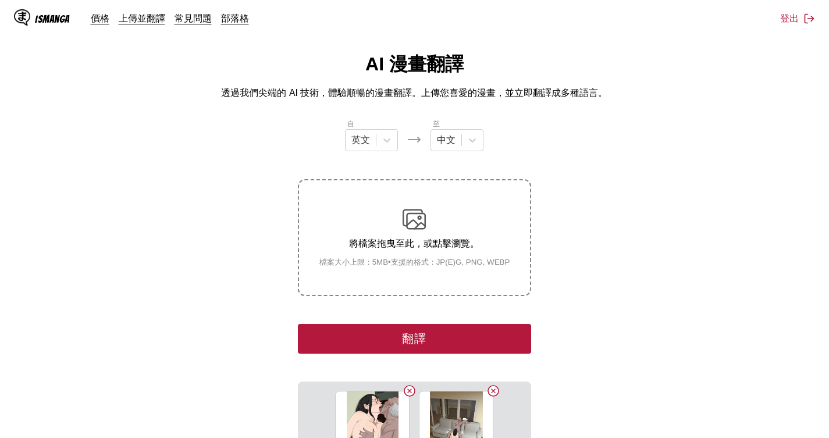
click at [731, 290] on section "自 英文 至 中文 將檔案拖曳至此，或點擊瀏覽。 檔案大小上限：5MB • 支援的格式：JP(E)G, PNG, WEBP 翻譯 05 (11).jpg 05…" at bounding box center [414, 366] width 810 height 496
click at [420, 342] on button "翻譯" at bounding box center [414, 339] width 233 height 30
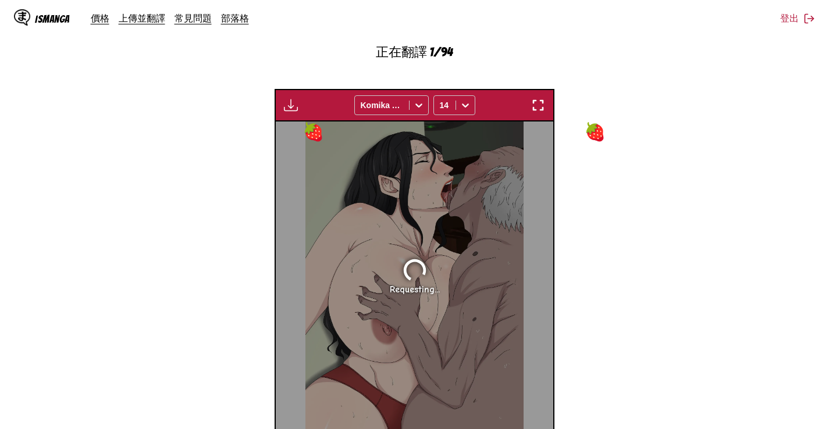
scroll to position [364, 0]
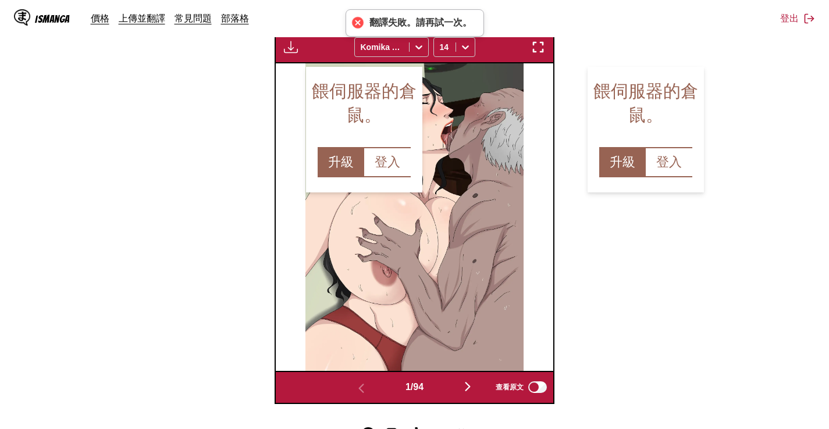
click at [117, 208] on section "自 英文 至 中文 將檔案拖曳至此，或點擊瀏覽。 檔案大小上限：5MB • 支援的格式：JP(E)G, PNG, WEBP 正在翻譯 2/94 等待翻譯完成.…" at bounding box center [414, 91] width 810 height 624
click at [353, 176] on button "升級" at bounding box center [341, 162] width 47 height 30
click at [468, 394] on img "button" at bounding box center [468, 387] width 14 height 14
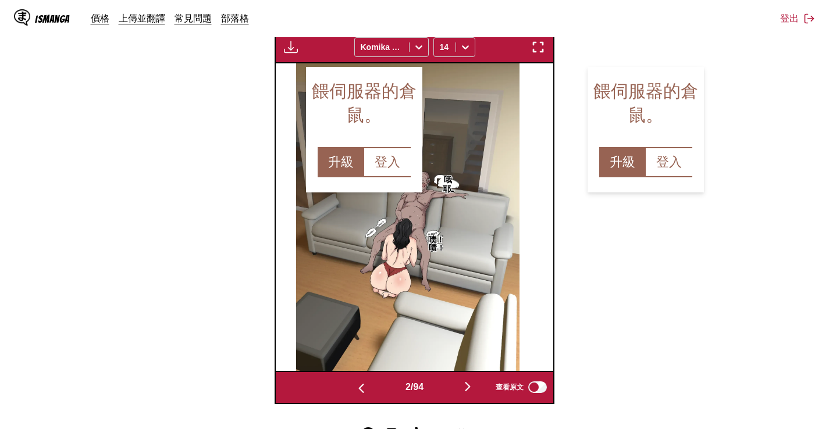
click at [468, 394] on img "button" at bounding box center [468, 387] width 14 height 14
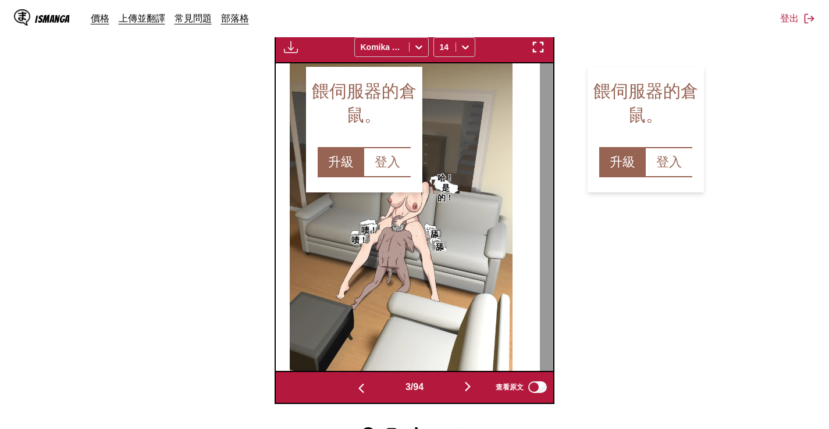
click at [468, 394] on img "button" at bounding box center [468, 387] width 14 height 14
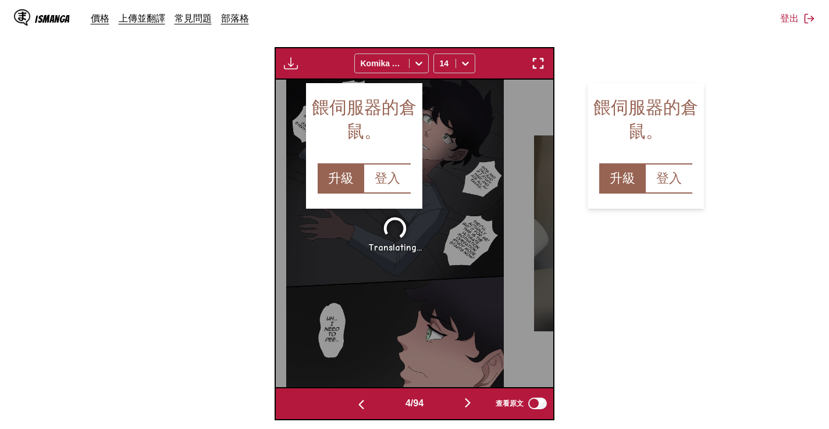
scroll to position [422, 0]
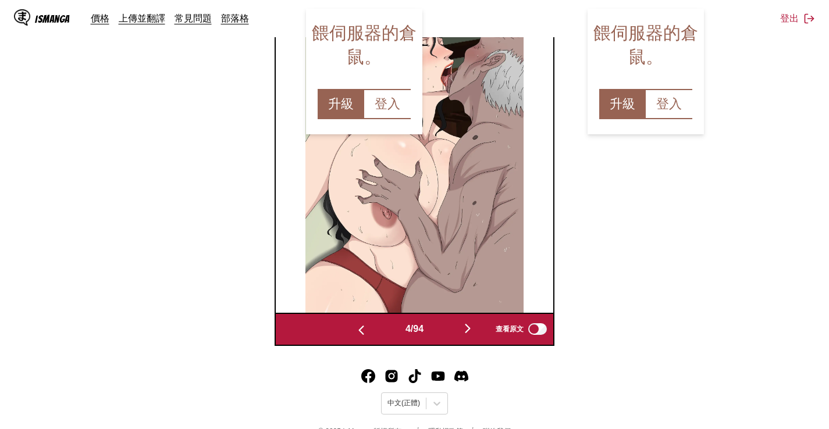
scroll to position [0, 853]
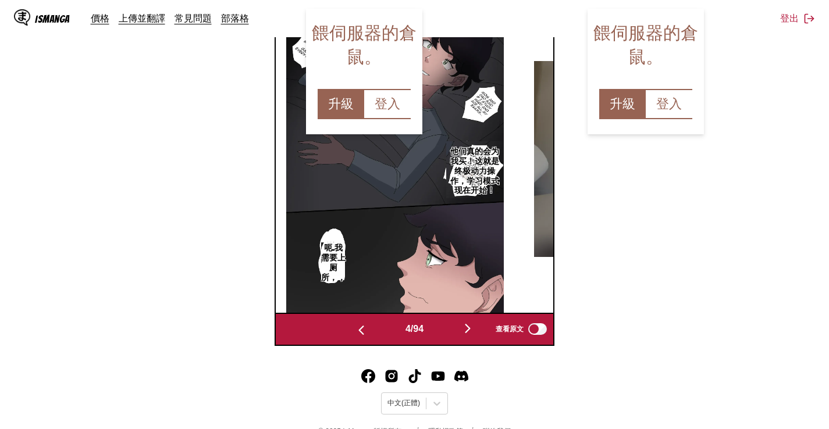
click at [692, 231] on section "自 英文 至 中文 將檔案拖曳至此，或點擊瀏覽。 檔案大小上限：5MB • 支援的格式：JP(E)G, PNG, WEBP 正在翻譯 10/94 等待翻譯完成…" at bounding box center [414, 33] width 810 height 624
click at [470, 336] on img "button" at bounding box center [468, 329] width 14 height 14
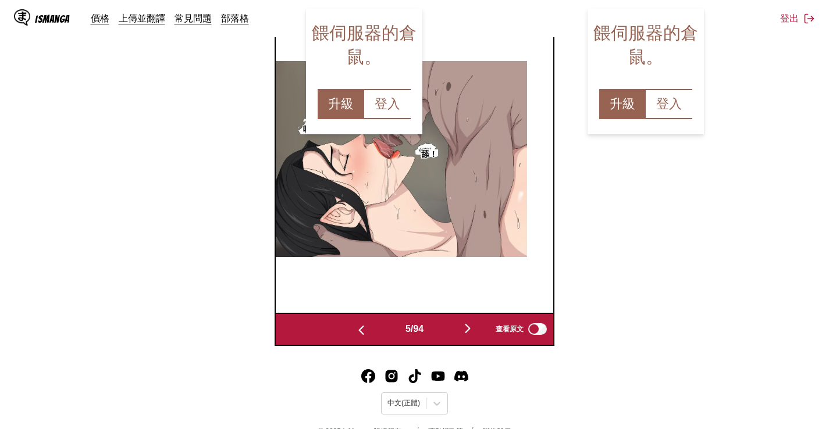
click at [470, 336] on img "button" at bounding box center [468, 329] width 14 height 14
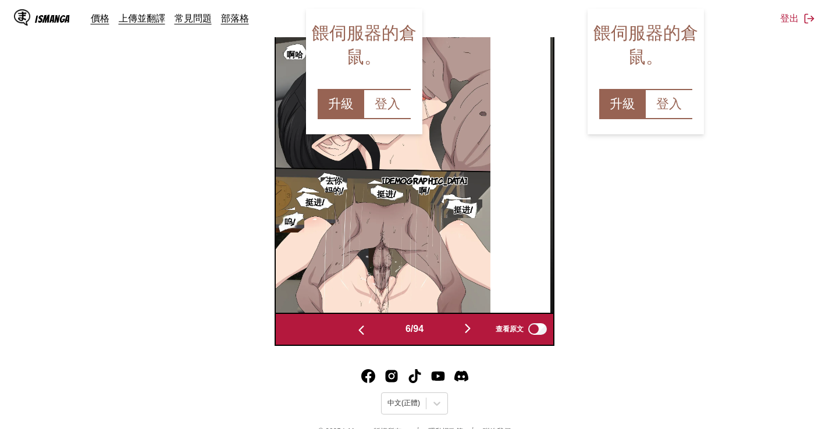
click at [468, 336] on img "button" at bounding box center [468, 329] width 14 height 14
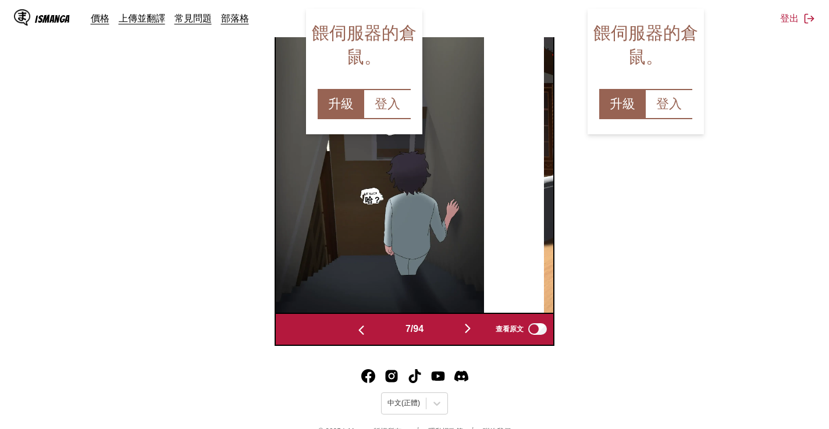
click at [468, 336] on img "button" at bounding box center [468, 329] width 14 height 14
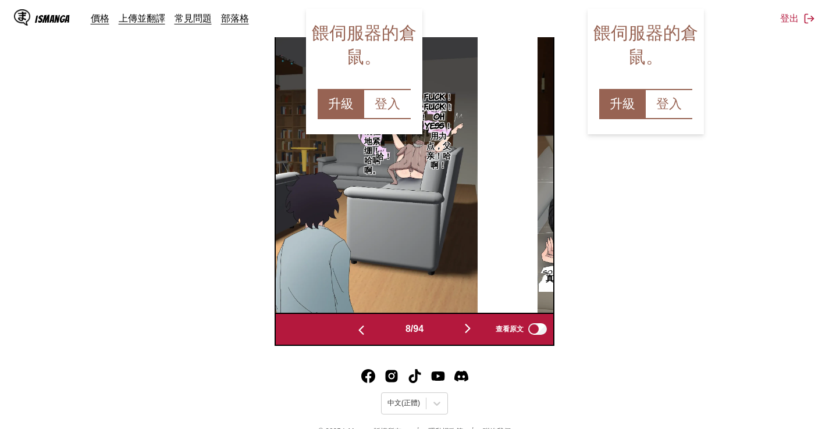
click at [470, 336] on img "button" at bounding box center [468, 329] width 14 height 14
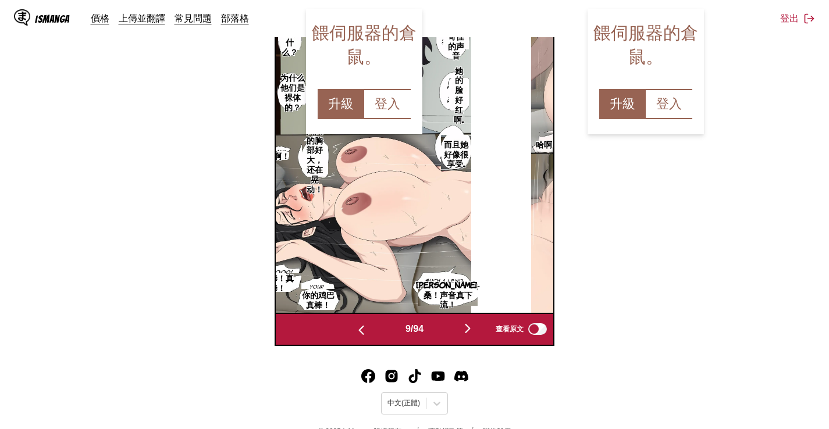
click at [468, 336] on img "button" at bounding box center [468, 329] width 14 height 14
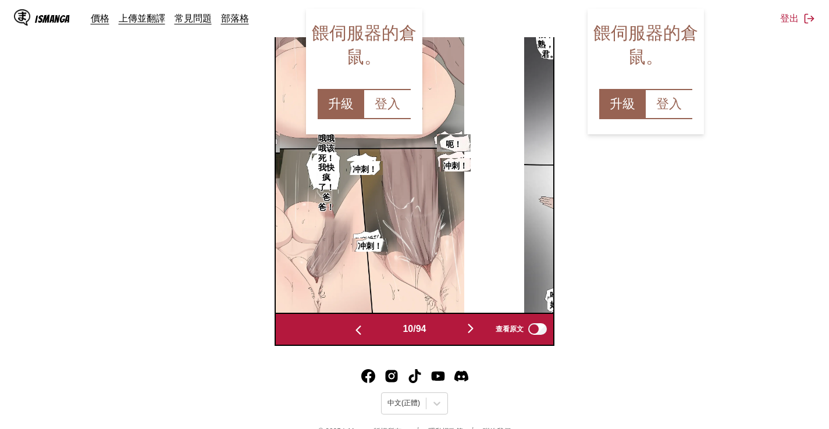
click at [469, 336] on img "button" at bounding box center [471, 329] width 14 height 14
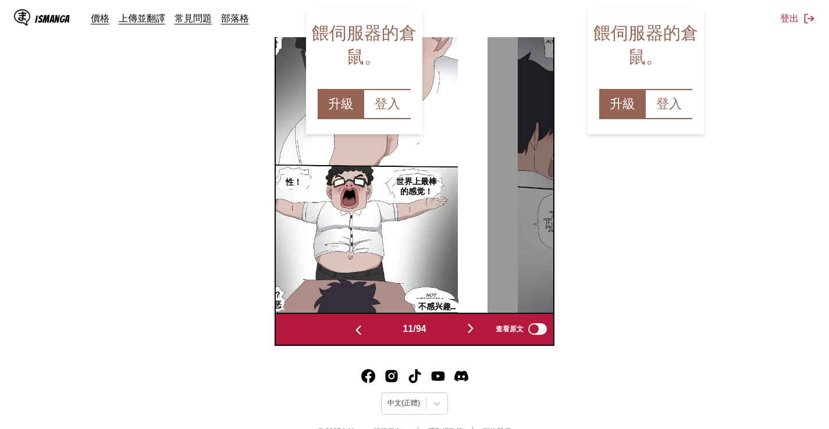
click at [471, 336] on img "button" at bounding box center [471, 329] width 14 height 14
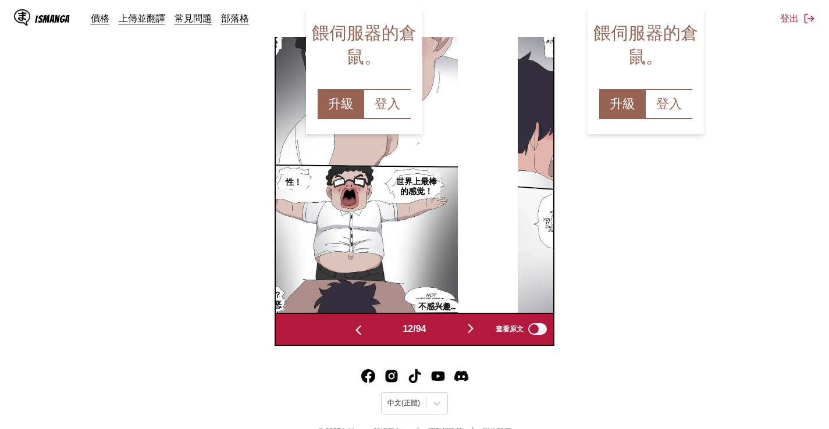
scroll to position [0, 3128]
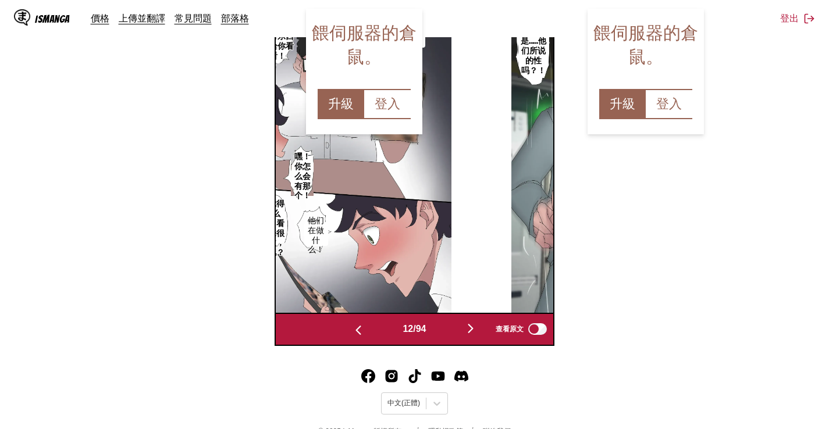
click at [714, 308] on section "自 英文 至 中文 將檔案拖曳至此，或點擊瀏覽。 檔案大小上限：5MB • 支援的格式：JP(E)G, PNG, WEBP 正在翻譯 21/94 等待翻譯完成…" at bounding box center [414, 33] width 810 height 624
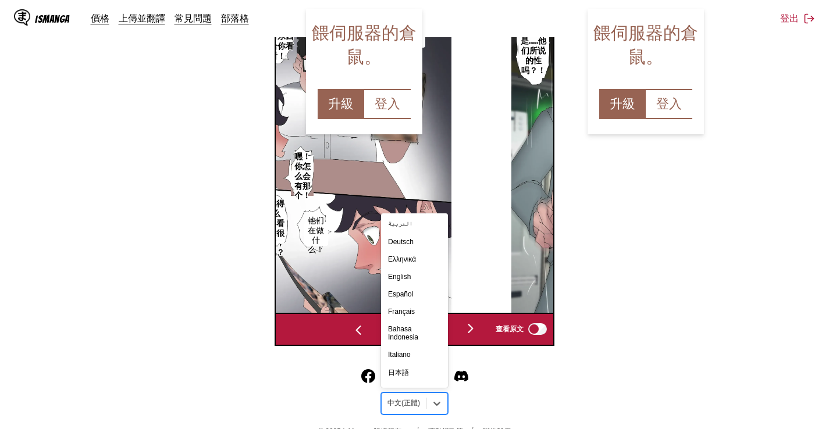
click at [404, 409] on div at bounding box center [403, 404] width 33 height 10
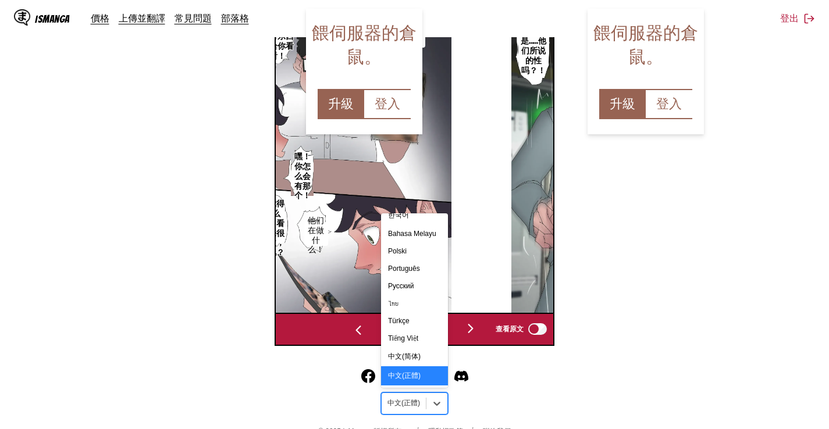
click at [411, 383] on div "中文(正體)" at bounding box center [414, 376] width 67 height 19
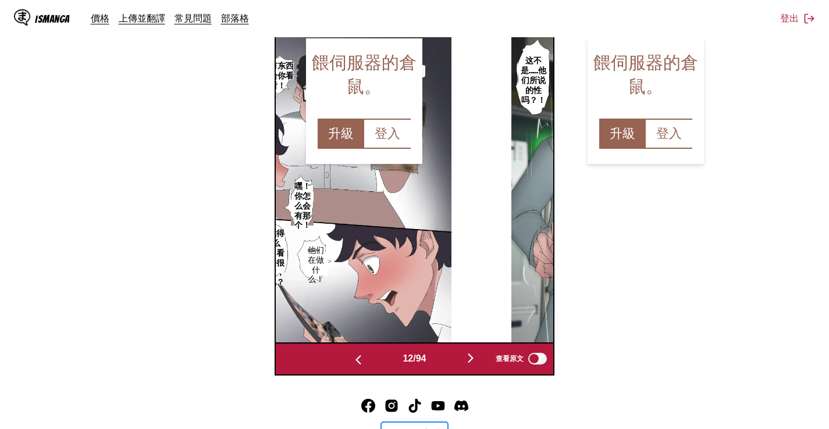
scroll to position [422, 0]
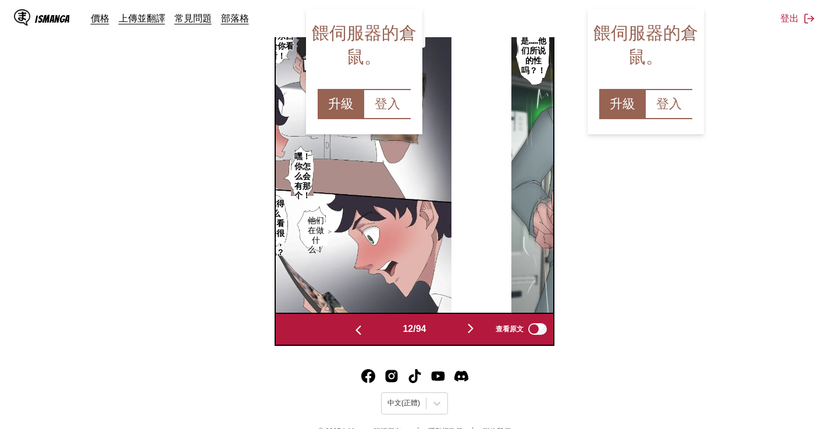
click at [472, 336] on img "button" at bounding box center [471, 329] width 14 height 14
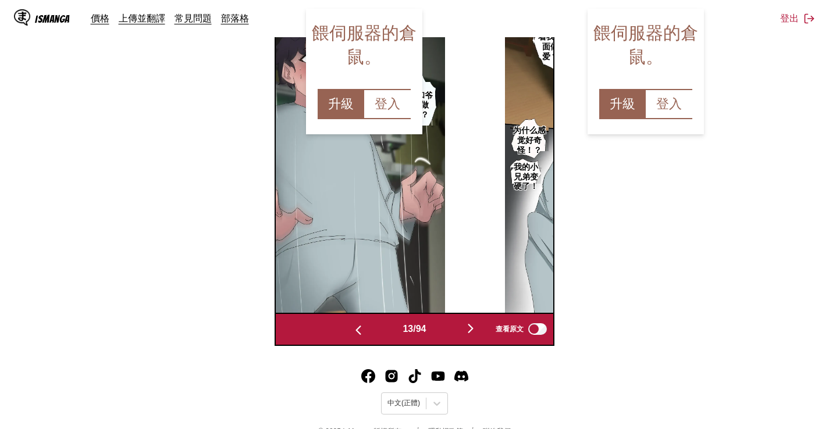
click at [472, 336] on img "button" at bounding box center [471, 329] width 14 height 14
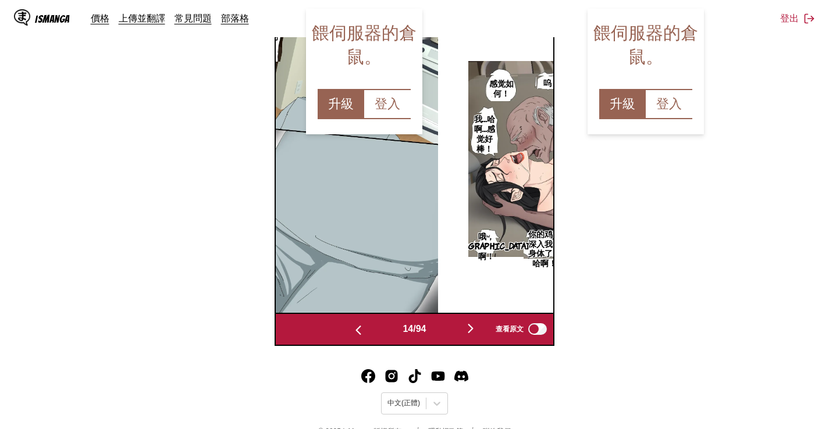
click at [472, 336] on img "button" at bounding box center [471, 329] width 14 height 14
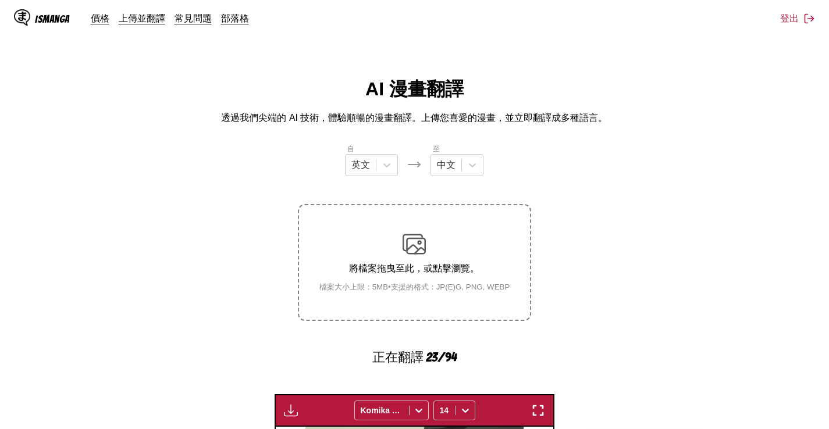
scroll to position [422, 0]
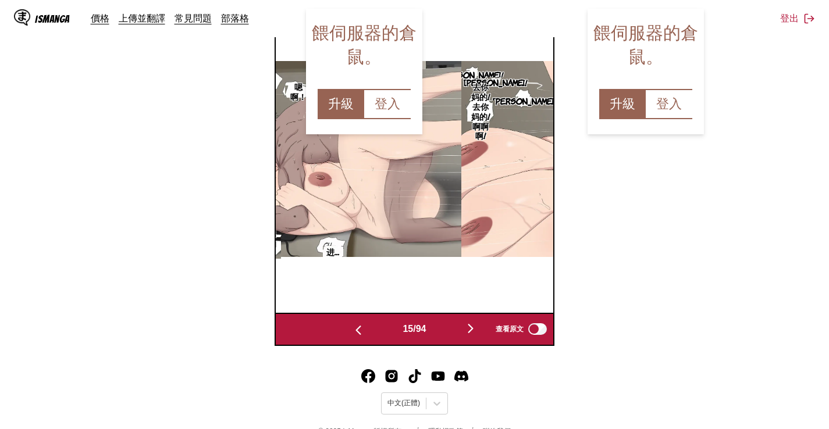
click at [472, 336] on img "button" at bounding box center [471, 329] width 14 height 14
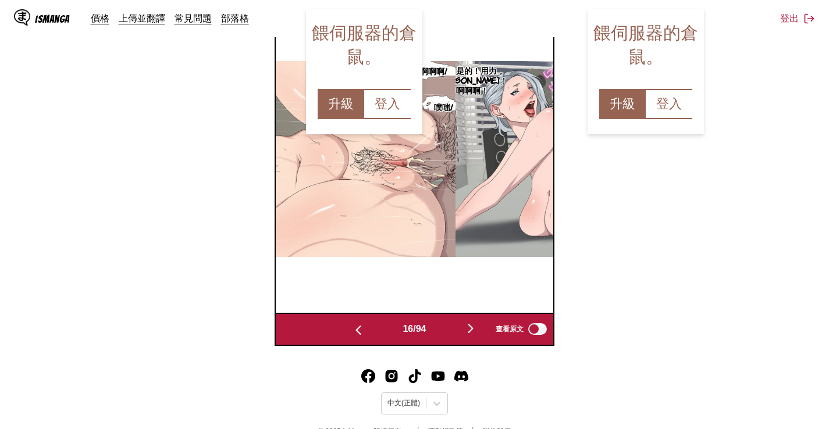
click at [472, 336] on img "button" at bounding box center [471, 329] width 14 height 14
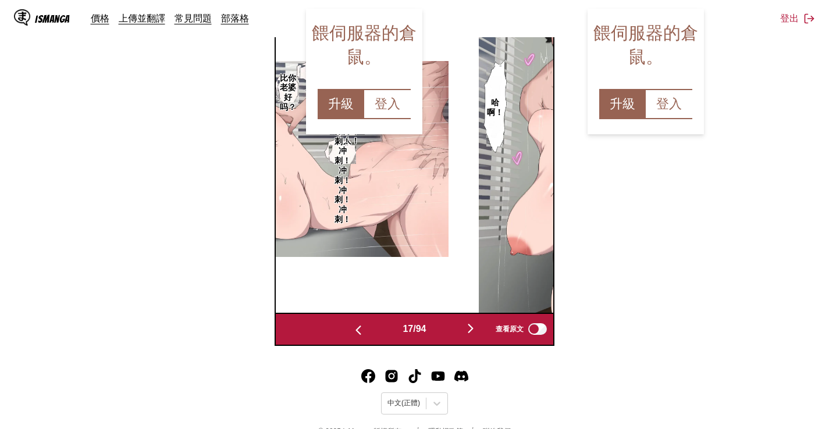
click at [471, 338] on button "button" at bounding box center [471, 329] width 70 height 17
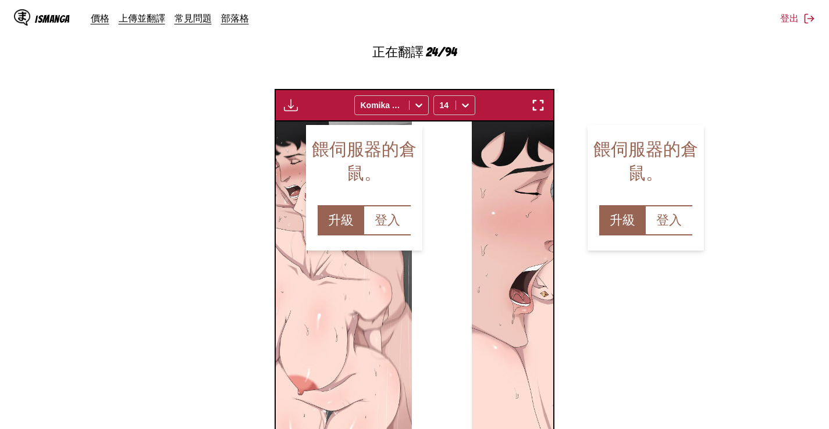
scroll to position [422, 0]
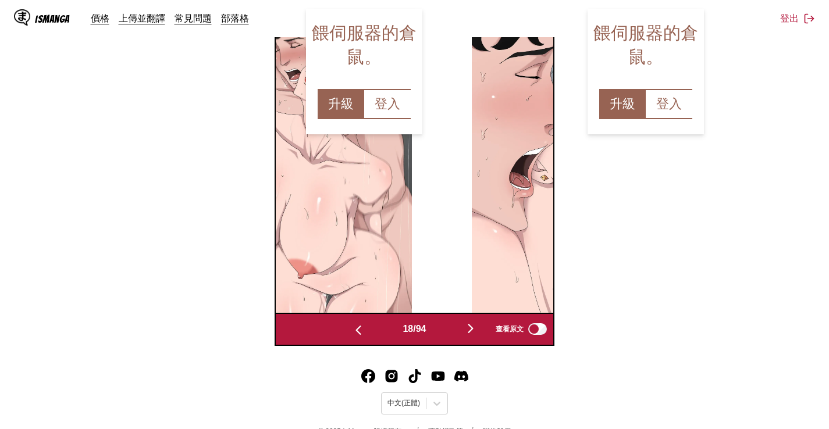
click at [473, 336] on img "button" at bounding box center [471, 329] width 14 height 14
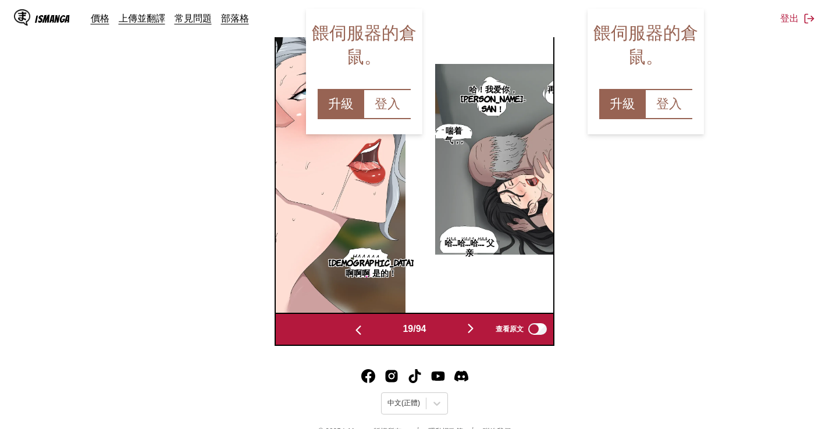
click at [474, 336] on img "button" at bounding box center [471, 329] width 14 height 14
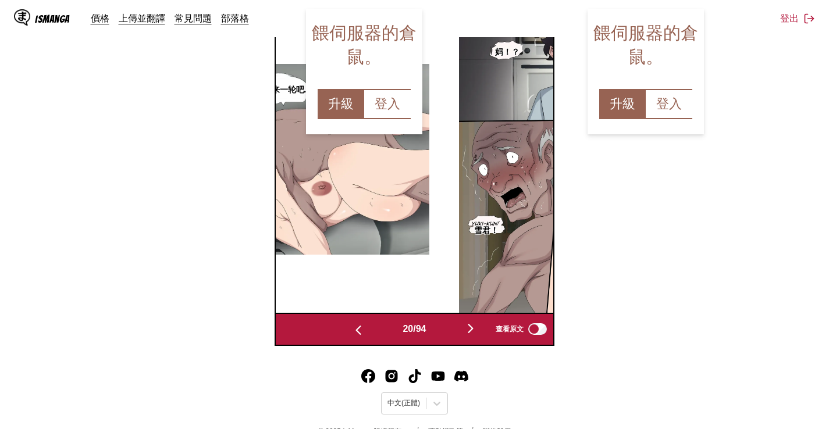
click at [474, 336] on img "button" at bounding box center [471, 329] width 14 height 14
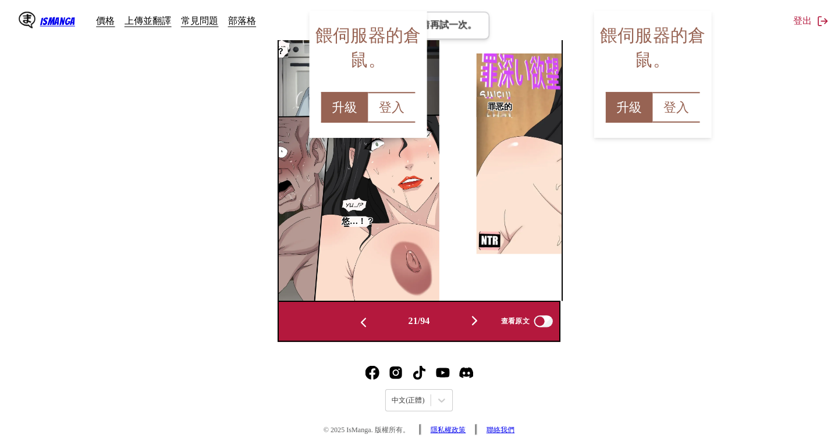
scroll to position [0, 0]
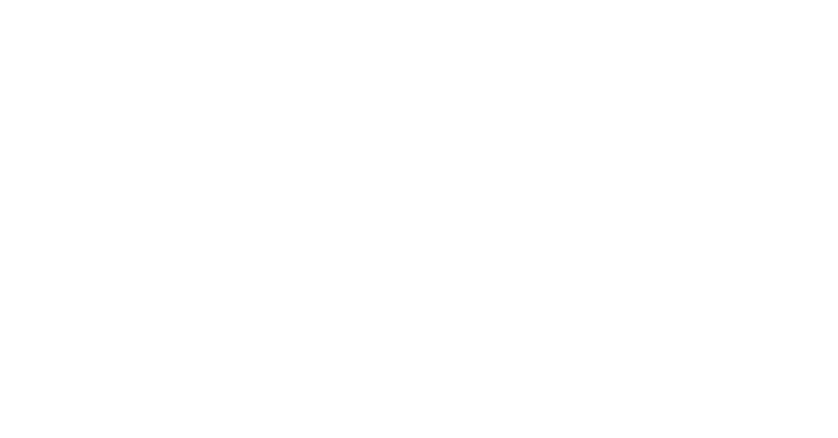
click at [827, 5] on html "AI 漫畫翻譯 | IsManga" at bounding box center [419, 2] width 838 height 5
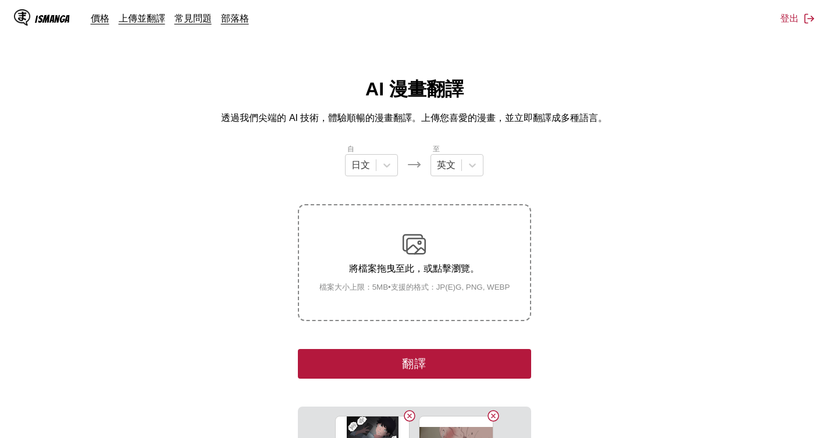
click at [781, 272] on section "自 日文 至 英文 將檔案拖曳至此，或點擊瀏覽。 檔案大小上限：5MB • 支援的格式：JP(E)G, PNG, WEBP 翻譯 05 (14).jpg 05…" at bounding box center [414, 391] width 810 height 496
click at [378, 165] on div at bounding box center [386, 165] width 21 height 21
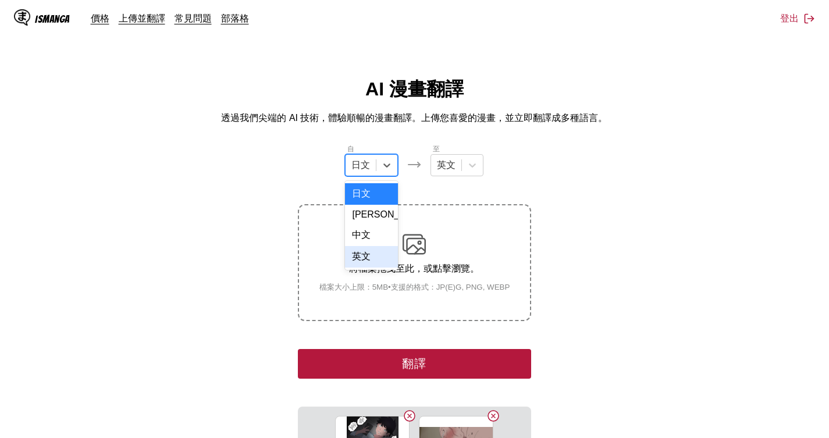
click at [370, 266] on div "英文" at bounding box center [371, 257] width 53 height 22
click at [456, 162] on div at bounding box center [446, 165] width 19 height 13
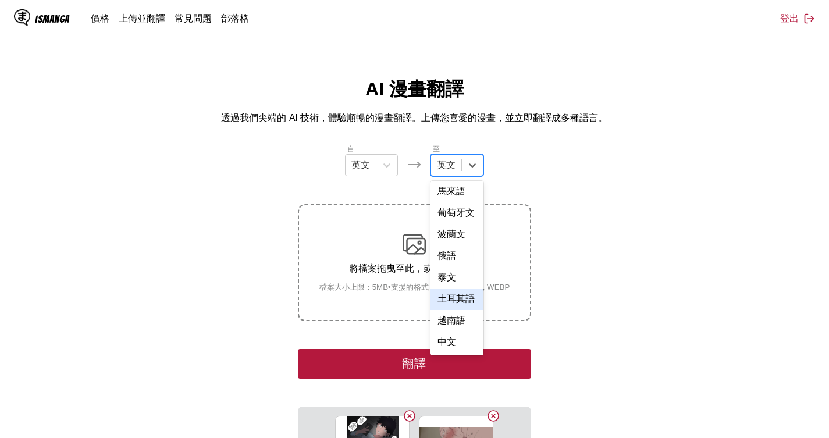
scroll to position [296, 0]
click at [457, 342] on div "中文" at bounding box center [457, 343] width 53 height 22
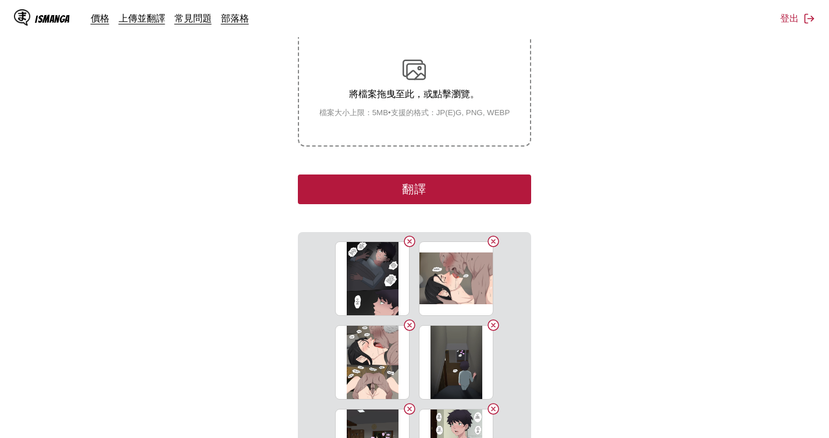
click at [433, 190] on button "翻譯" at bounding box center [414, 190] width 233 height 30
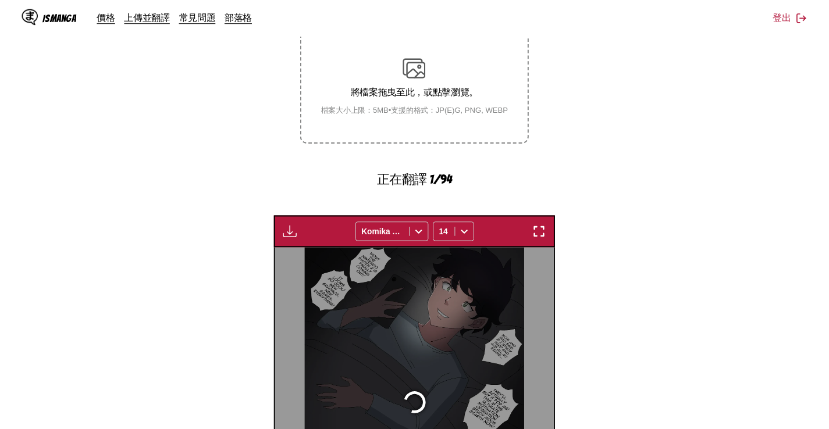
scroll to position [305, 0]
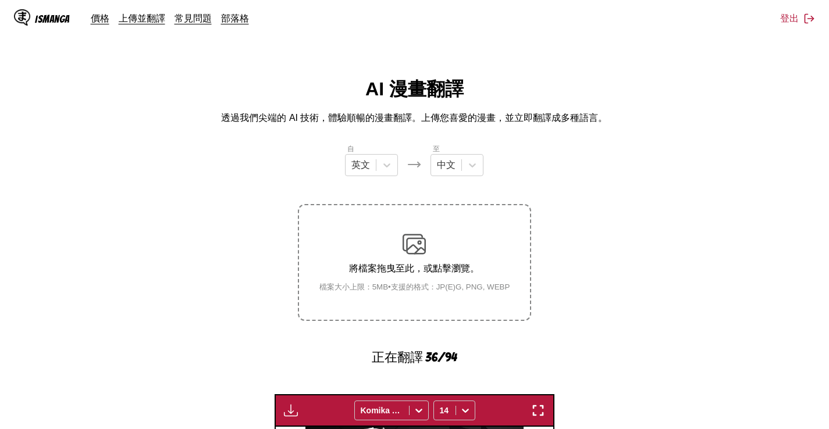
scroll to position [305, 0]
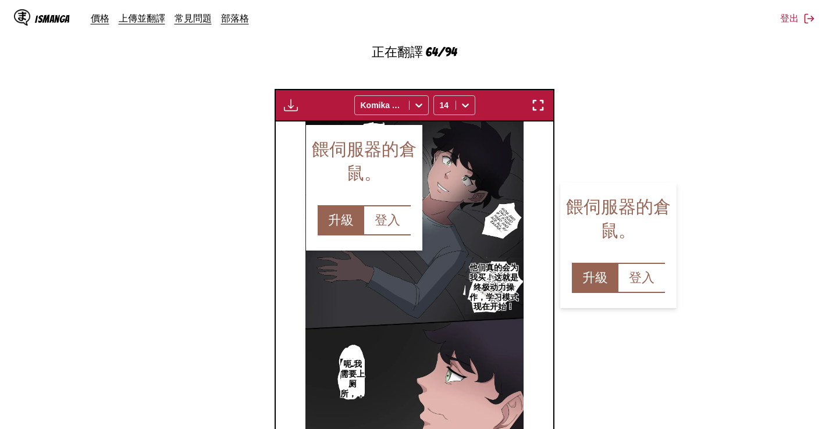
click at [783, 184] on section "自 英文 至 中文 將檔案拖曳至此，或點擊瀏覽。 檔案大小上限：5MB • 支援的格式：JP(E)G, PNG, WEBP 正在翻譯 64/94 等待翻譯完成…" at bounding box center [414, 150] width 810 height 624
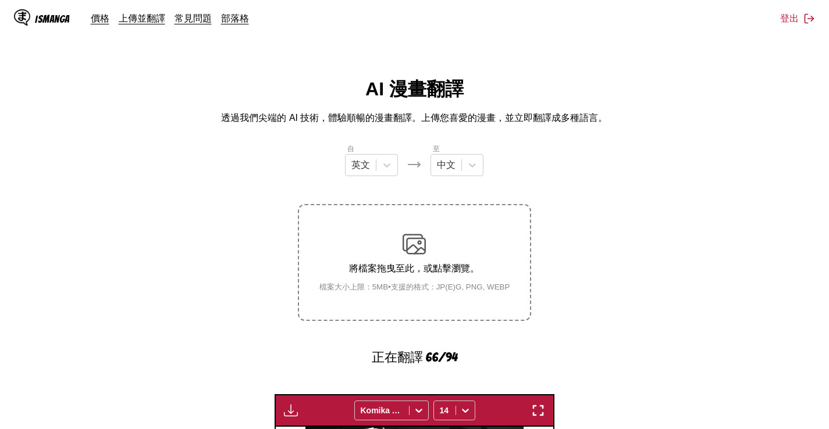
scroll to position [305, 0]
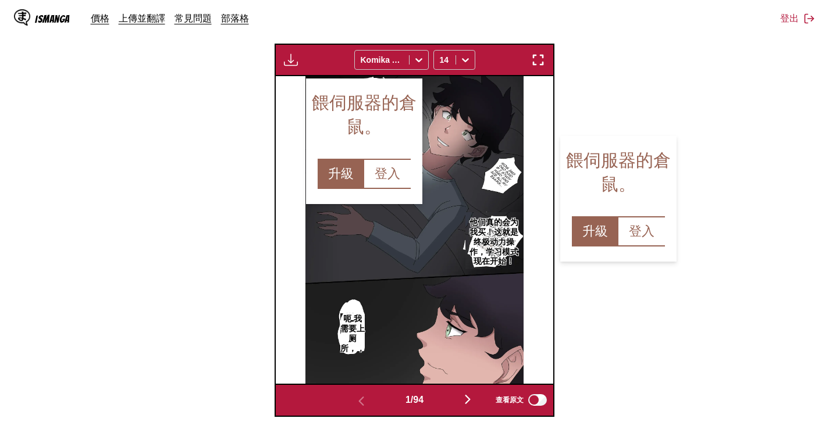
click at [8, 219] on main "AI 漫畫翻譯 透過我們尖端的 AI 技術，體驗順暢的漫畫翻譯。上傳您喜愛的漫畫，並立即翻譯成多種語言。 自 英文 至 中文 將檔案拖曳至此，或點擊瀏覽。 檔…" at bounding box center [414, 94] width 829 height 646
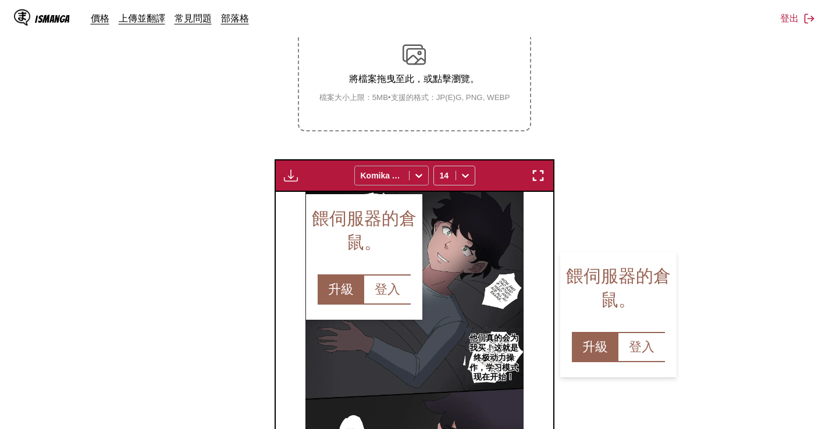
scroll to position [189, 0]
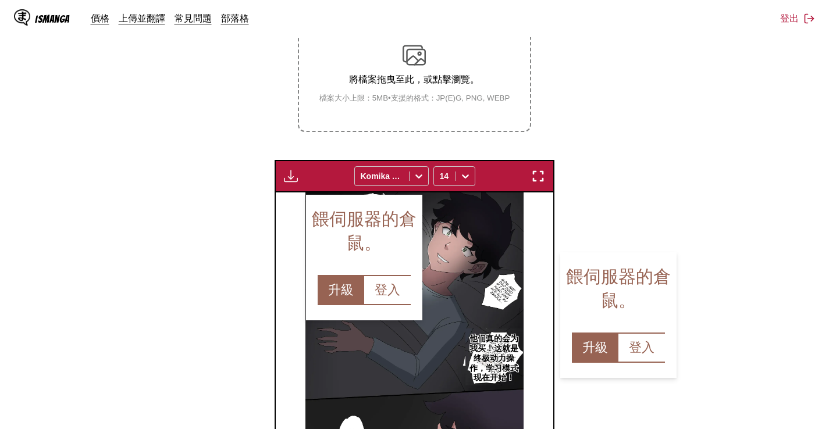
click at [286, 175] on img "button" at bounding box center [291, 176] width 14 height 14
click at [294, 212] on button "下載全部" at bounding box center [322, 215] width 74 height 28
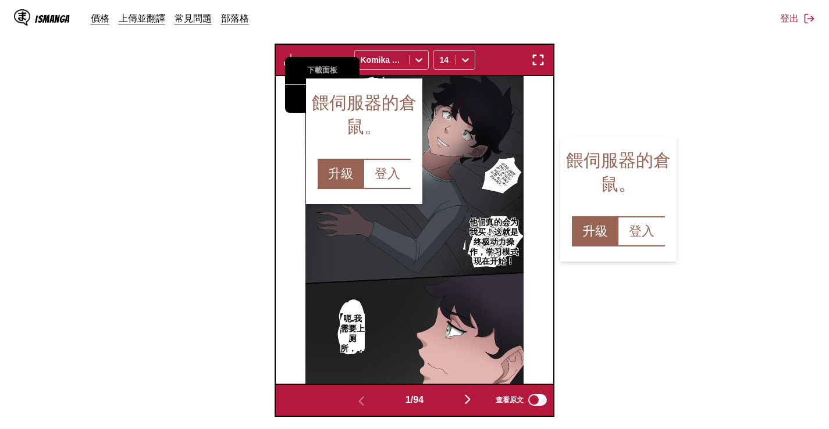
scroll to position [305, 0]
click at [182, 181] on section "自 英文 至 中文 將檔案拖曳至此，或點擊瀏覽。 檔案大小上限：5MB • 支援的格式：JP(E)G, PNG, WEBP 下載面板 下載全部 Komika …" at bounding box center [414, 127] width 810 height 579
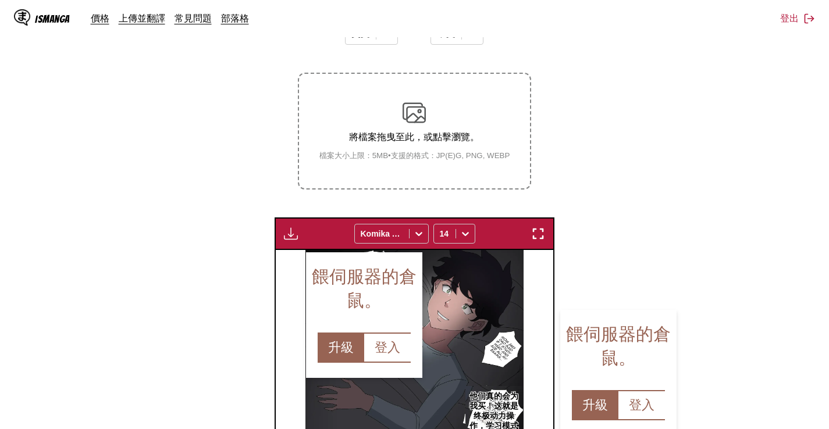
scroll to position [131, 0]
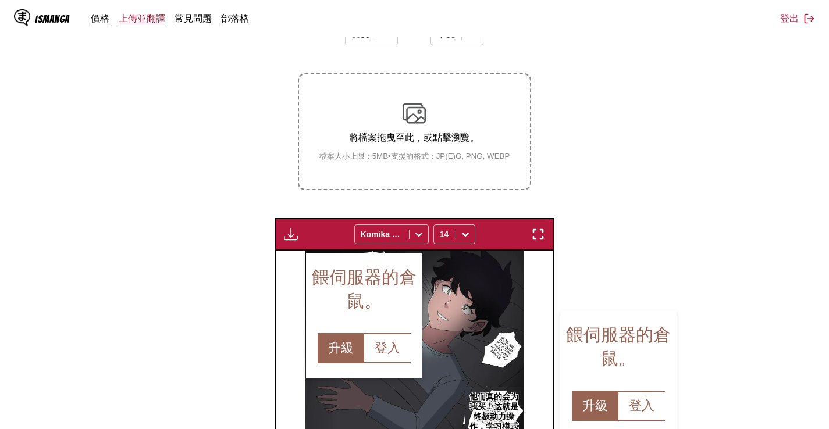
click at [150, 17] on link "上傳並翻譯" at bounding box center [142, 18] width 47 height 12
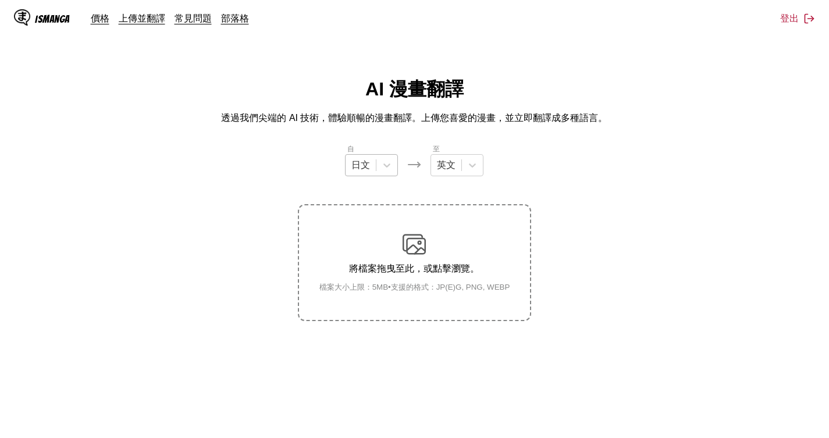
click at [362, 159] on div "日文" at bounding box center [361, 165] width 30 height 17
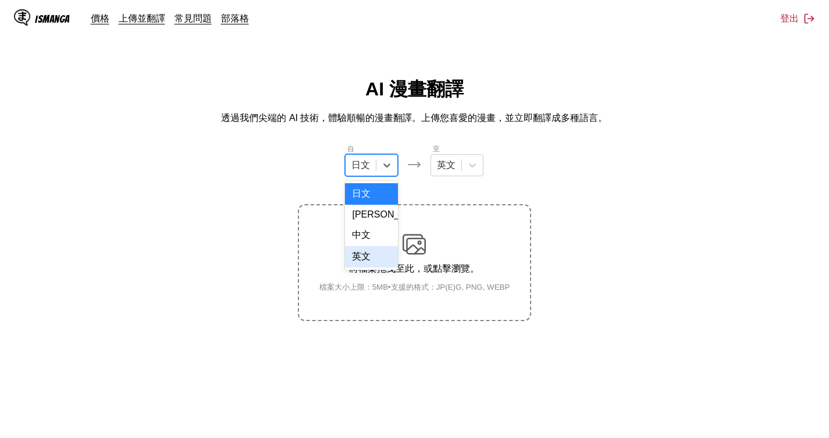
drag, startPoint x: 374, startPoint y: 264, endPoint x: 386, endPoint y: 250, distance: 19.4
click at [374, 265] on div "英文" at bounding box center [371, 257] width 53 height 22
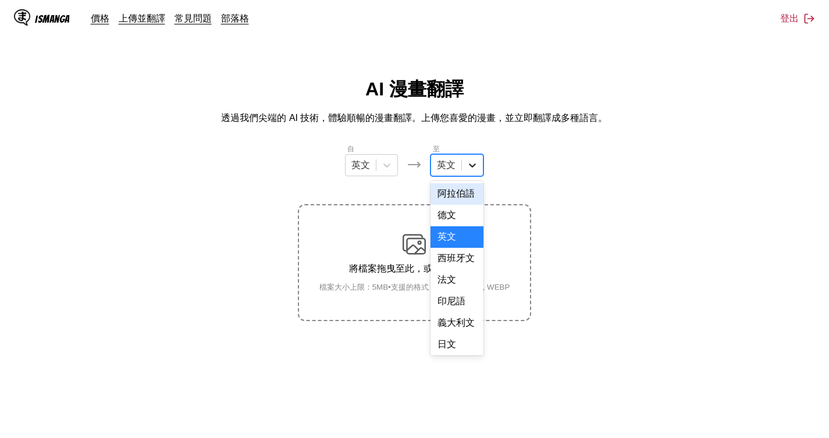
click at [479, 163] on div at bounding box center [472, 165] width 21 height 21
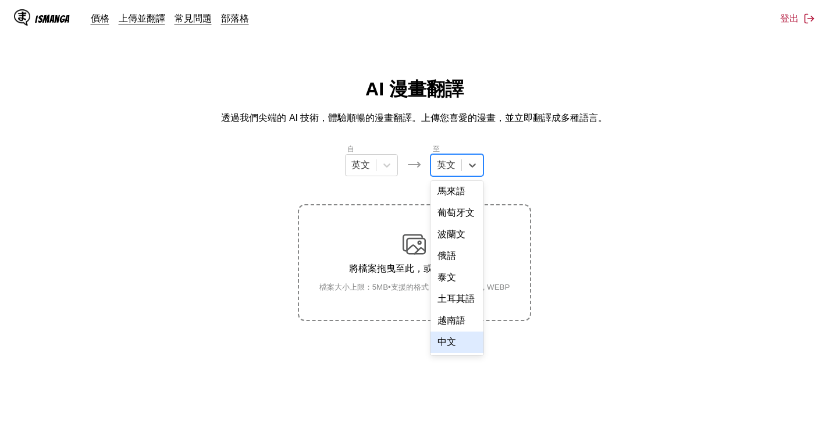
scroll to position [296, 0]
click at [465, 347] on div "中文" at bounding box center [457, 343] width 53 height 22
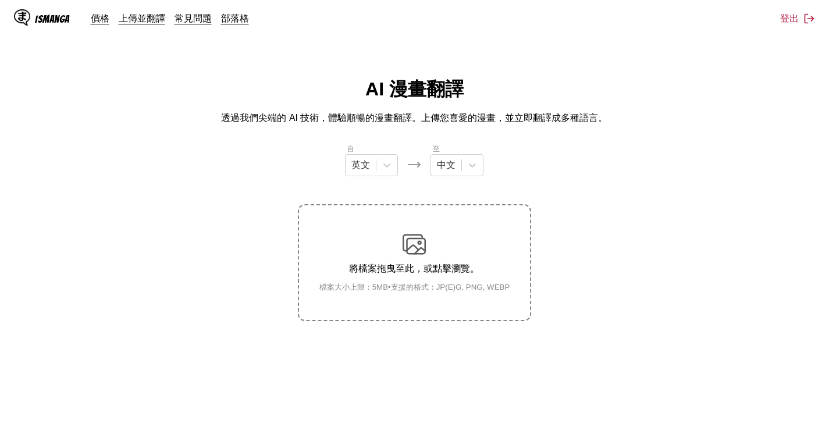
click at [471, 366] on main "AI 漫畫翻譯 透過我們尖端的 AI 技術，體驗順暢的漫畫翻譯。上傳您喜愛的漫畫，並立即翻譯成多種語言。 自 英文 至 中文 將檔案拖曳至此，或點擊瀏覽。 檔…" at bounding box center [414, 274] width 829 height 394
